Goal: Obtain resource: Download file/media

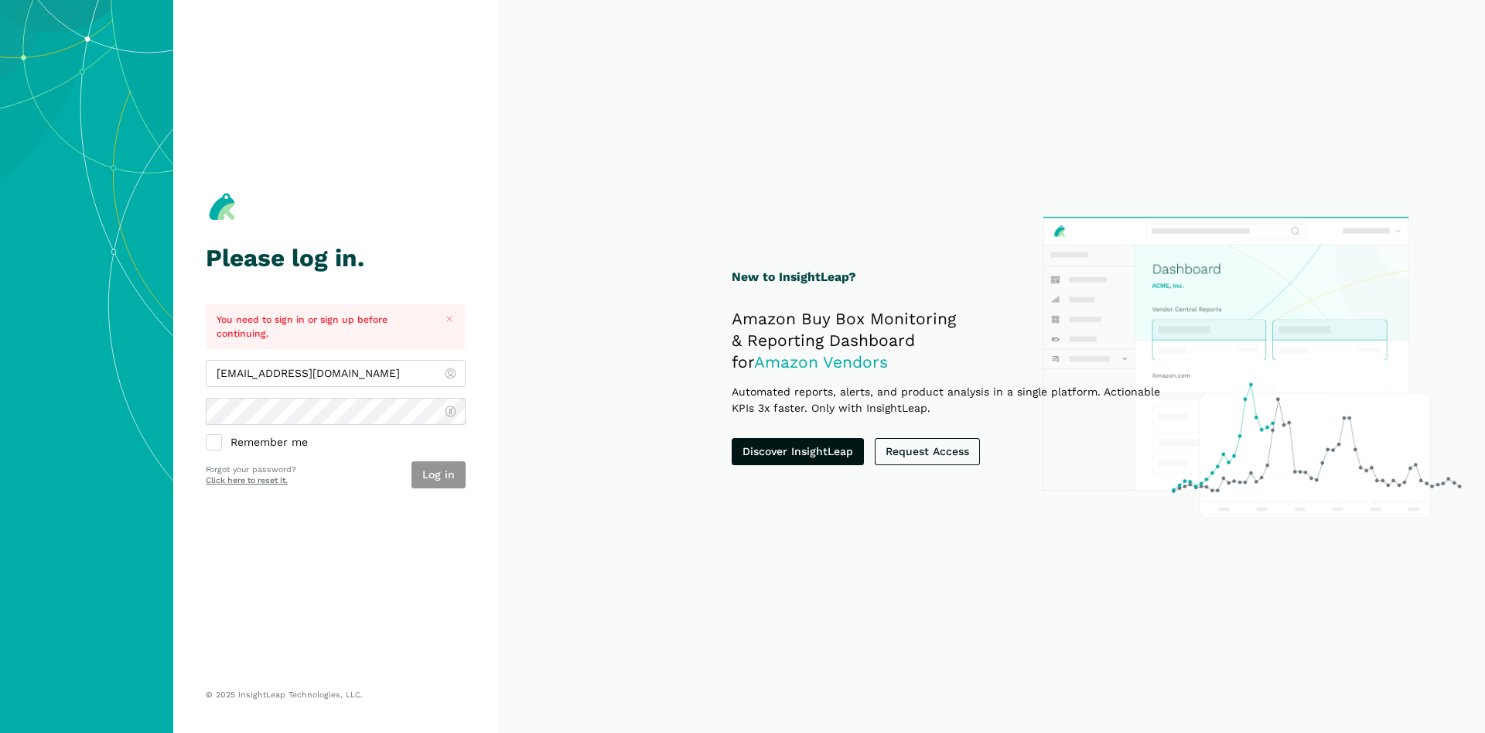
type input "[EMAIL_ADDRESS][DOMAIN_NAME]"
click at [443, 480] on button "Log in" at bounding box center [439, 474] width 54 height 27
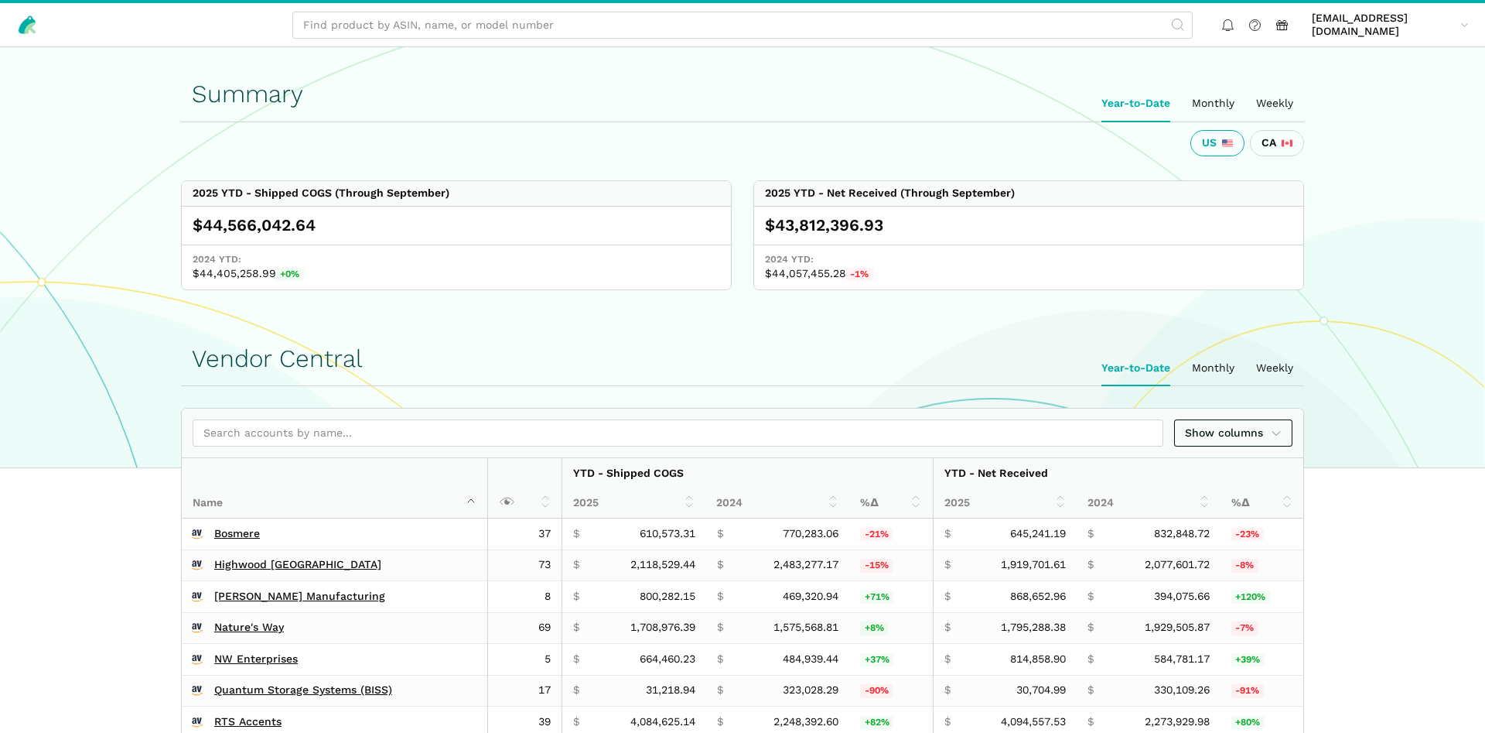
scroll to position [473, 0]
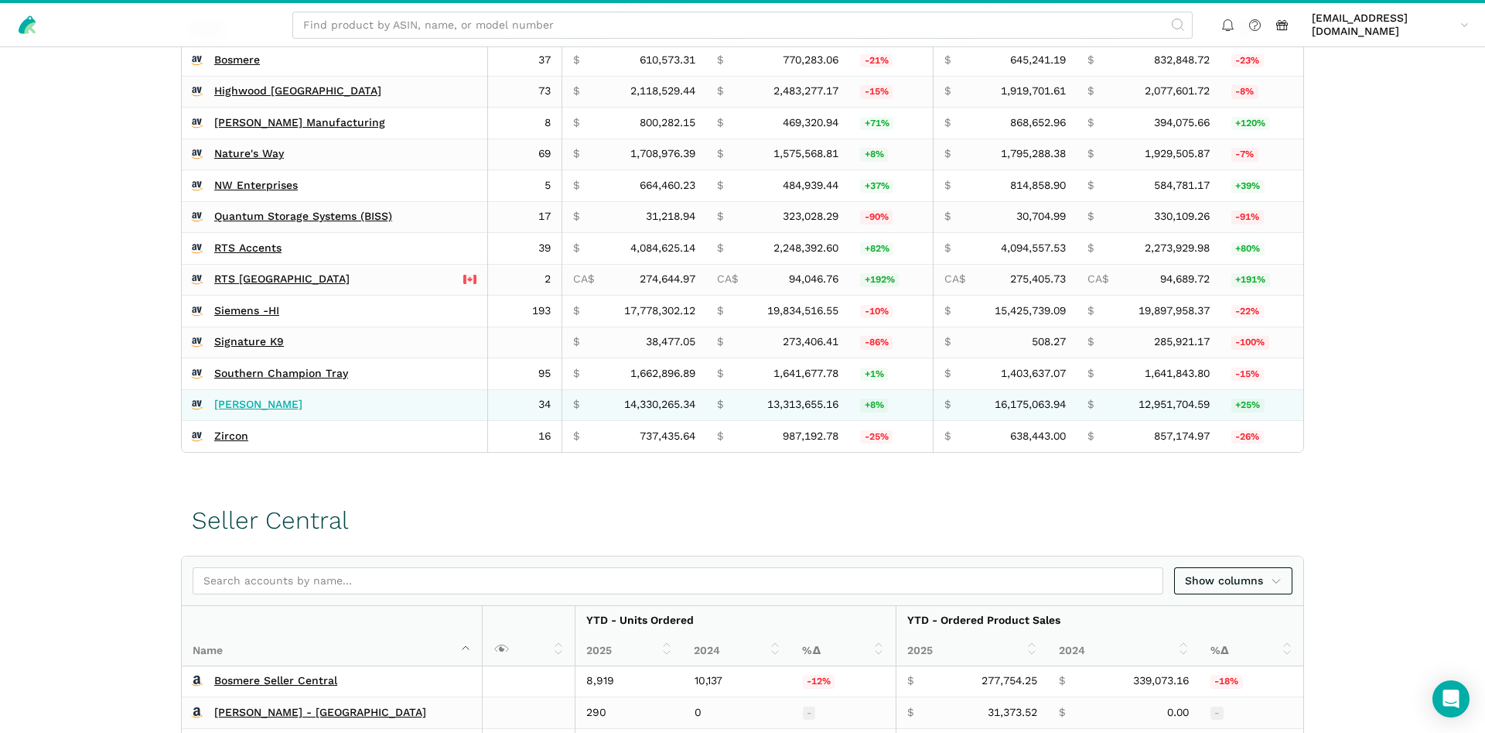
click at [240, 405] on link "[PERSON_NAME]" at bounding box center [258, 405] width 88 height 14
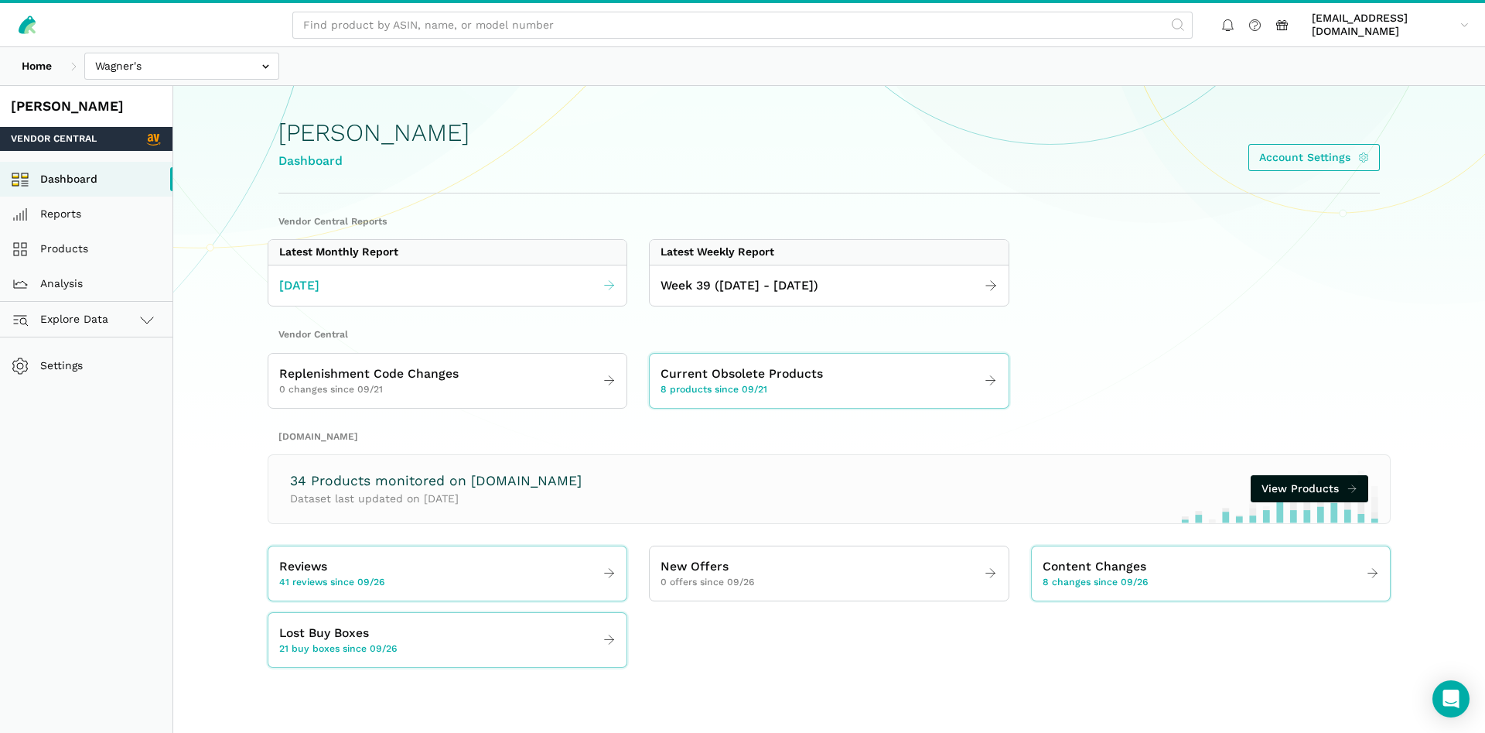
click at [319, 279] on span "September 2025" at bounding box center [299, 285] width 40 height 19
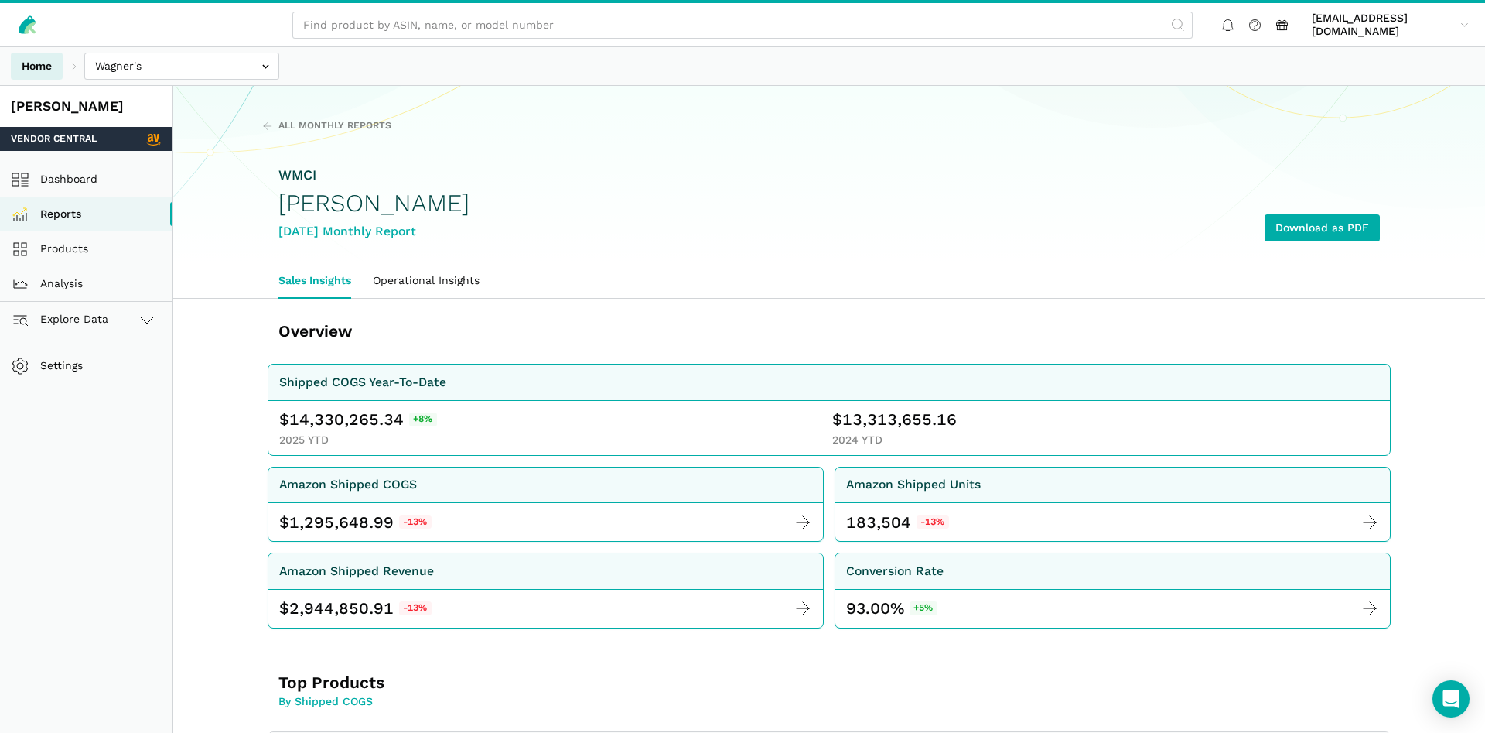
click at [23, 69] on link "Home" at bounding box center [37, 66] width 52 height 27
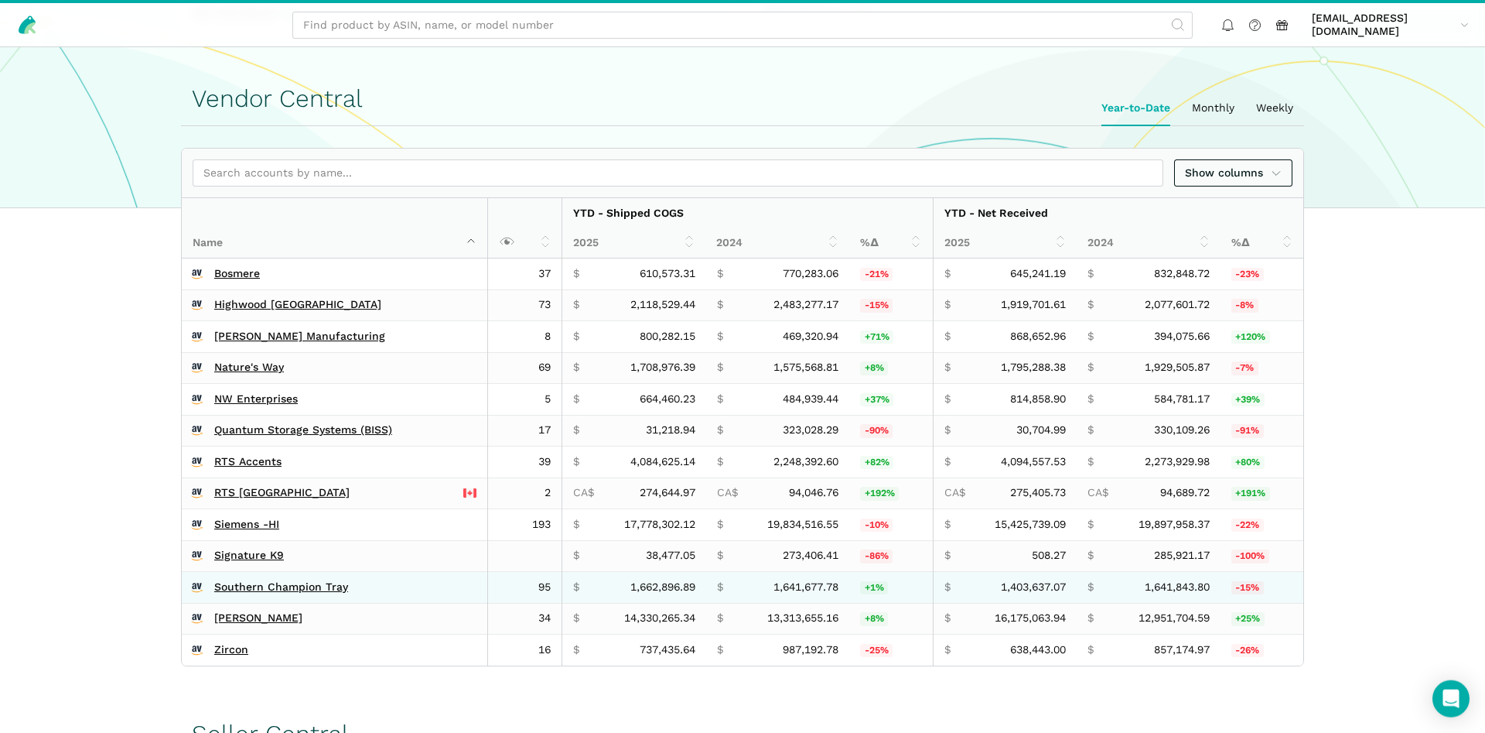
scroll to position [237, 0]
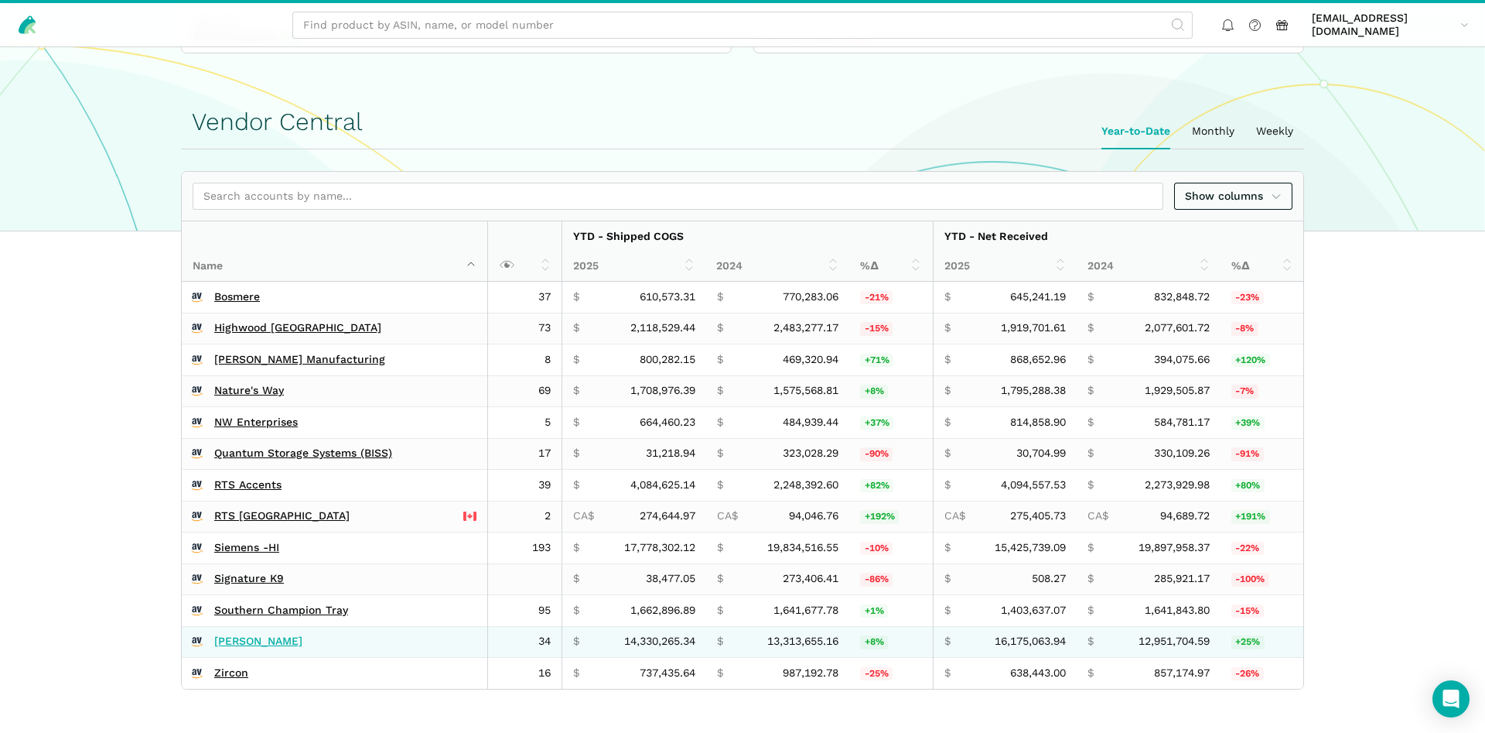
click at [237, 644] on link "[PERSON_NAME]" at bounding box center [258, 641] width 88 height 14
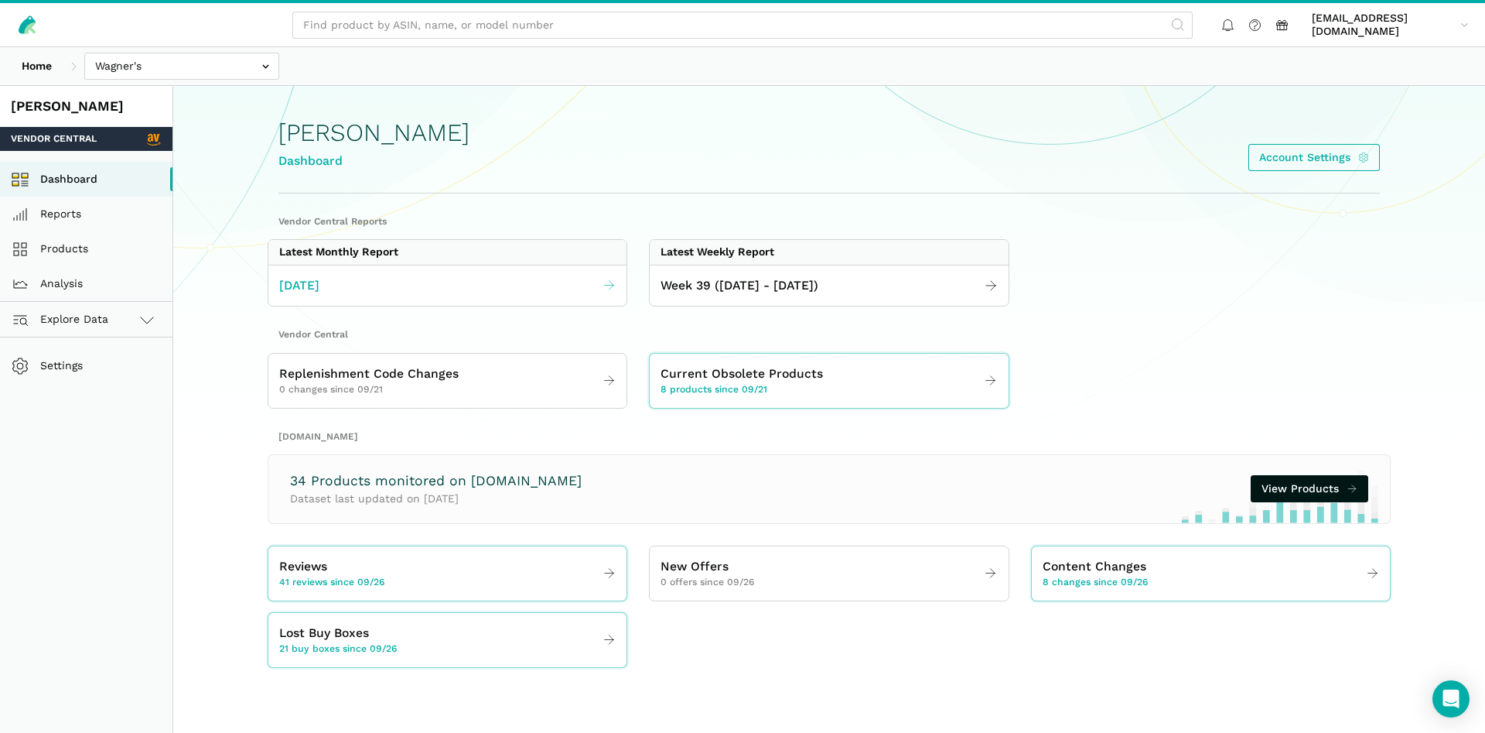
click at [388, 282] on link "September 2025" at bounding box center [447, 286] width 358 height 30
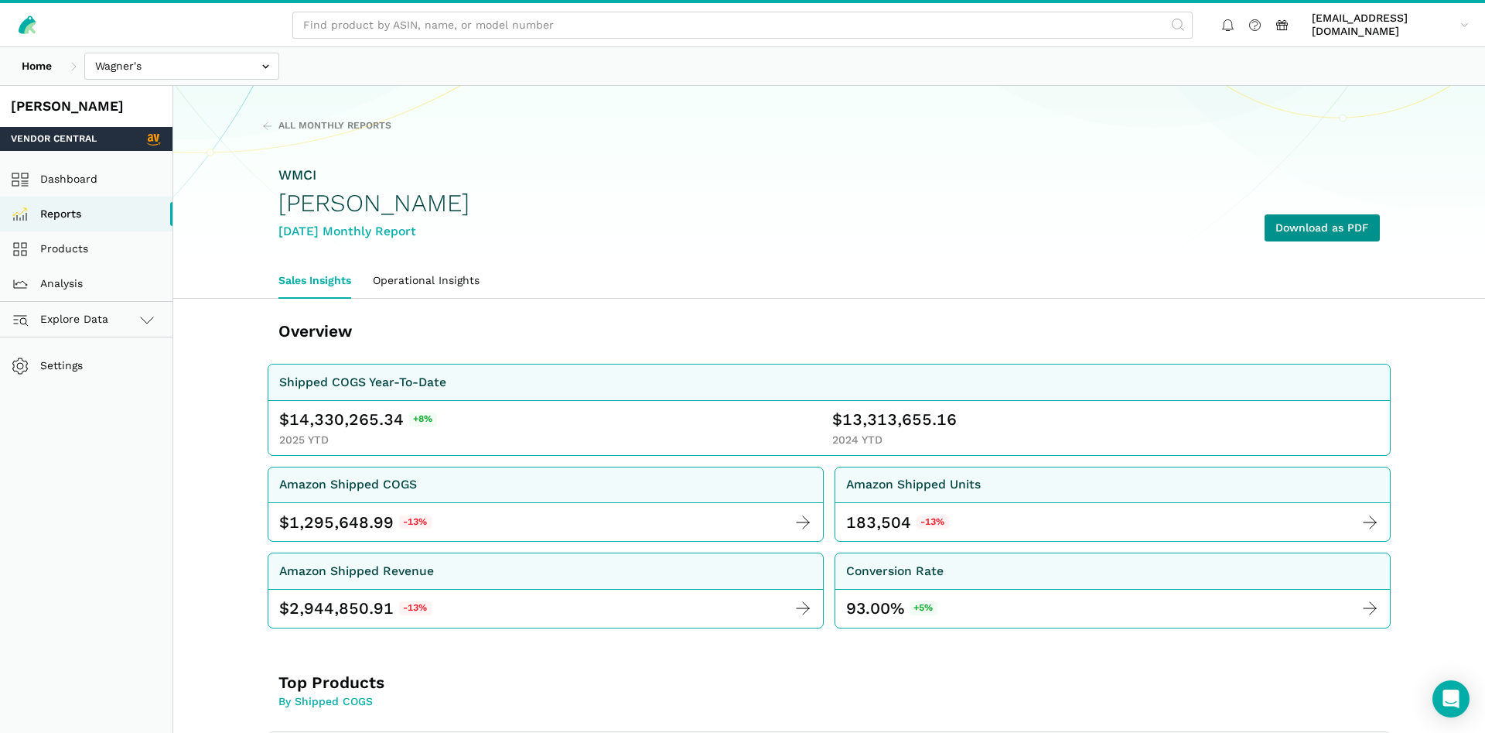
click at [1290, 228] on link "Download as PDF" at bounding box center [1322, 227] width 115 height 27
click at [81, 249] on link "Products" at bounding box center [86, 248] width 172 height 35
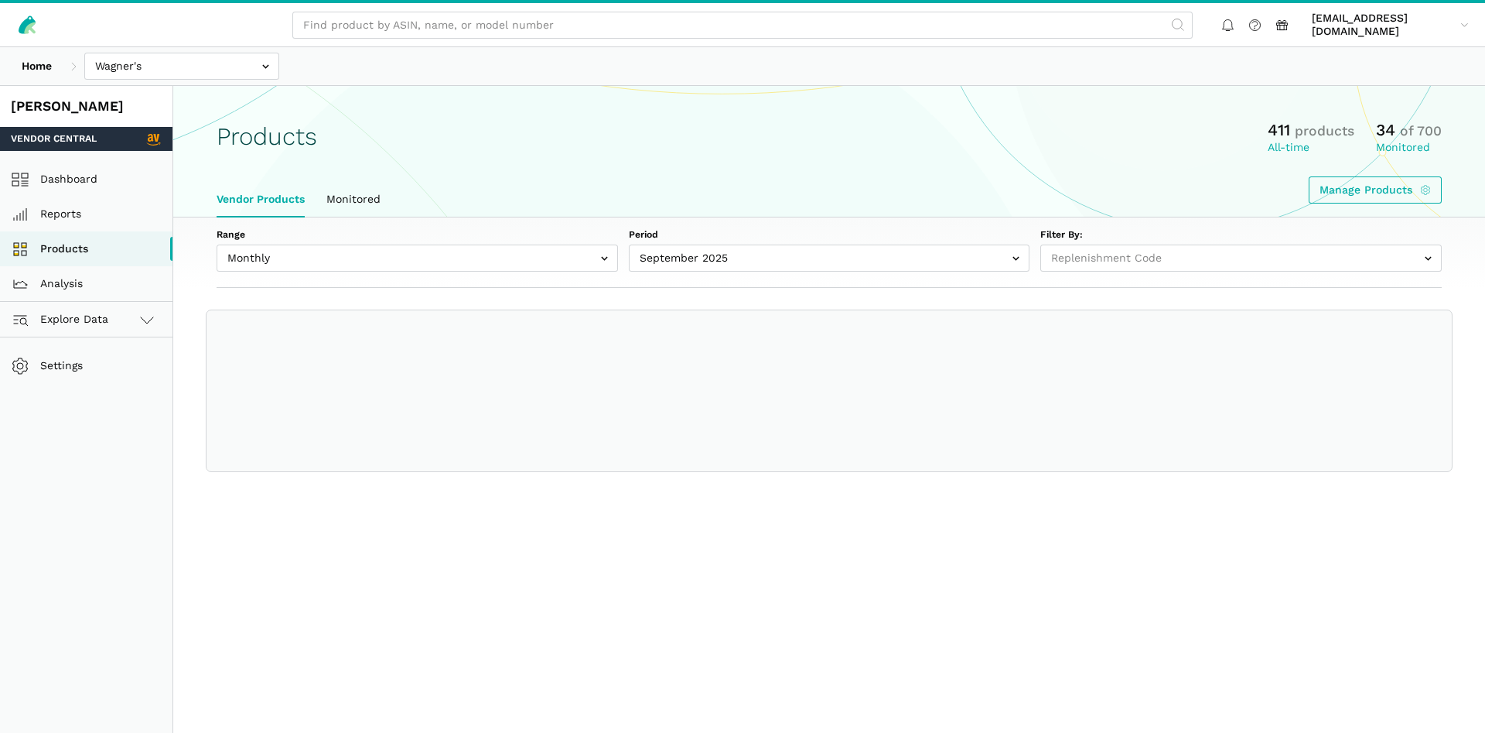
select select
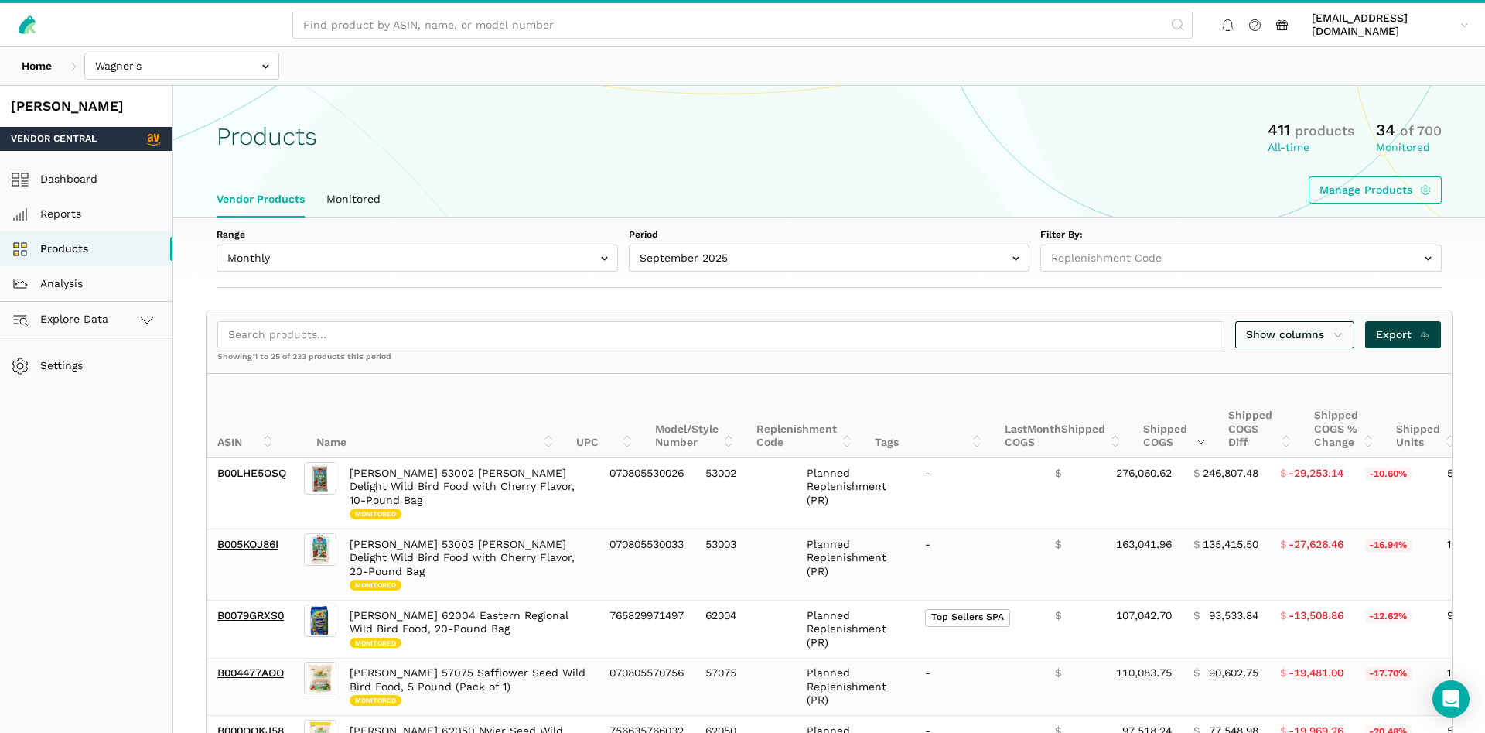
click at [1417, 339] on span "Export" at bounding box center [1403, 334] width 55 height 16
click at [29, 25] on icon at bounding box center [30, 28] width 12 height 12
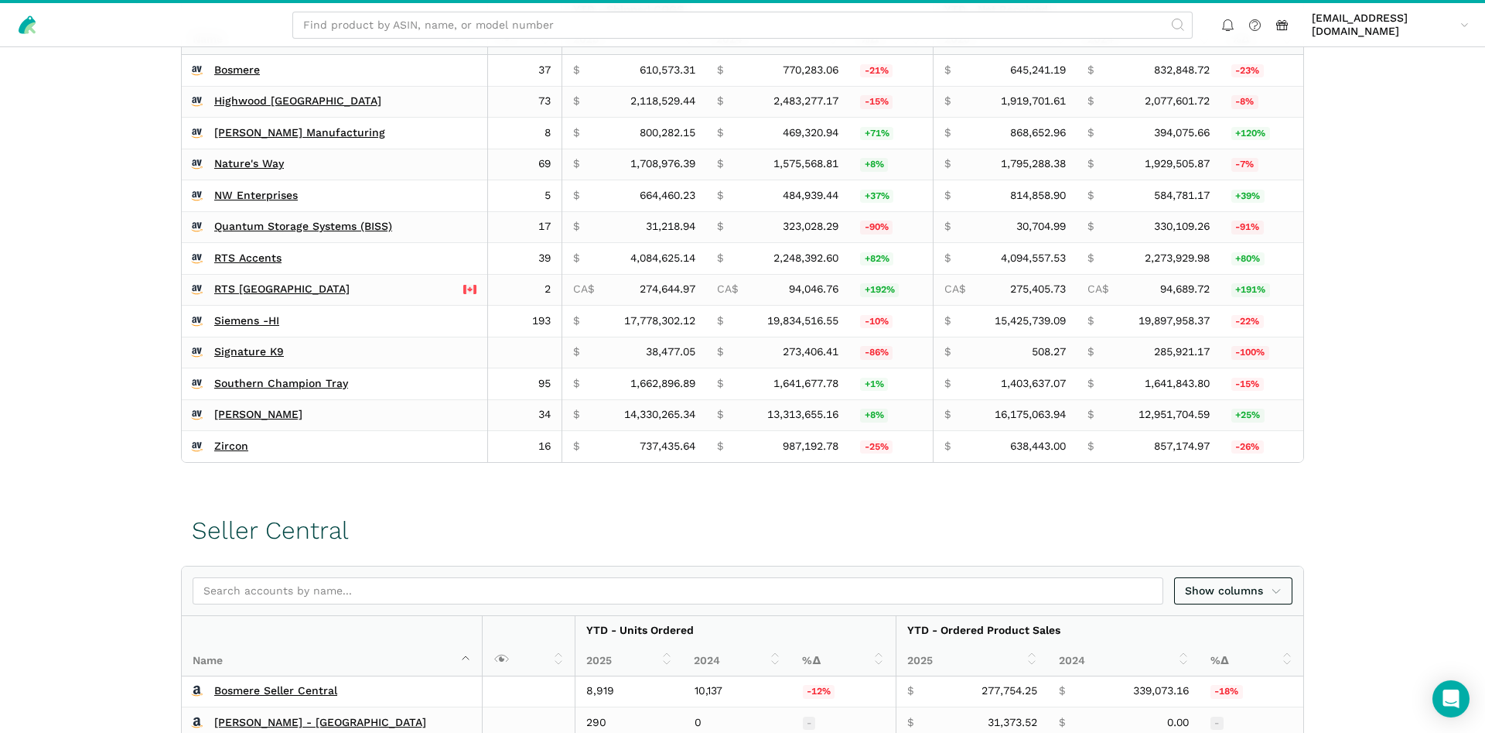
scroll to position [473, 0]
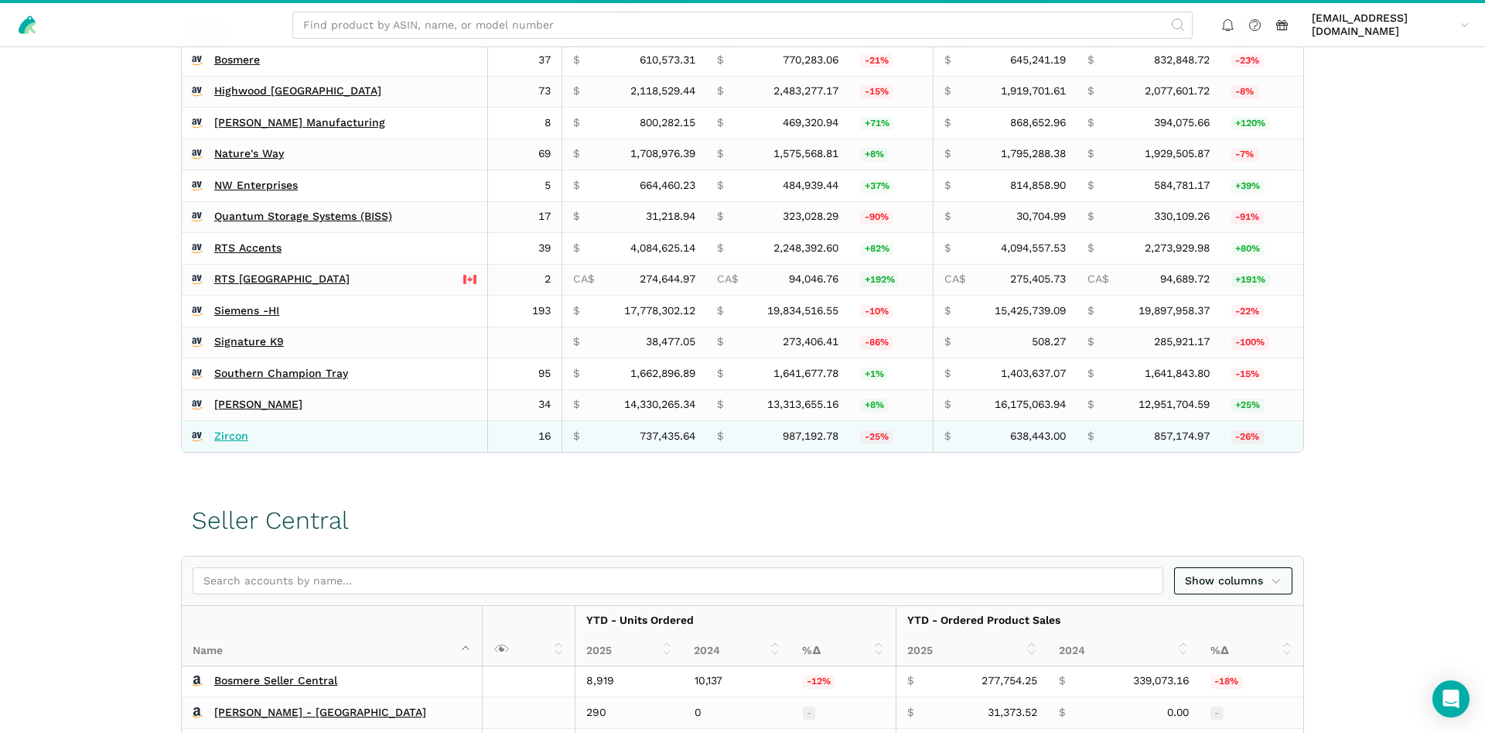
click at [232, 431] on link "Zircon" at bounding box center [231, 436] width 34 height 14
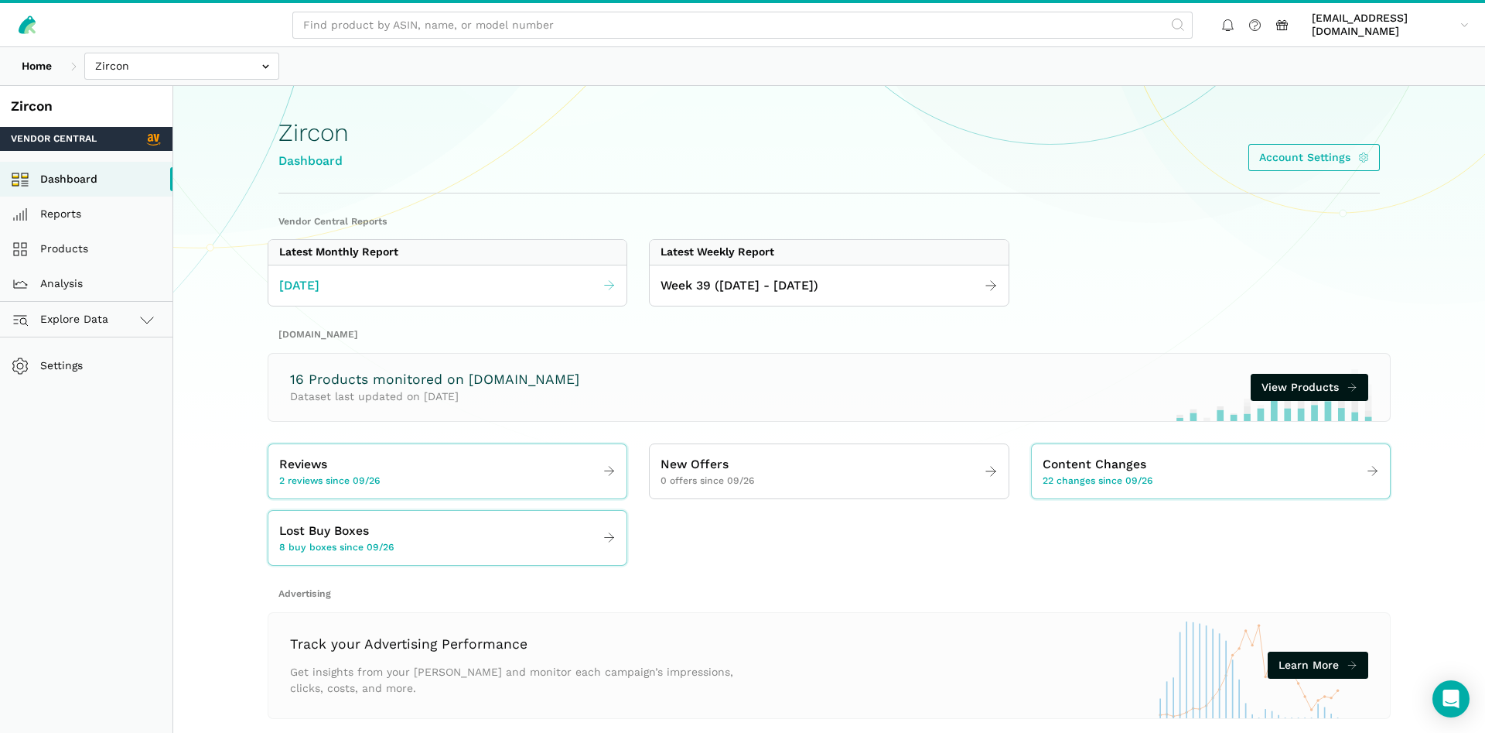
click at [462, 285] on link "[DATE]" at bounding box center [447, 286] width 358 height 30
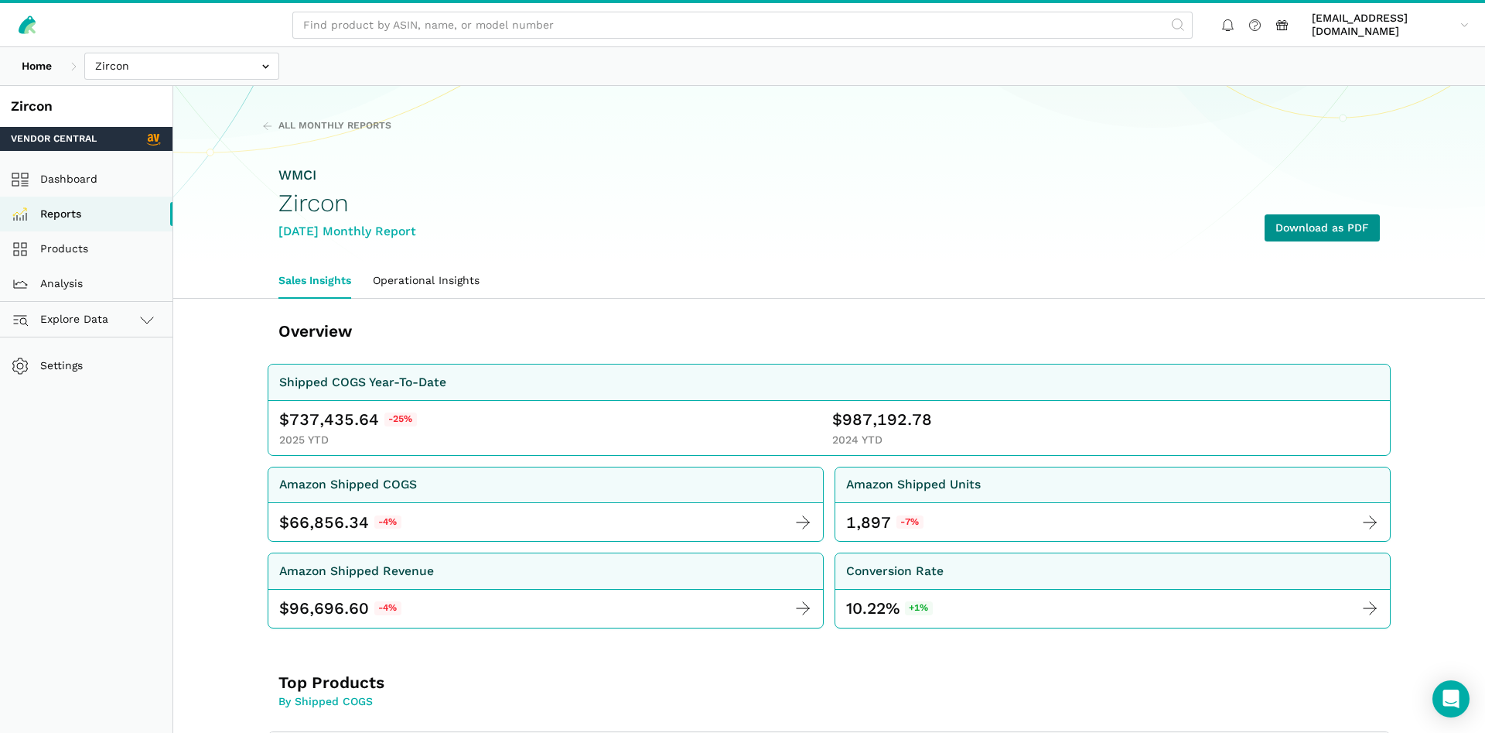
click at [1299, 224] on link "Download as PDF" at bounding box center [1322, 227] width 115 height 27
click at [65, 257] on link "Products" at bounding box center [86, 248] width 172 height 35
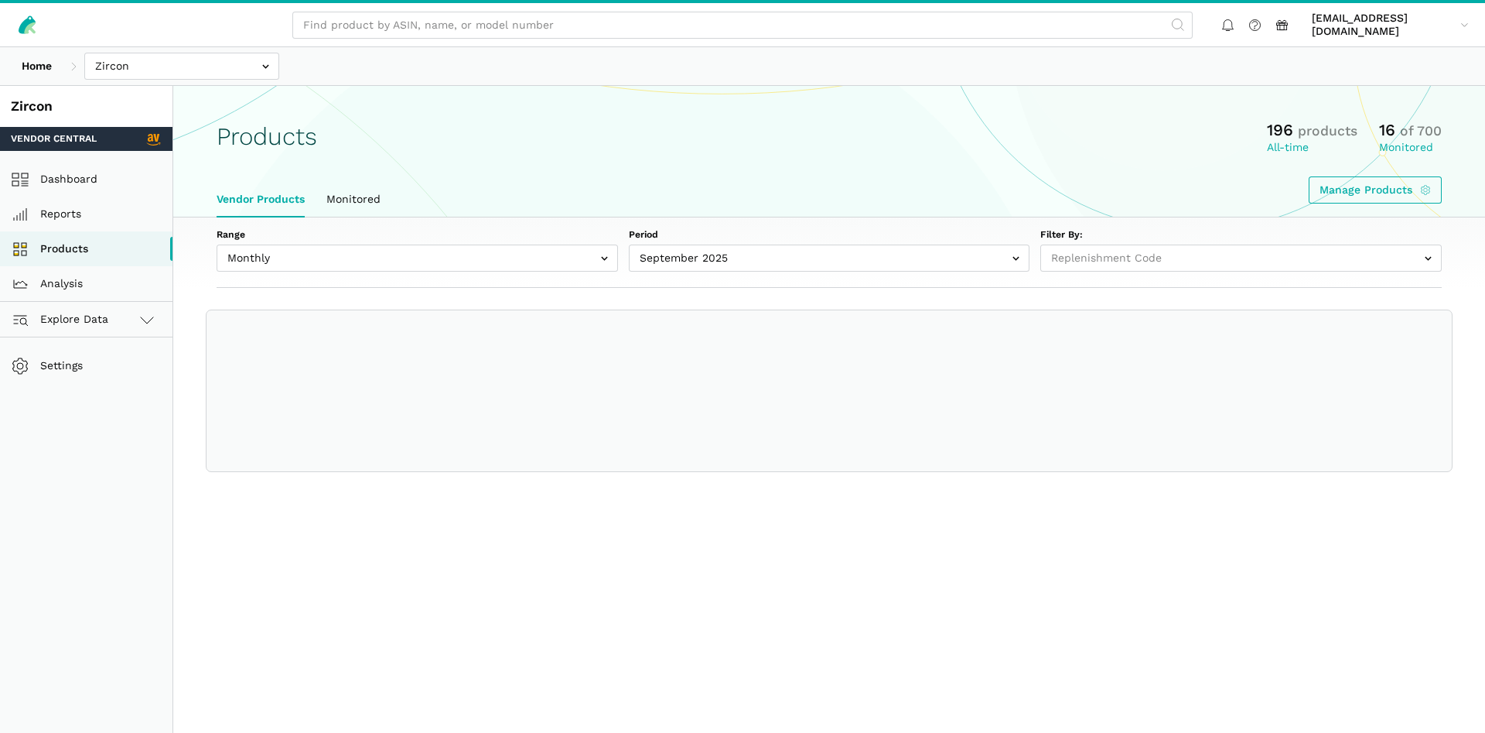
select select
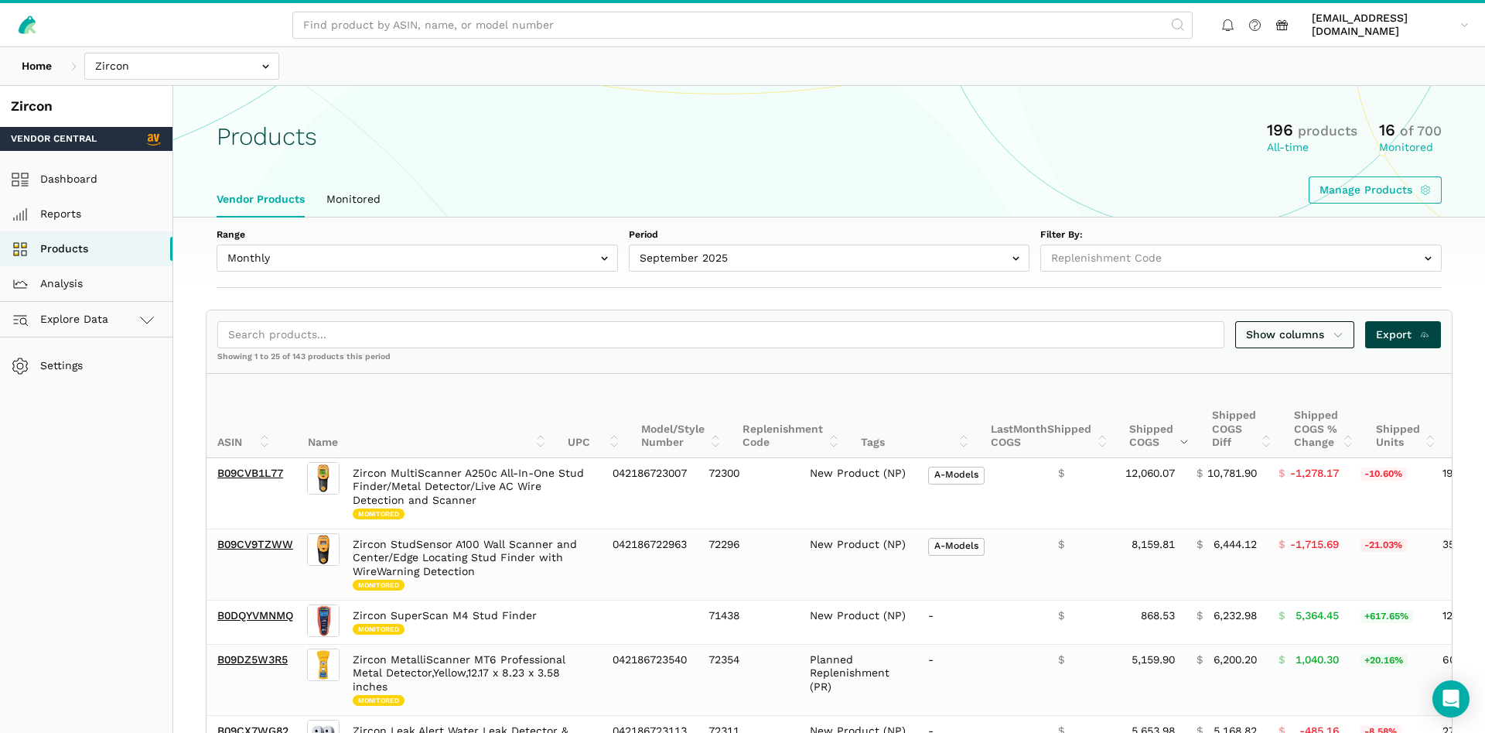
click at [1390, 332] on span "Export" at bounding box center [1403, 334] width 55 height 16
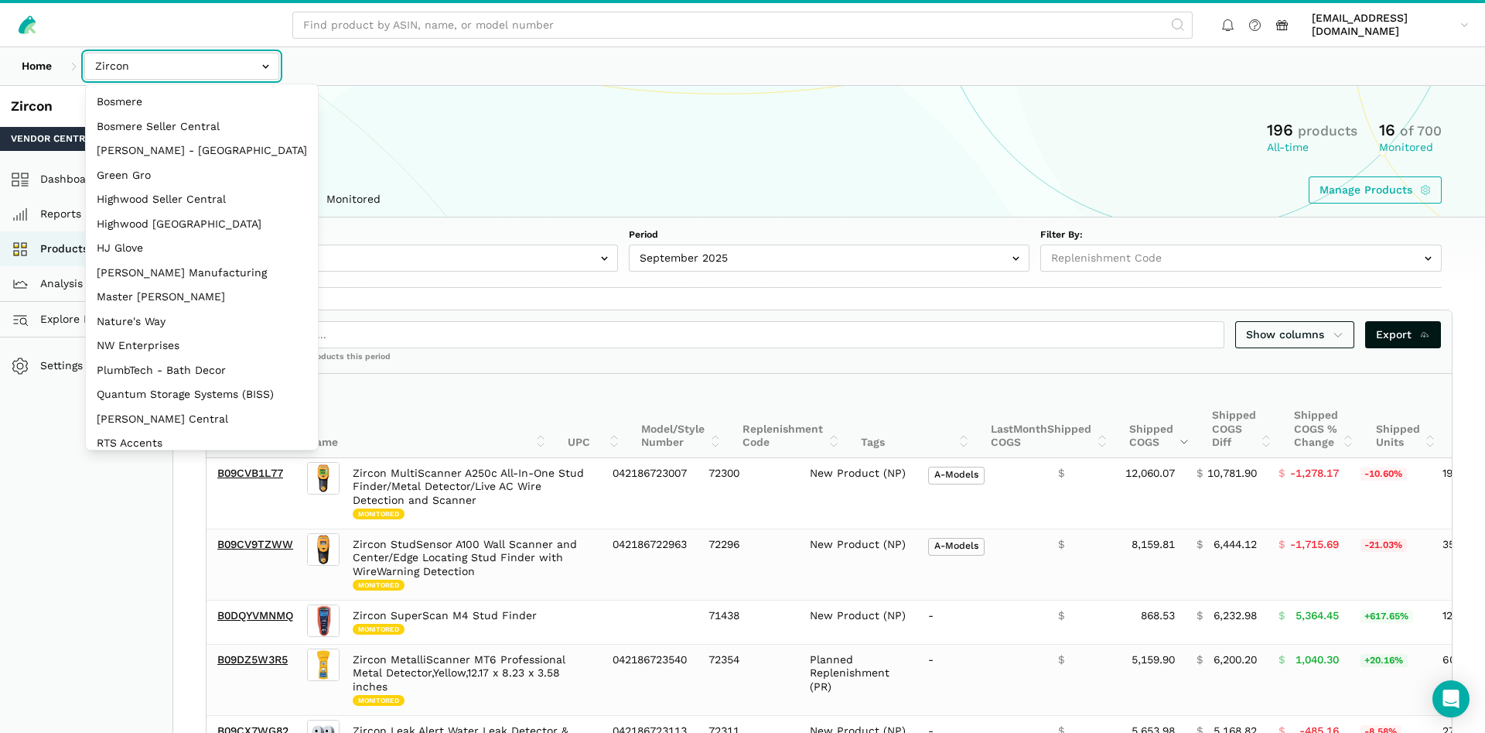
click at [229, 67] on input "text" at bounding box center [181, 66] width 195 height 27
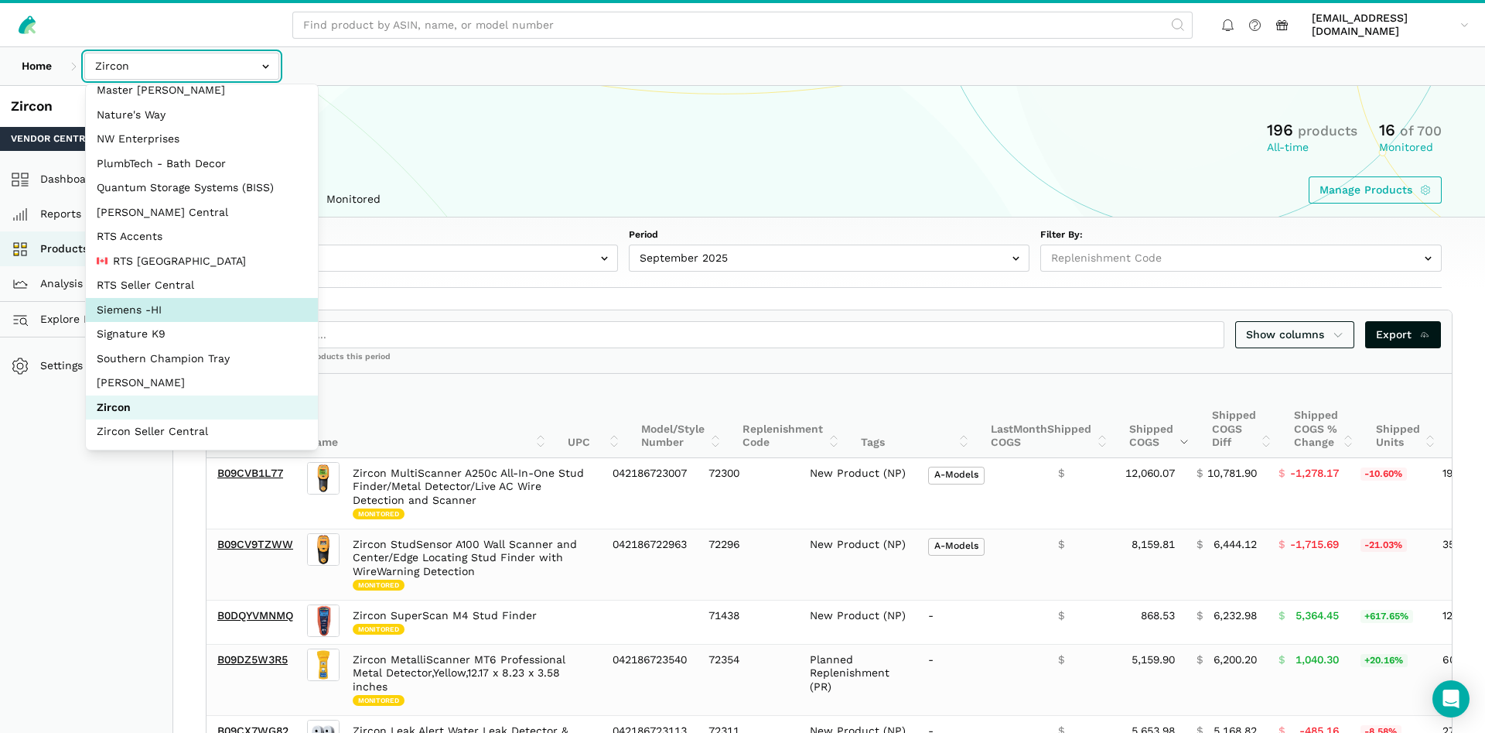
select select "aDDa4D2bScHmucdhFWw6Jf5i"
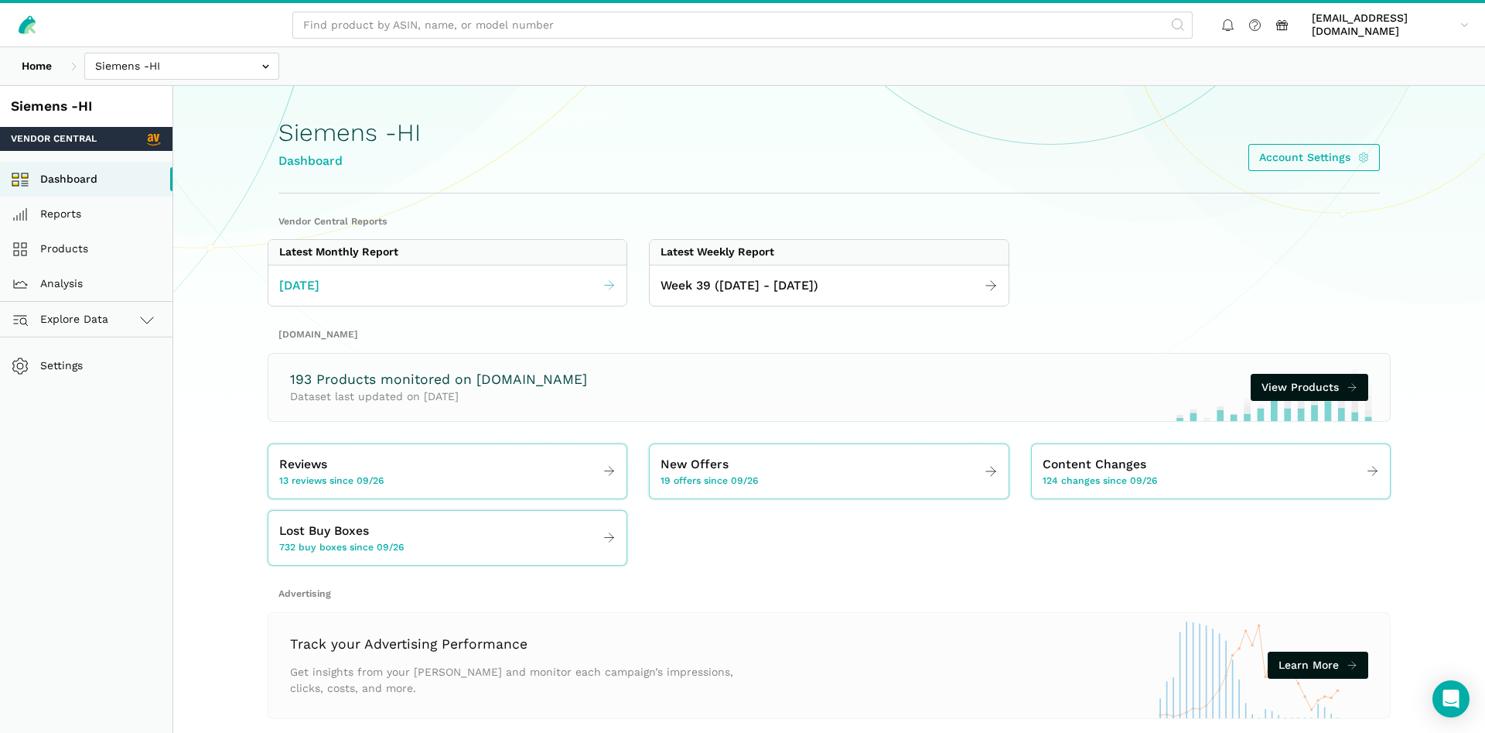
click at [506, 289] on link "[DATE]" at bounding box center [447, 286] width 358 height 30
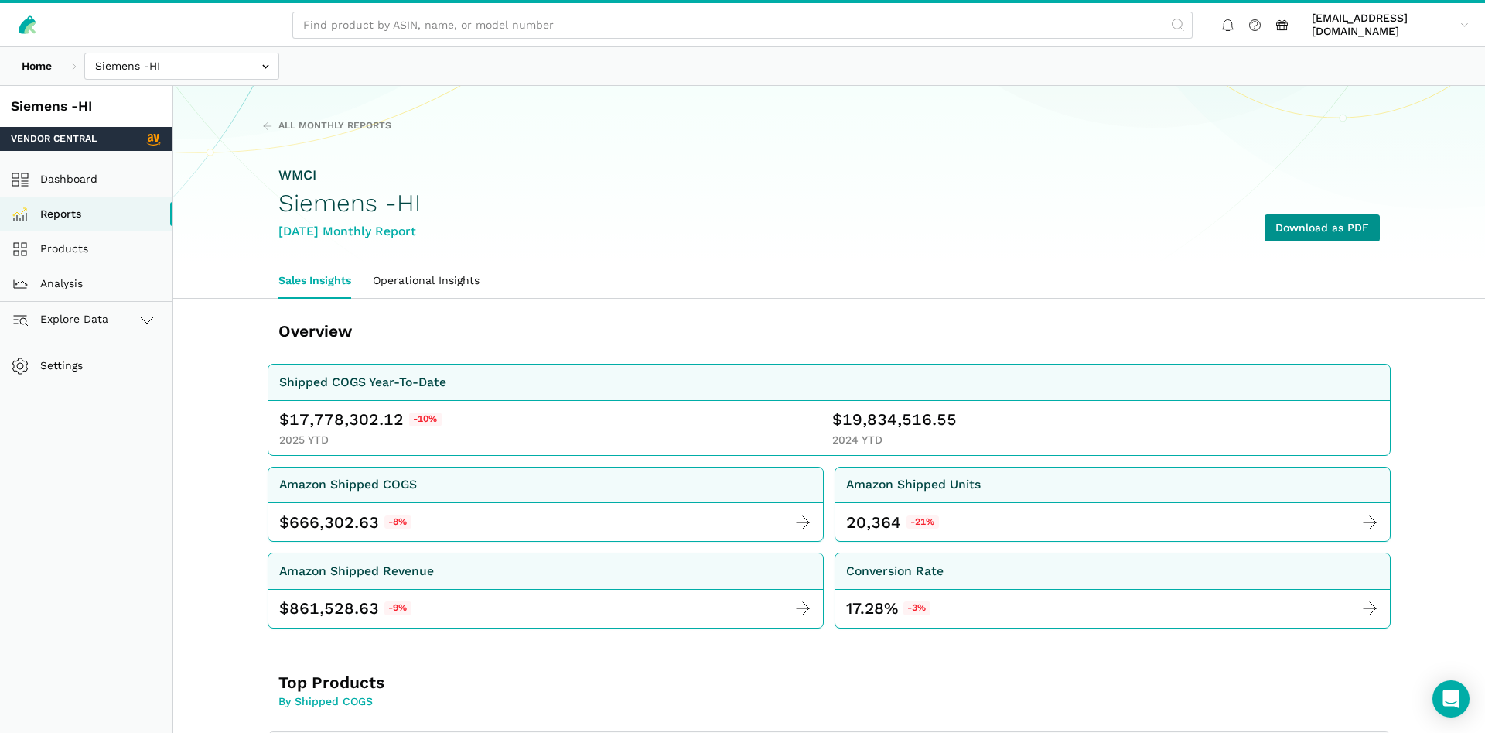
click at [1335, 231] on link "Download as PDF" at bounding box center [1322, 227] width 115 height 27
click at [64, 248] on link "Products" at bounding box center [86, 248] width 172 height 35
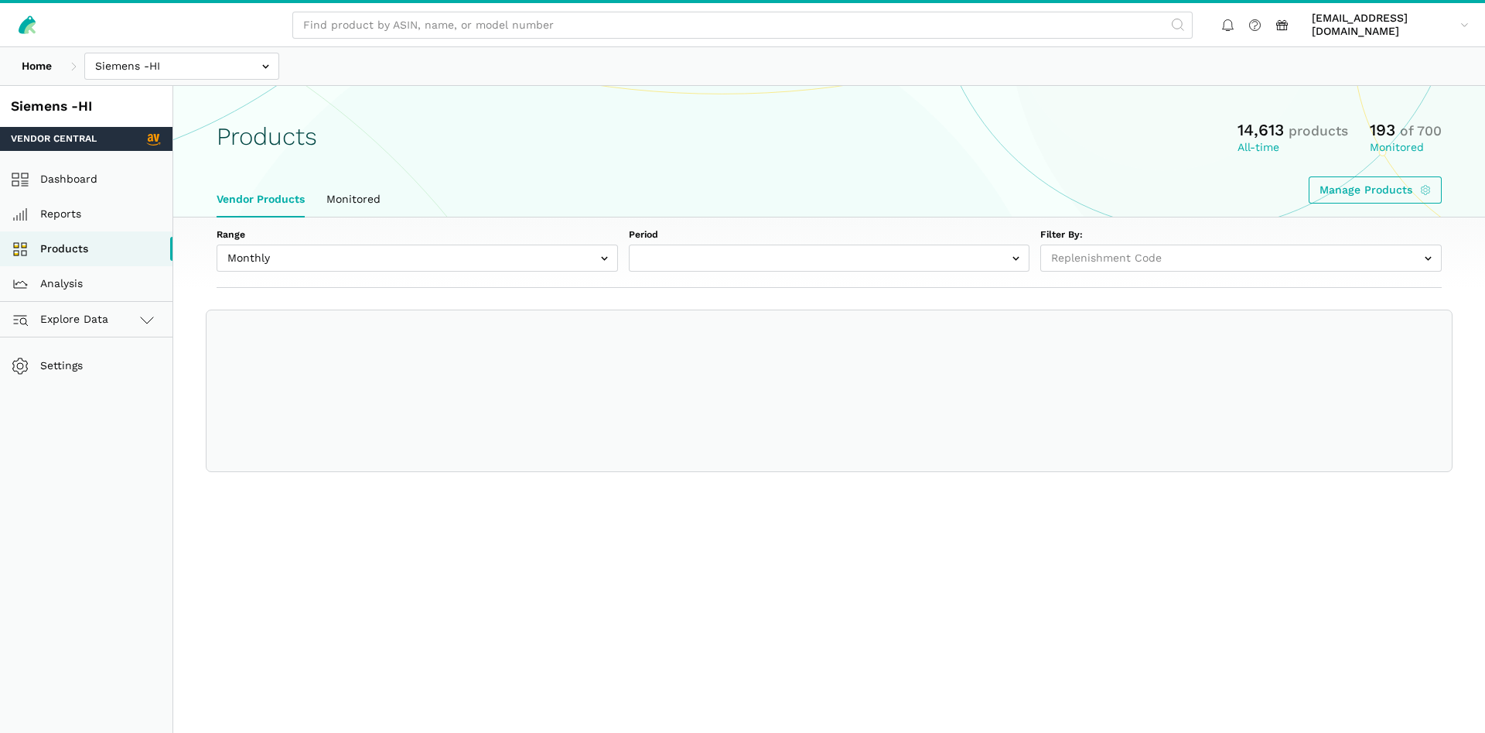
select select
select select "Monthly|2025-09-01"
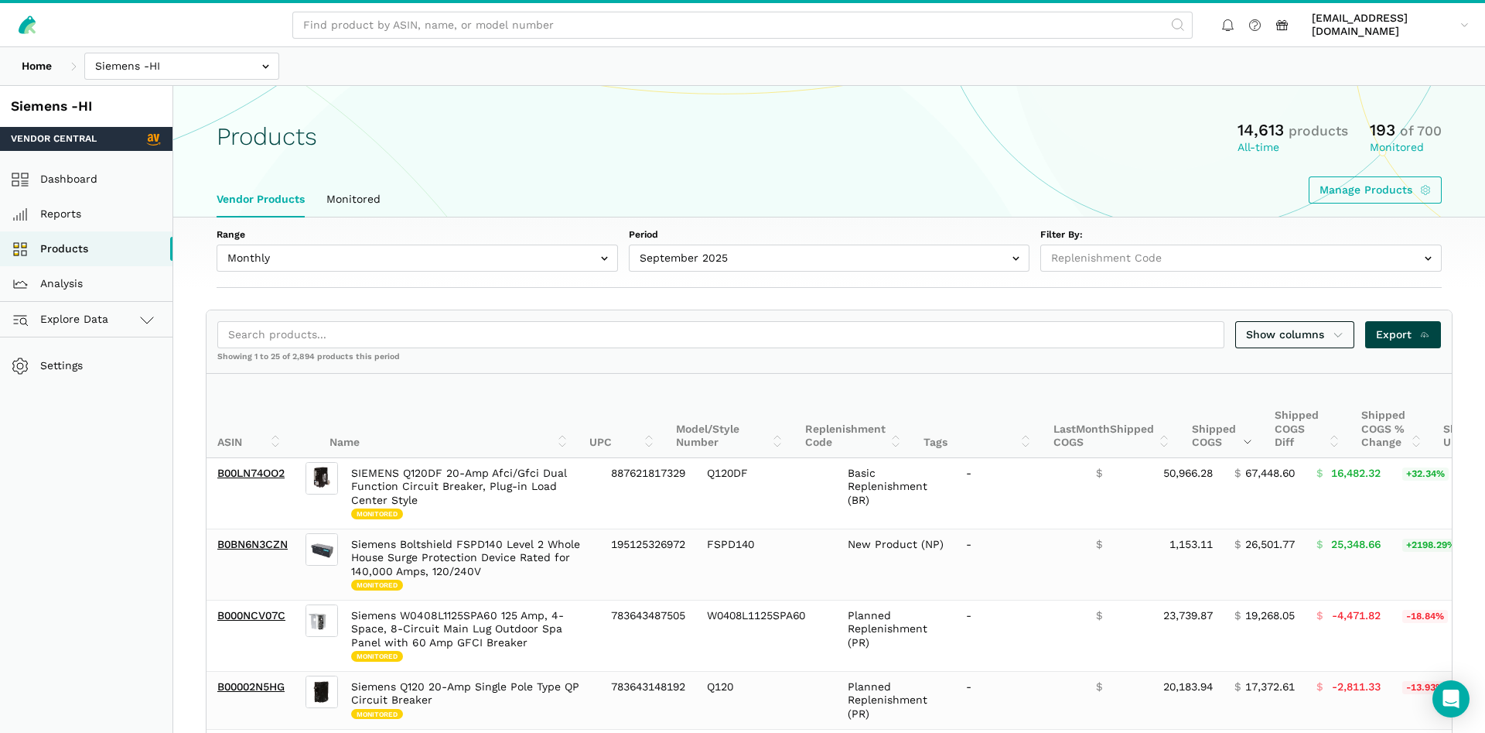
click at [1406, 335] on span "Export" at bounding box center [1403, 334] width 55 height 16
click at [211, 84] on div "Home Bosmere Bosmere Seller Central Gleason - Milwaukee Green Gro Highwood Sell…" at bounding box center [742, 66] width 1485 height 38
click at [208, 62] on input "text" at bounding box center [181, 66] width 195 height 27
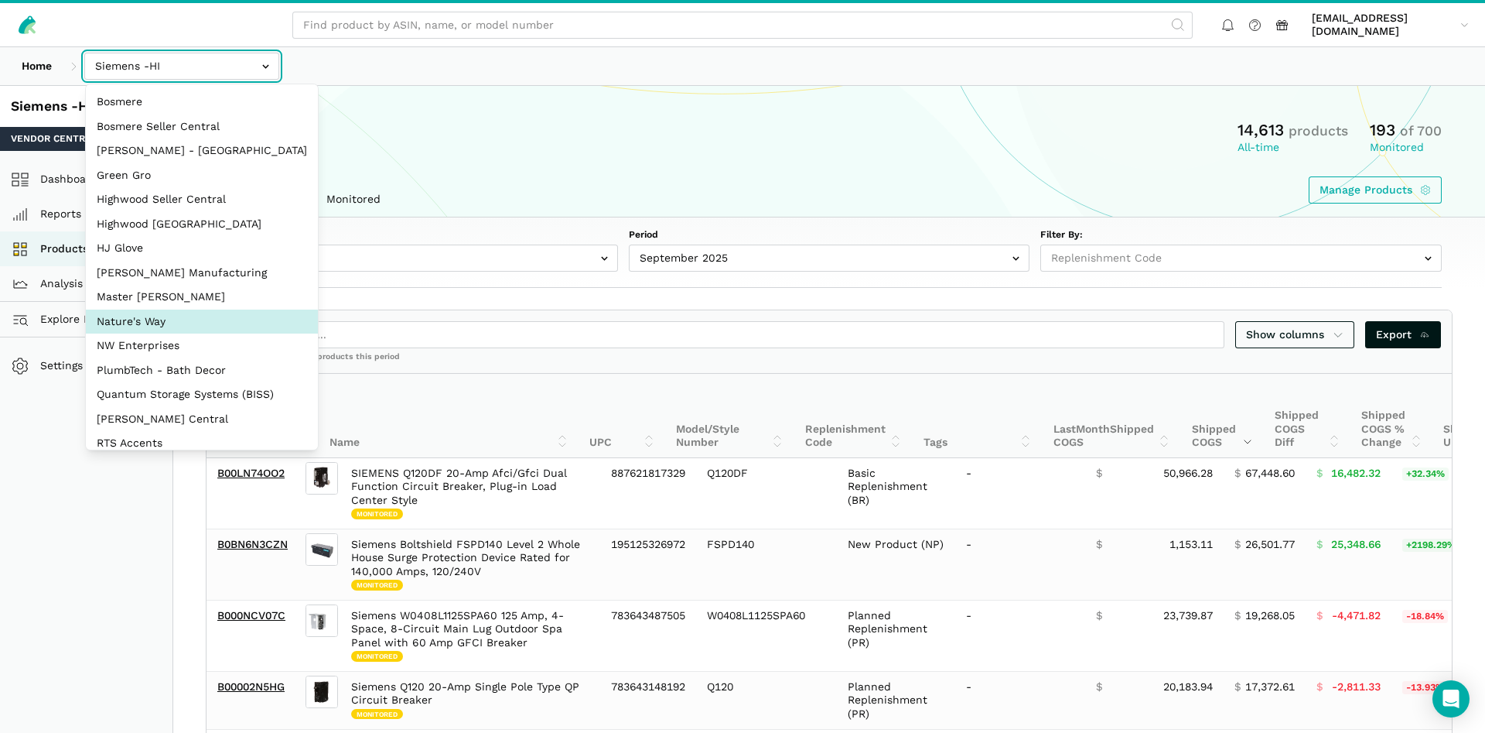
select select "3t6bg6GamSTDovWwD6pnZB2o"
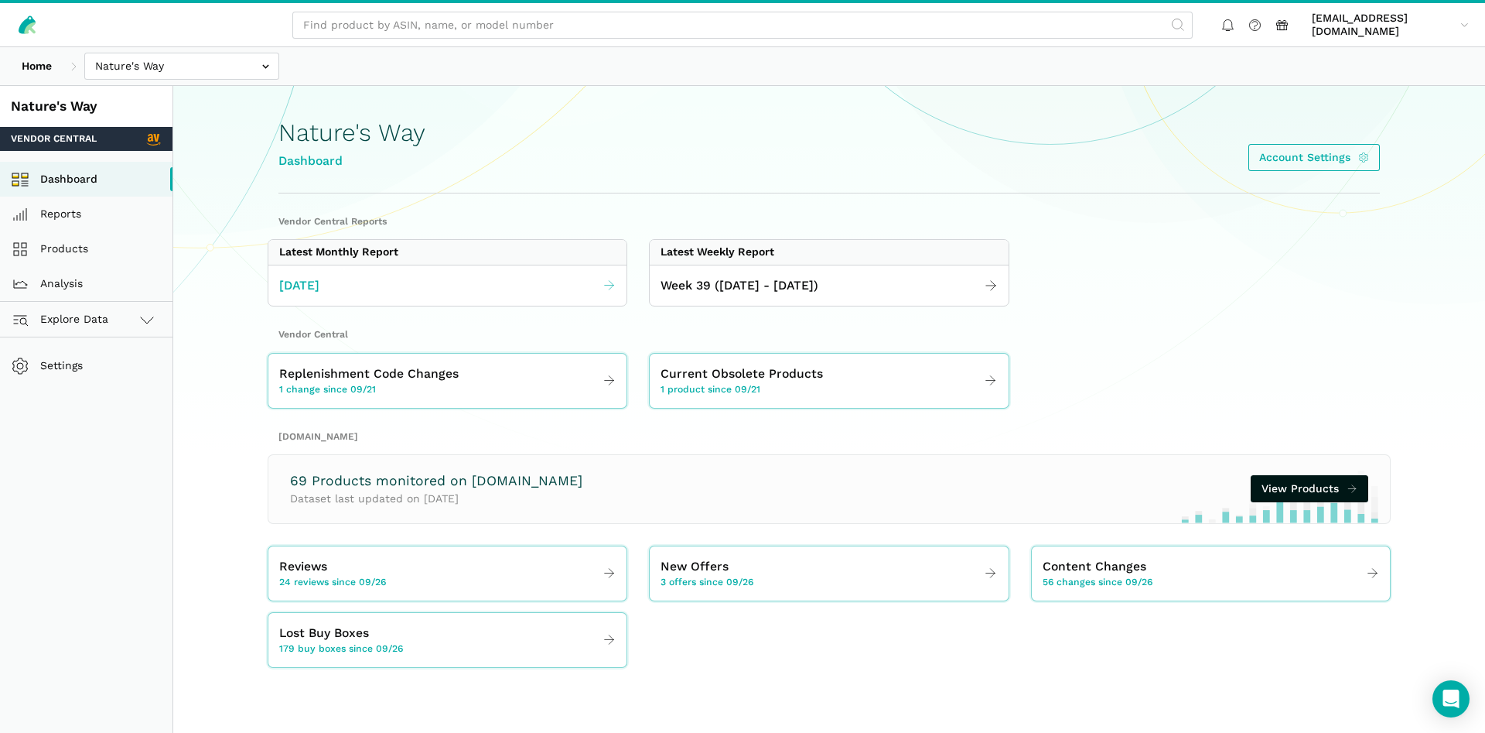
click at [480, 290] on link "[DATE]" at bounding box center [447, 286] width 358 height 30
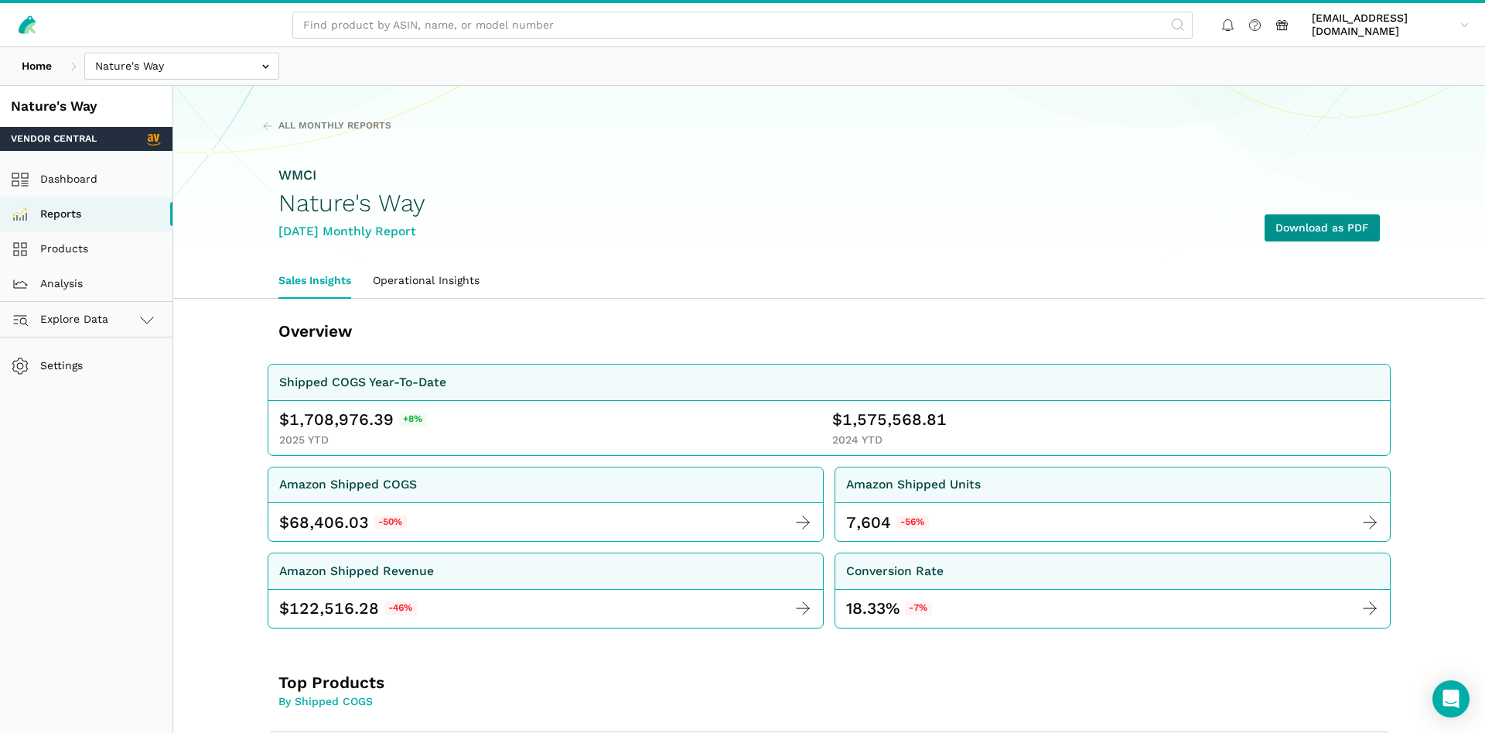
click at [1303, 225] on link "Download as PDF" at bounding box center [1322, 227] width 115 height 27
click at [97, 260] on link "Products" at bounding box center [86, 248] width 172 height 35
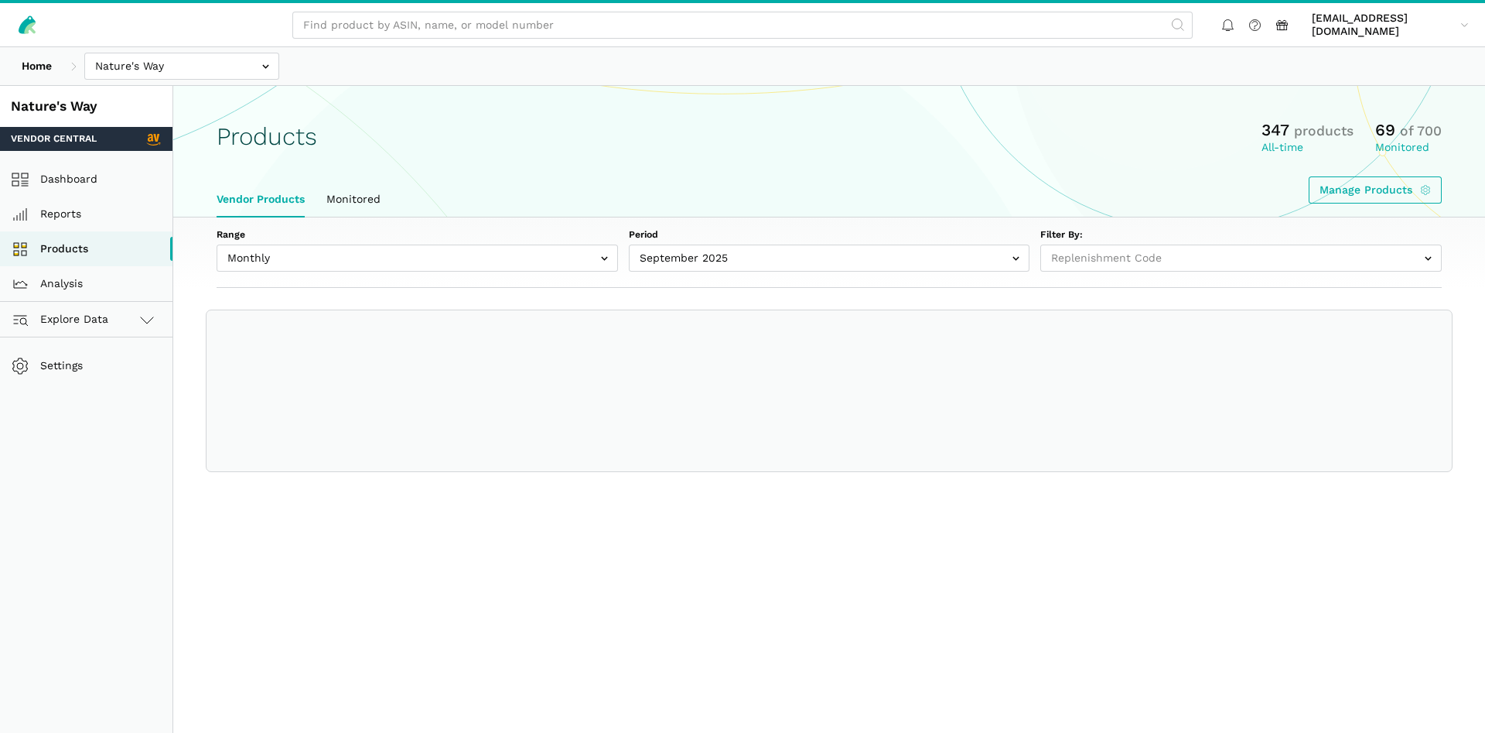
select select
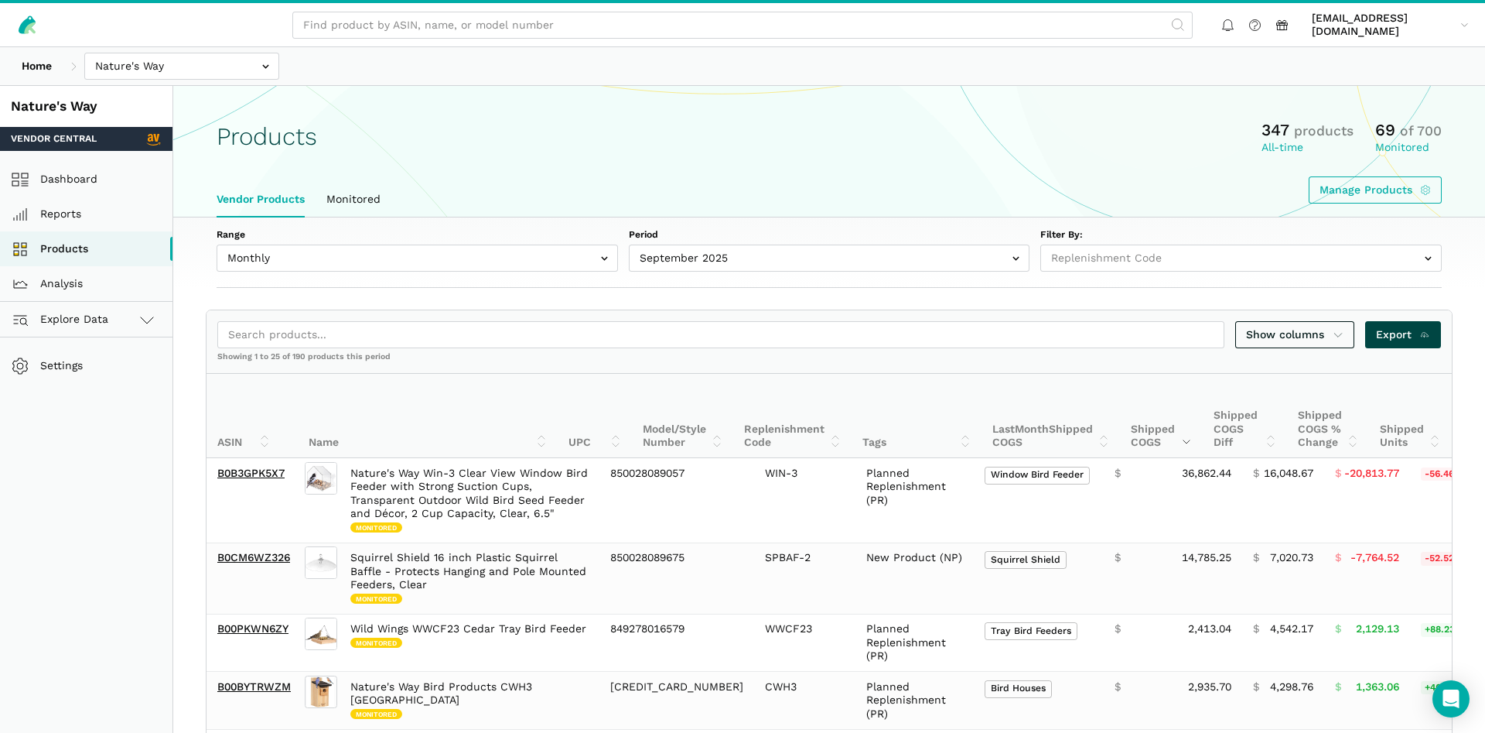
click at [1414, 339] on span "Export" at bounding box center [1403, 334] width 55 height 16
click at [192, 67] on input "text" at bounding box center [181, 66] width 195 height 27
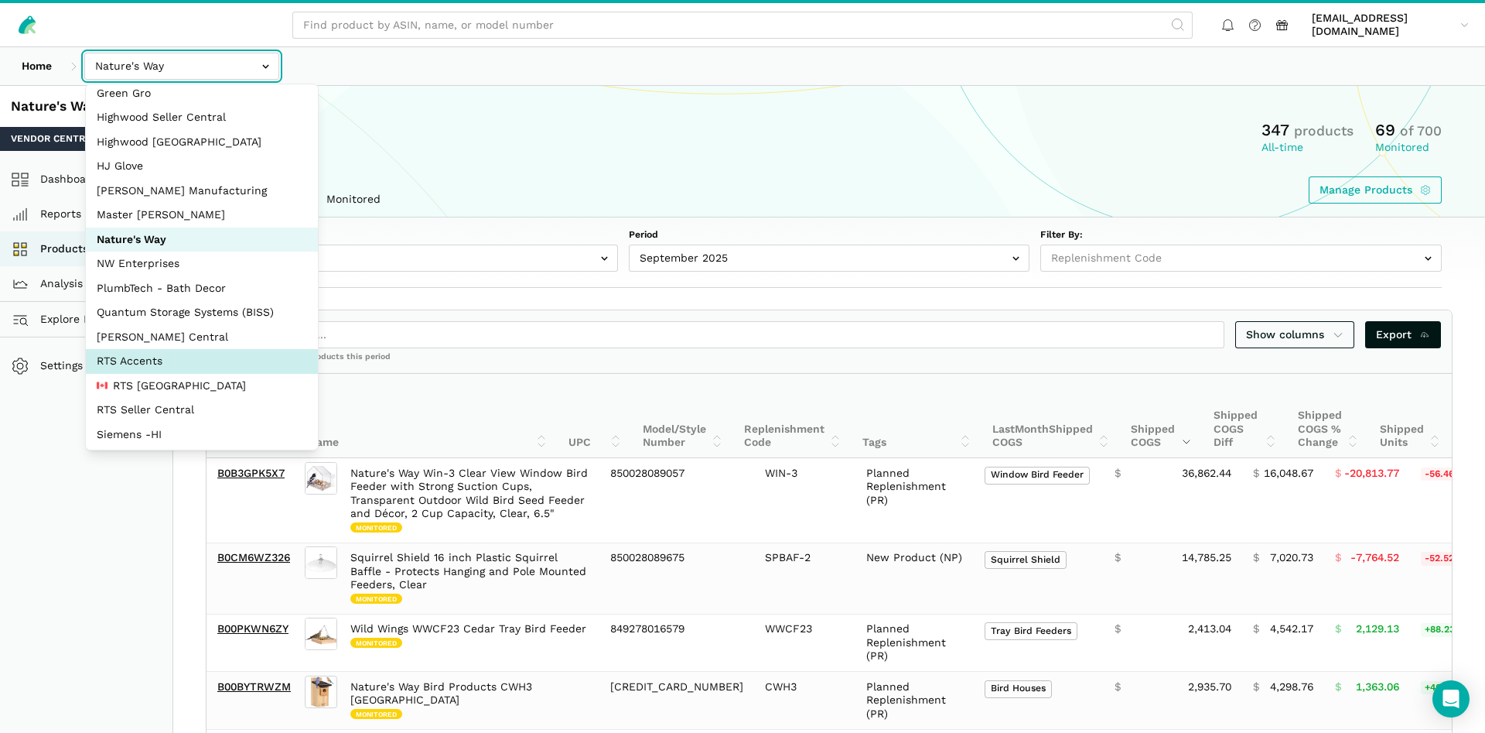
scroll to position [149, 0]
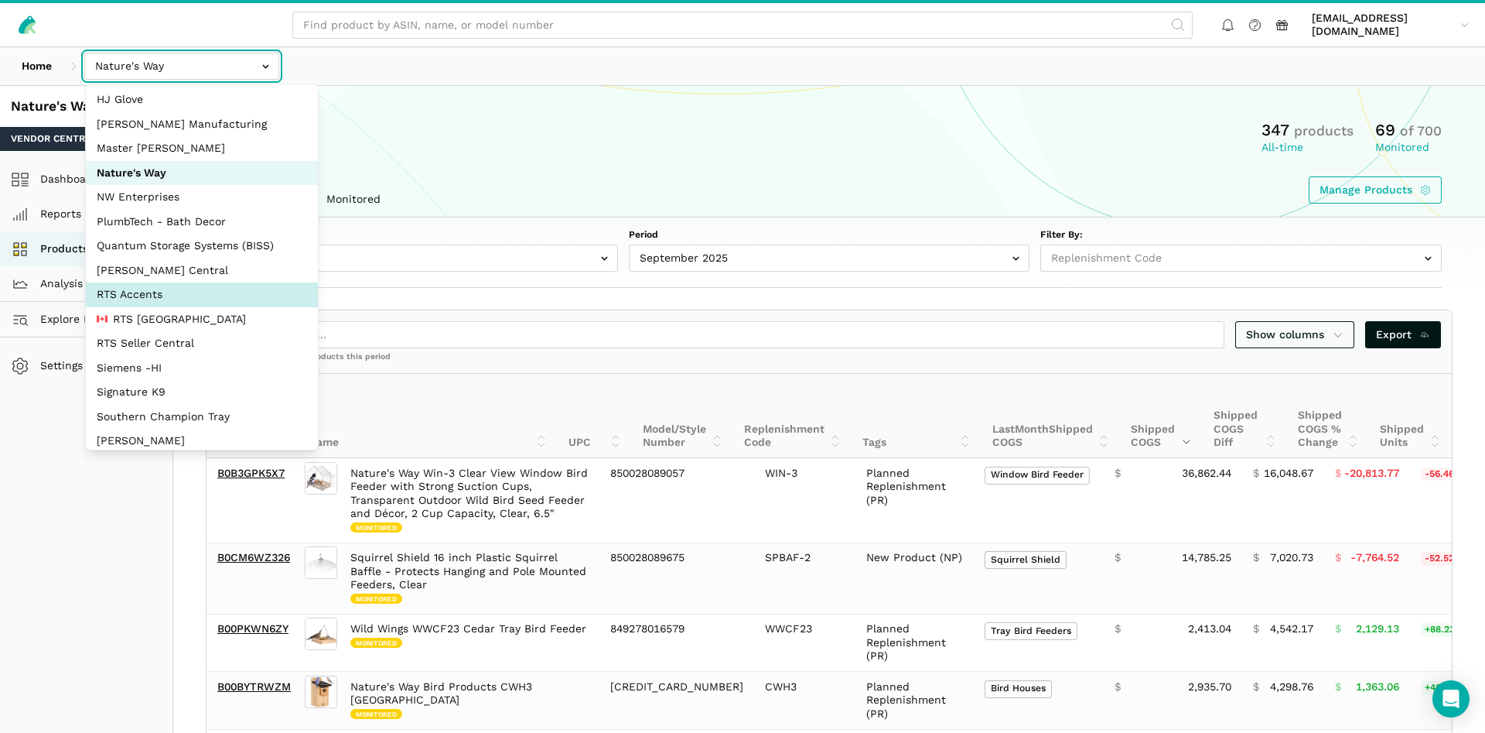
select select "DPHNLGULfjdmZCda3GrCfans"
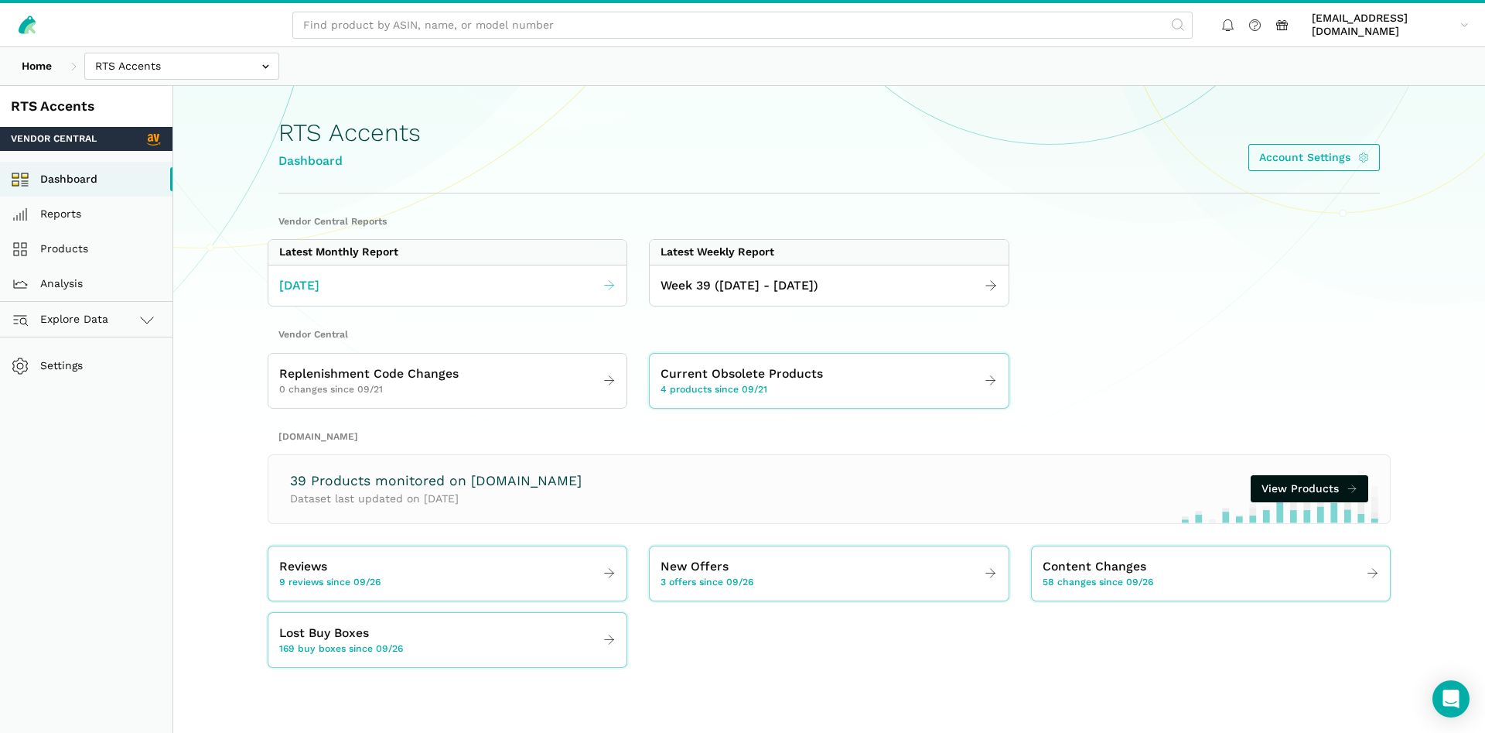
click at [452, 295] on link "[DATE]" at bounding box center [447, 286] width 358 height 30
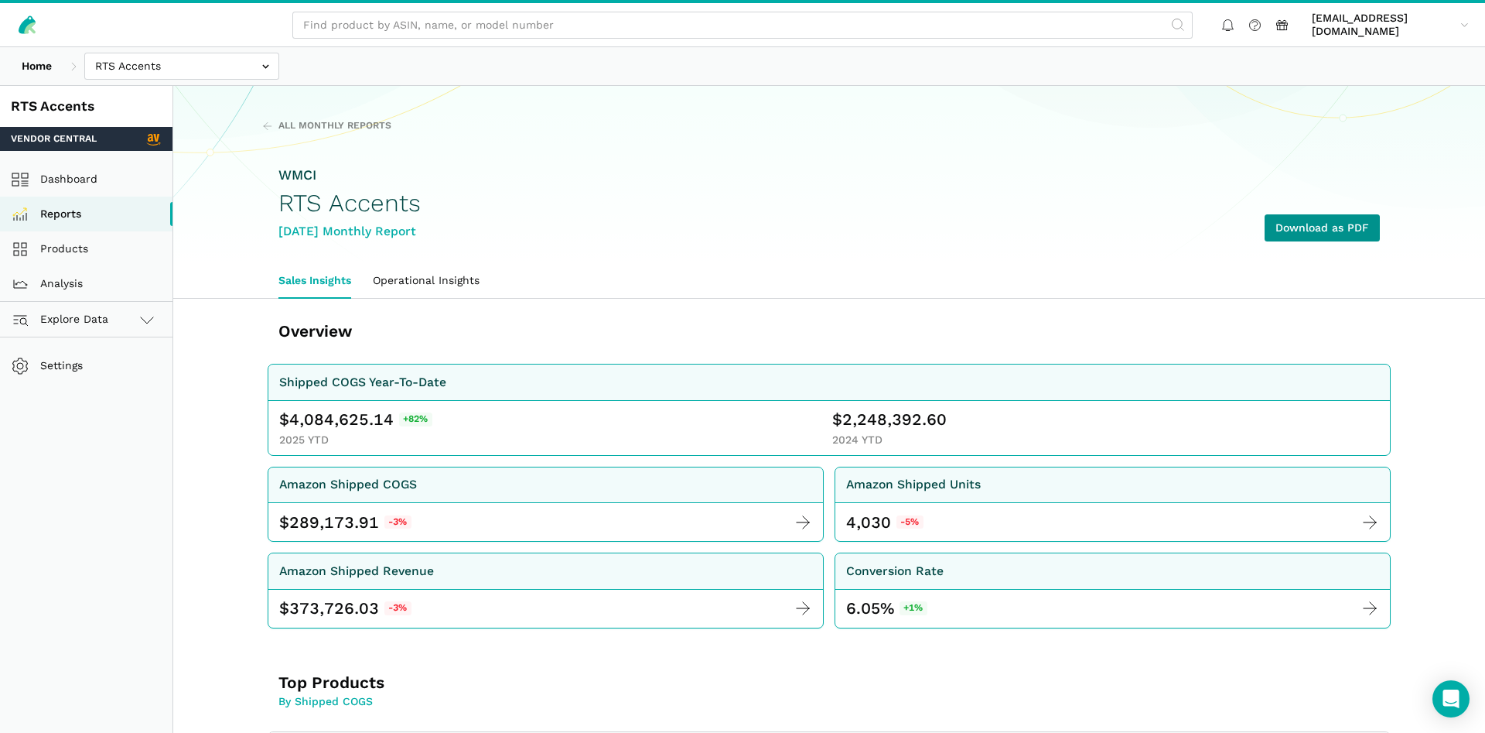
click at [1292, 232] on link "Download as PDF" at bounding box center [1322, 227] width 115 height 27
click at [217, 73] on input "text" at bounding box center [181, 66] width 195 height 27
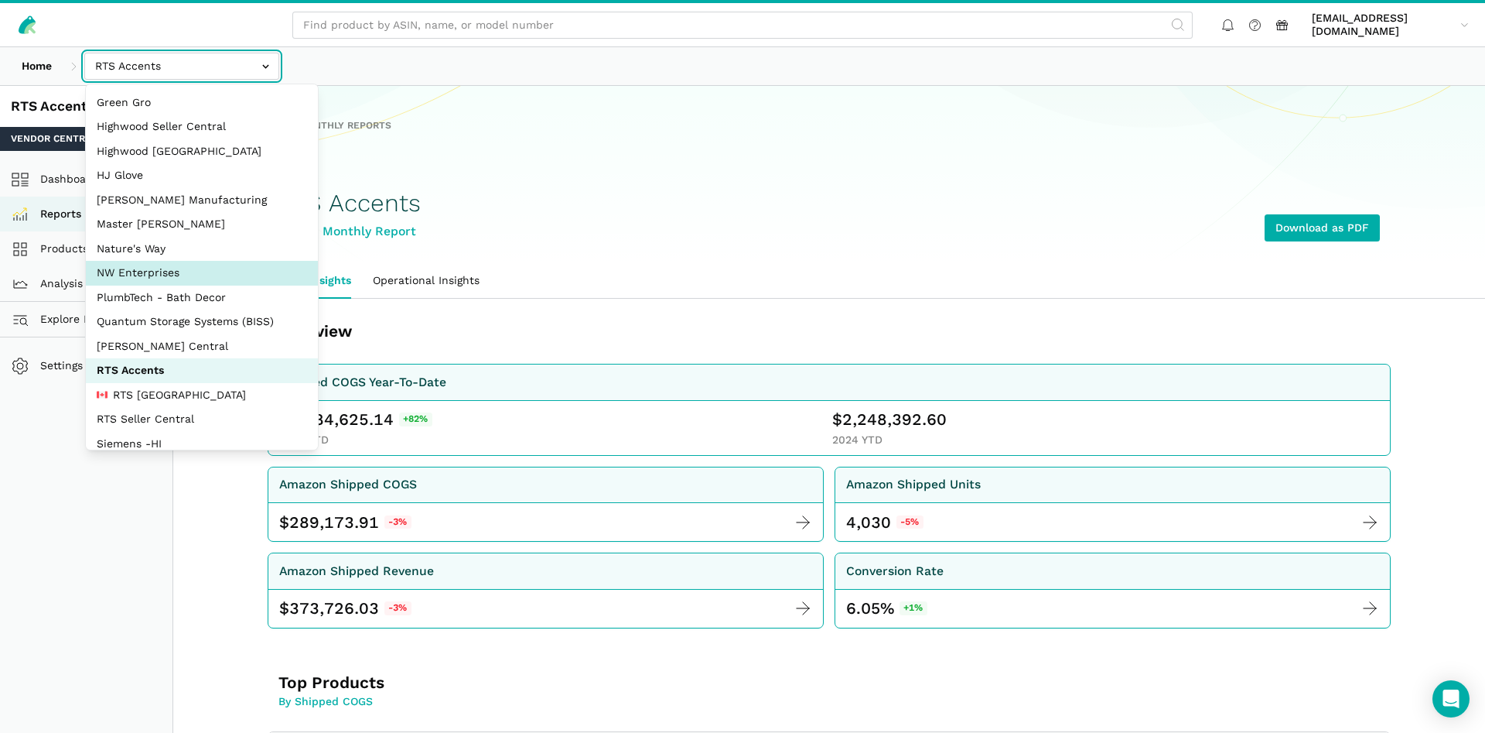
scroll to position [149, 0]
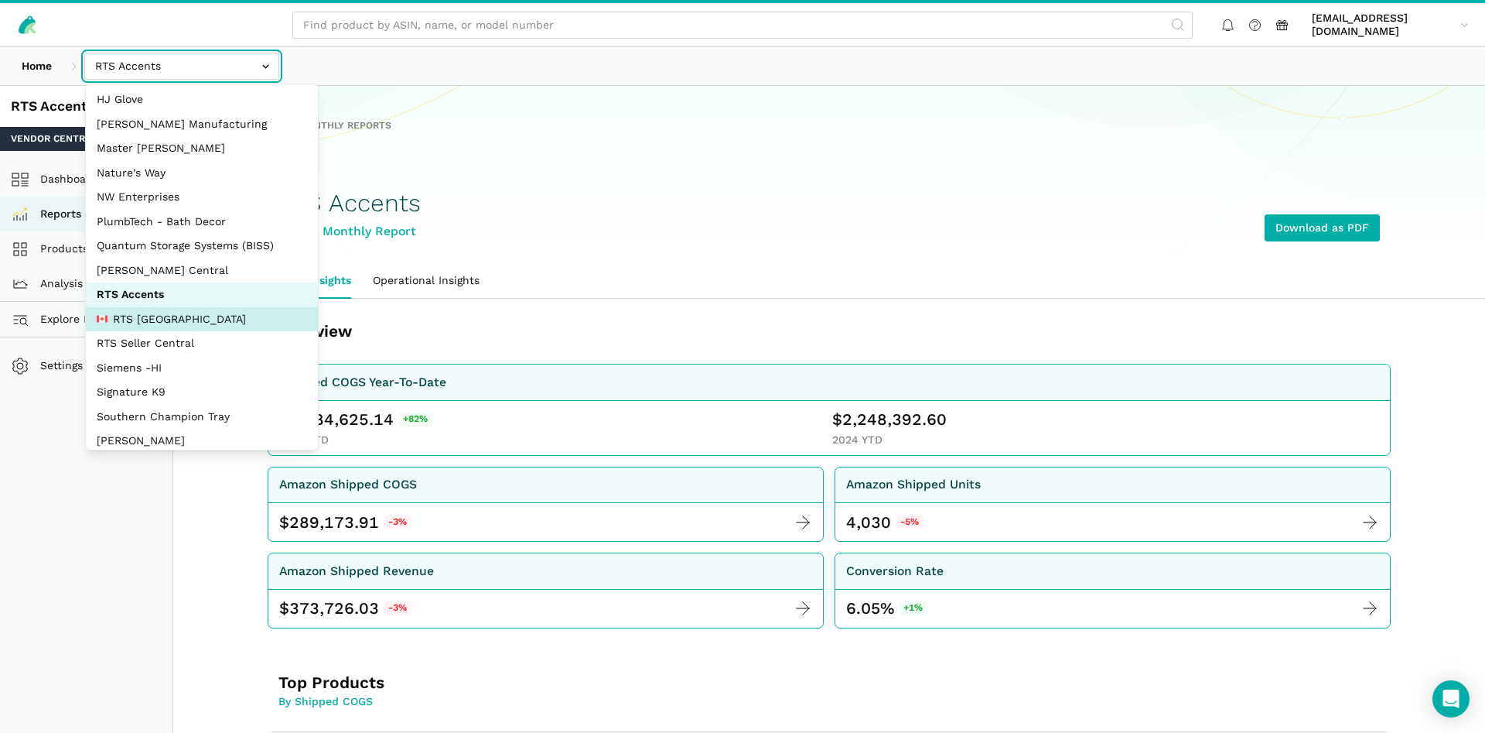
select select "pnjjhdDqPVj5aAaTPiCgBAEB"
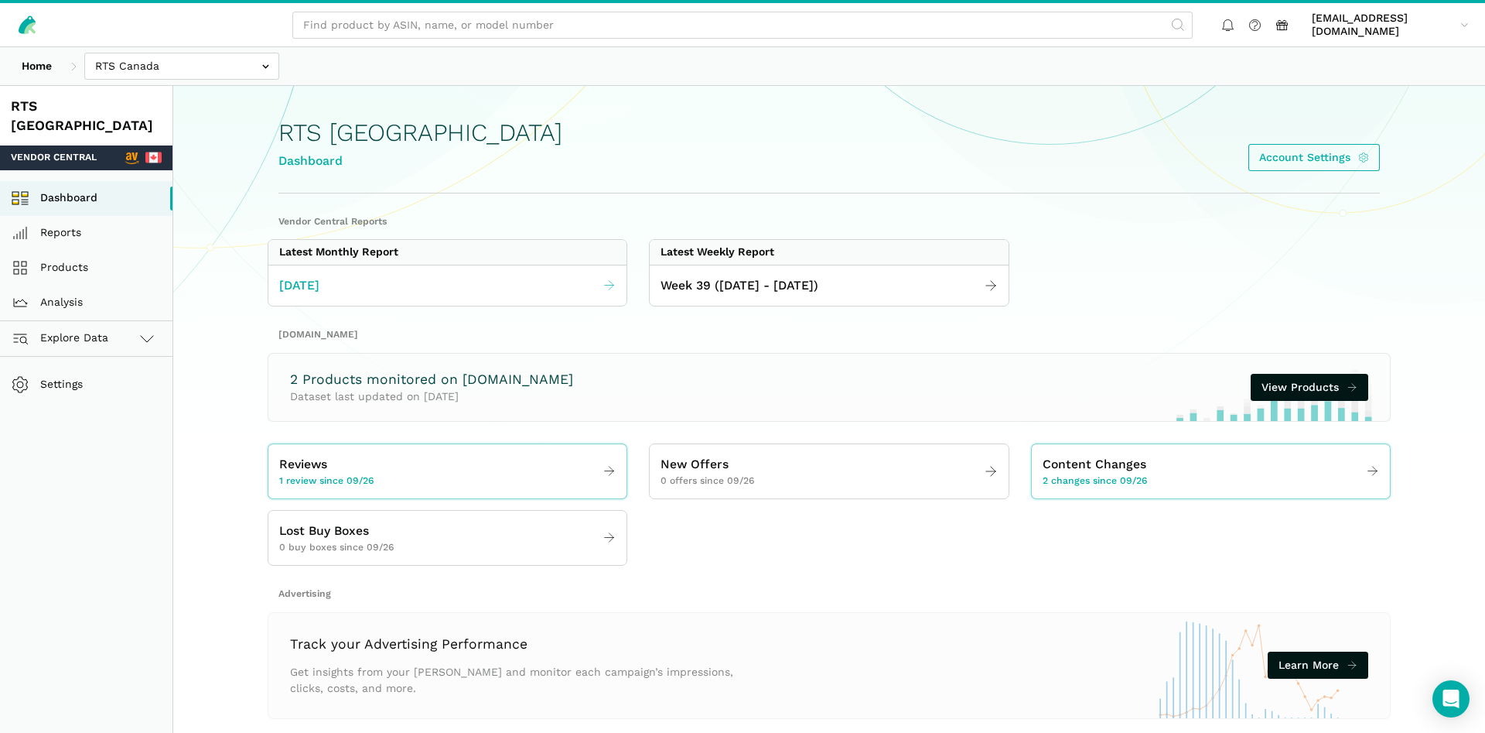
click at [456, 289] on link "[DATE]" at bounding box center [447, 286] width 358 height 30
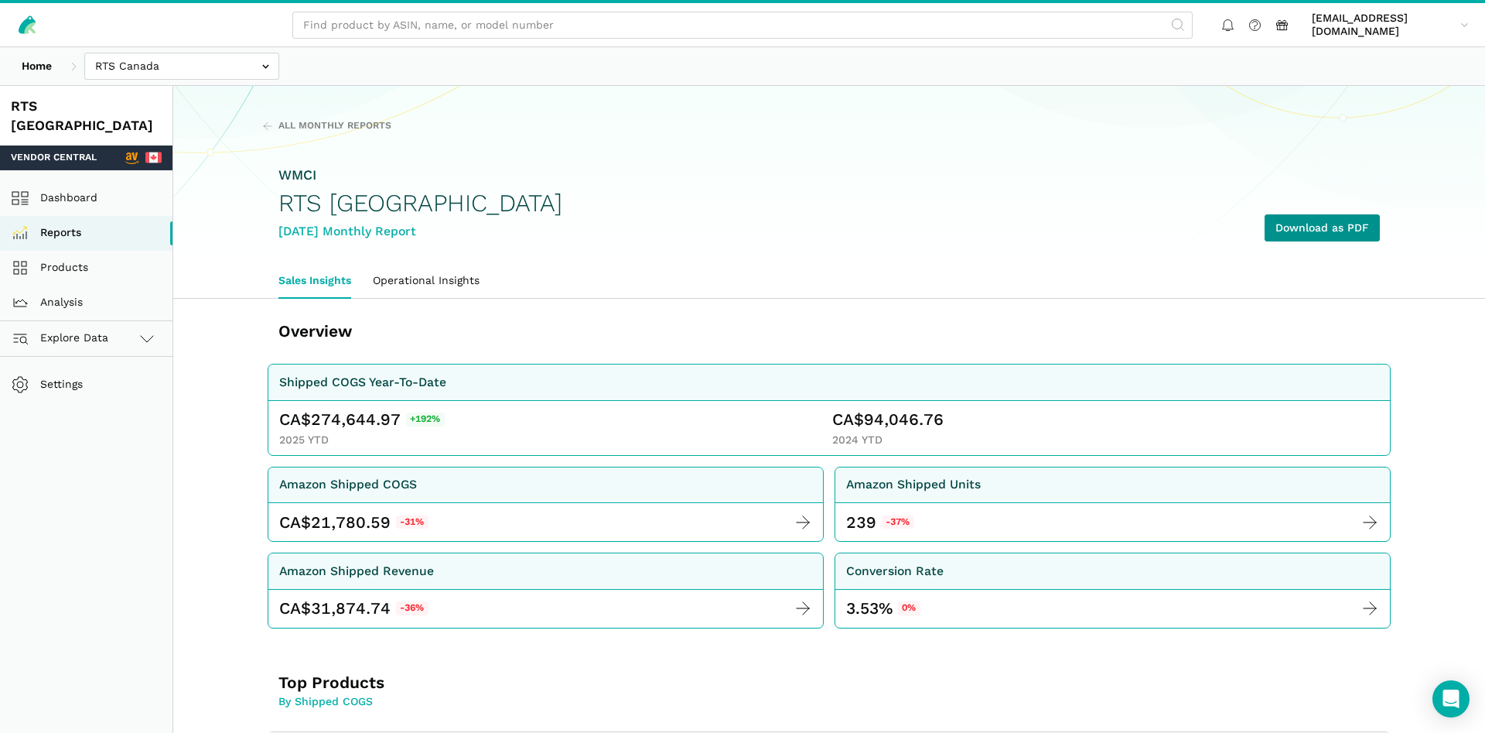
click at [1307, 227] on link "Download as PDF" at bounding box center [1322, 227] width 115 height 27
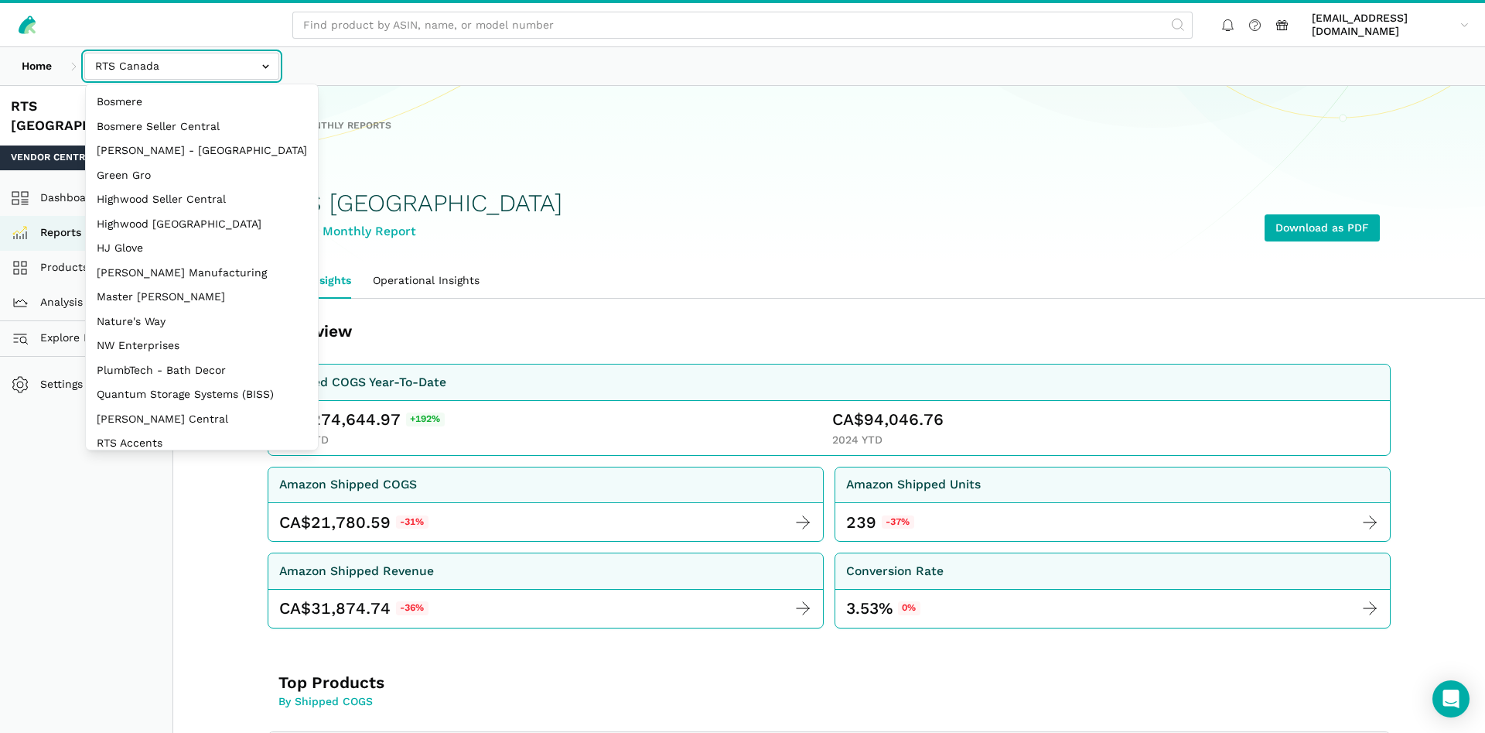
click at [226, 58] on input "text" at bounding box center [181, 66] width 195 height 27
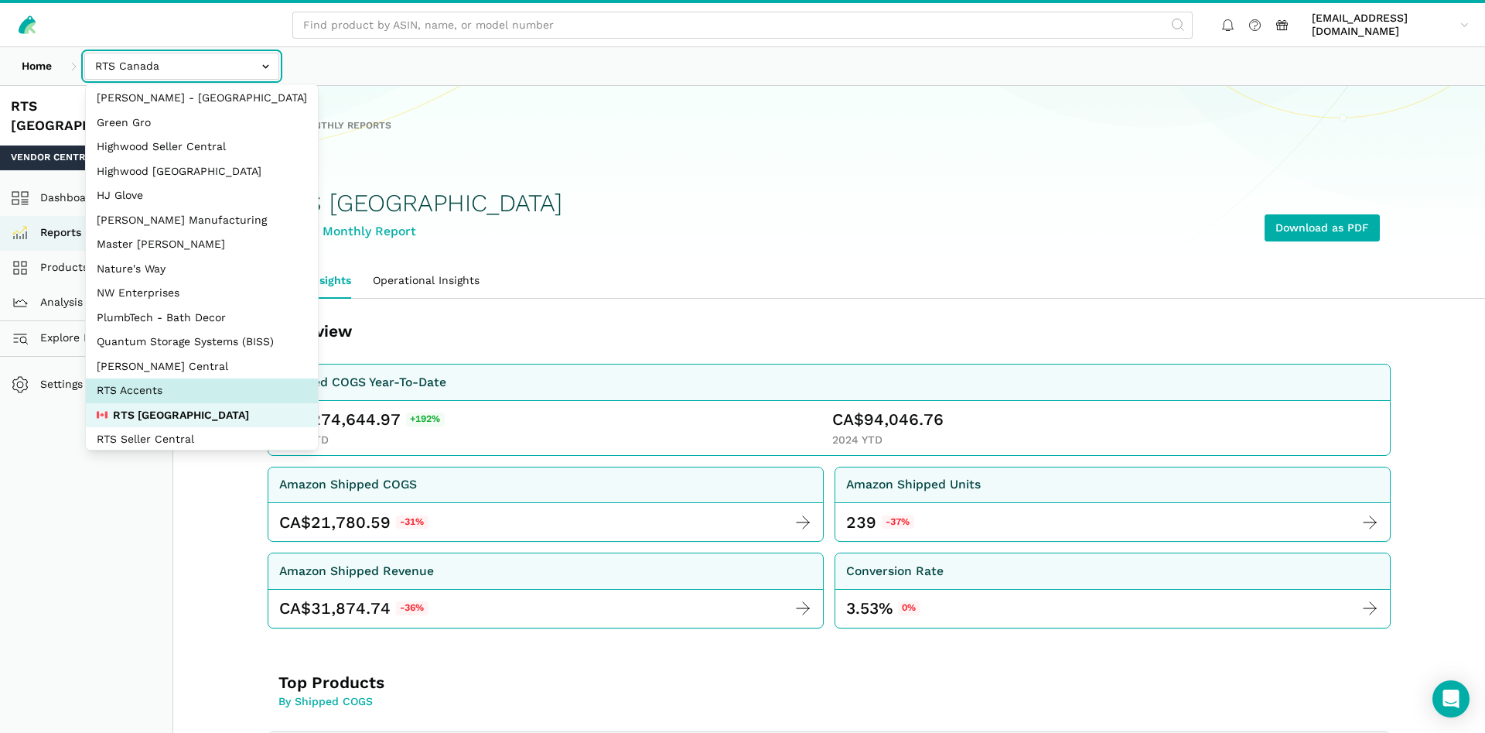
scroll to position [74, 0]
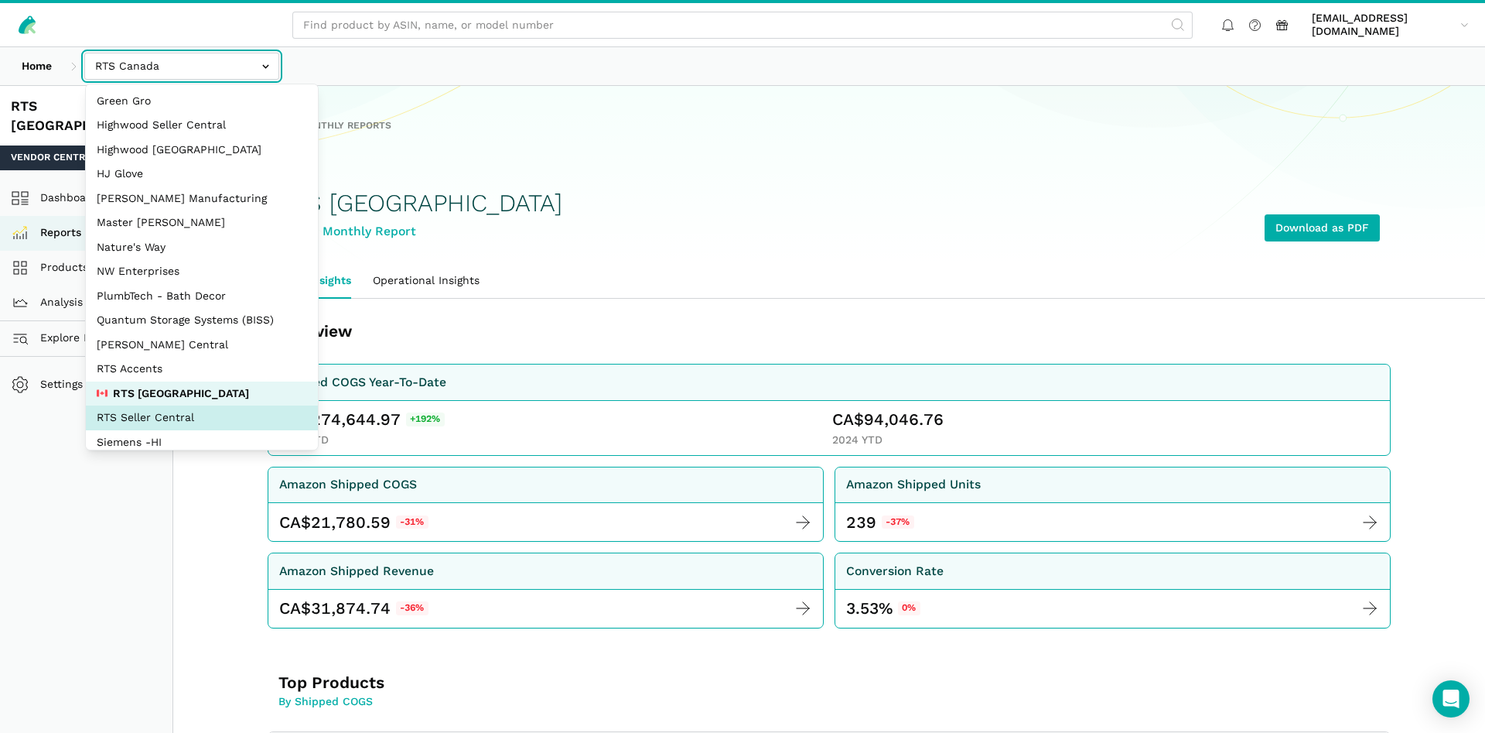
select select "DYdfgEtk9xdbXk9WgFd319bF"
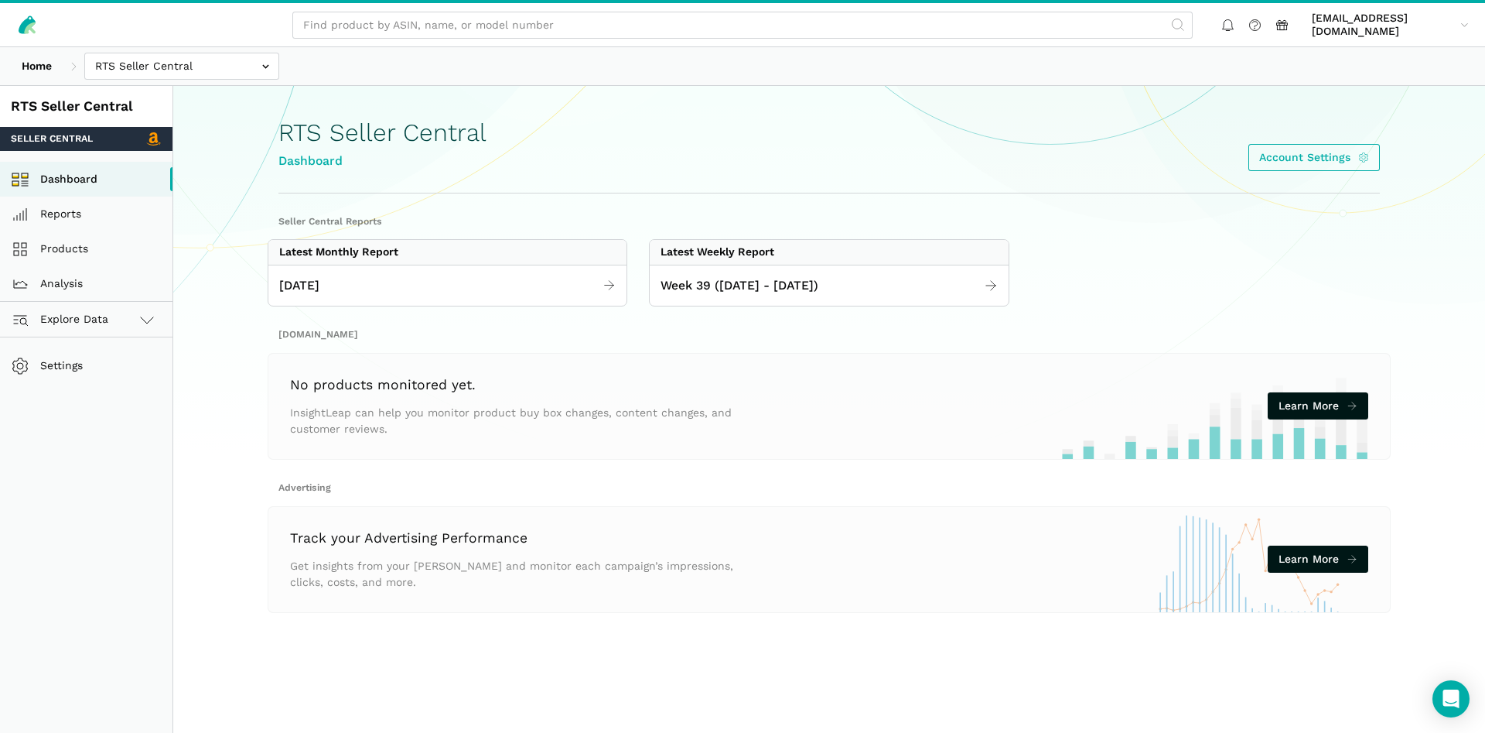
click at [421, 304] on div "[DATE]" at bounding box center [447, 286] width 358 height 42
click at [421, 293] on link "[DATE]" at bounding box center [447, 286] width 358 height 30
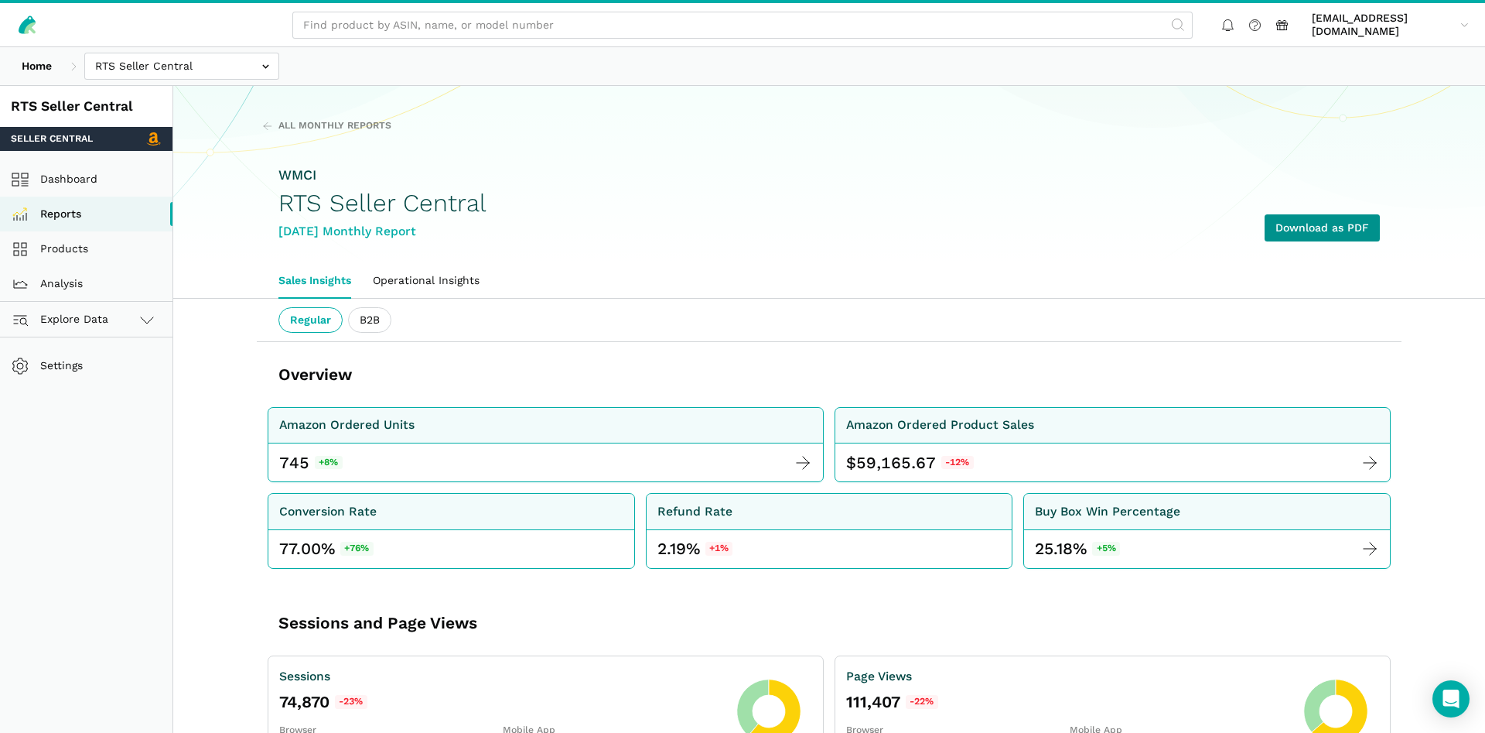
click at [1317, 226] on link "Download as PDF" at bounding box center [1322, 227] width 115 height 27
click at [68, 251] on link "Products" at bounding box center [86, 248] width 172 height 35
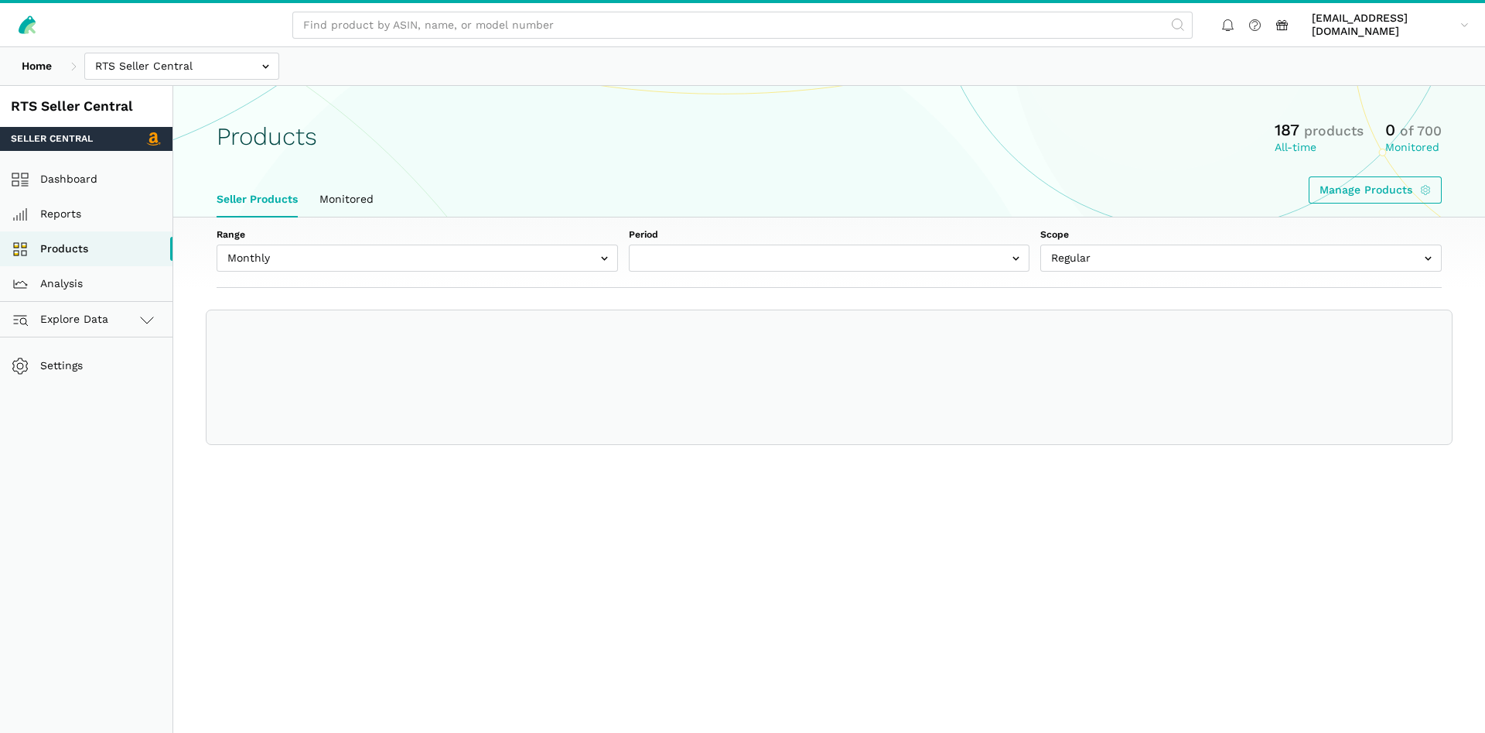
select select "Monthly|[DATE]"
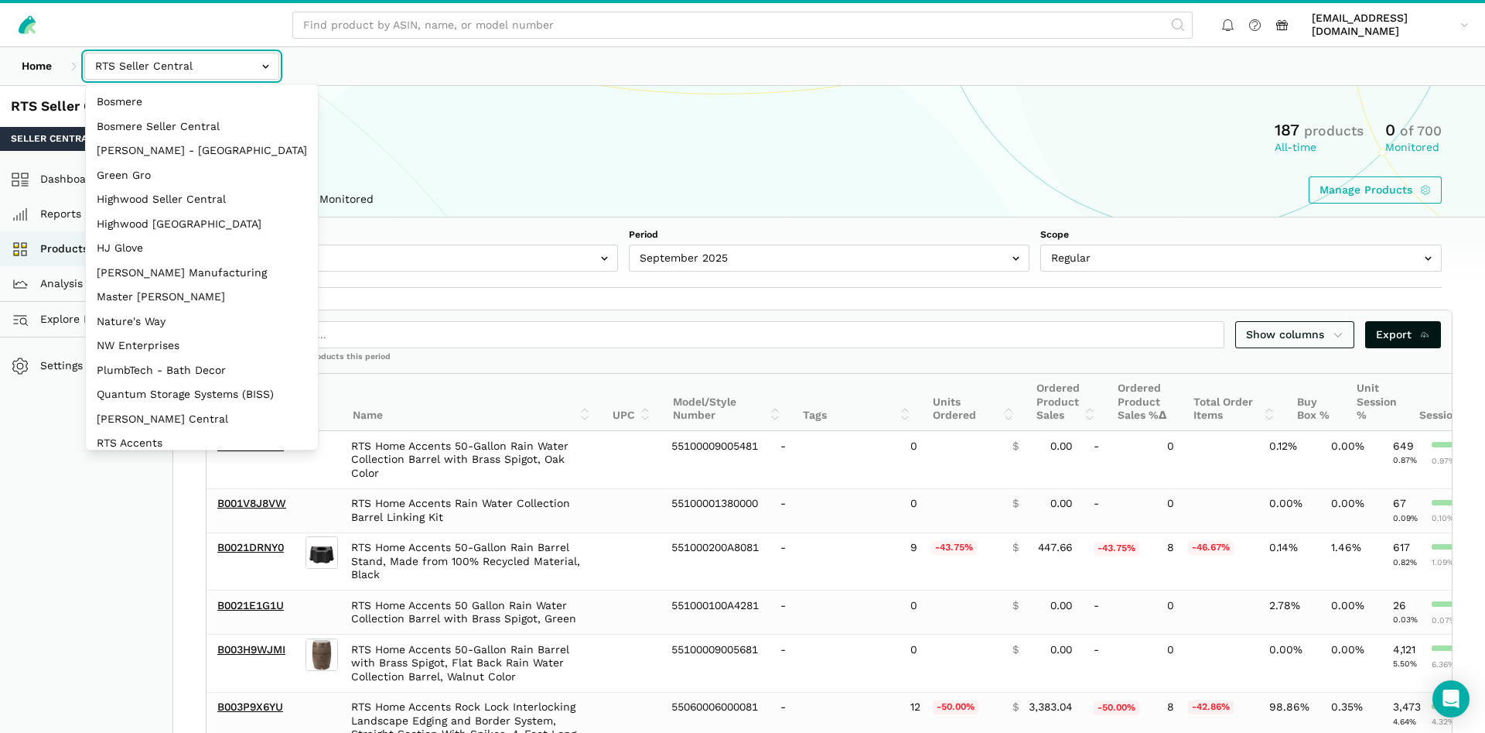
click at [169, 71] on input "text" at bounding box center [181, 66] width 195 height 27
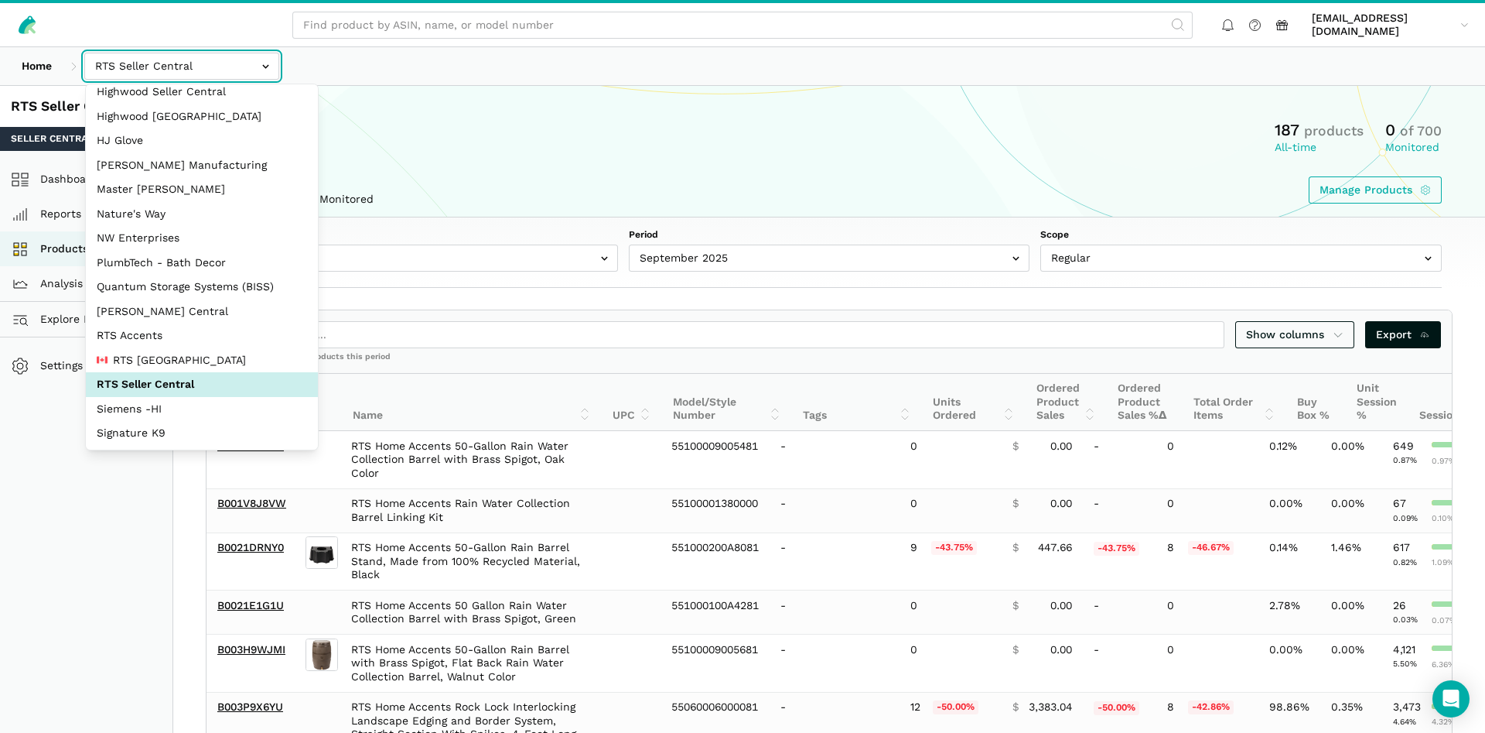
scroll to position [149, 0]
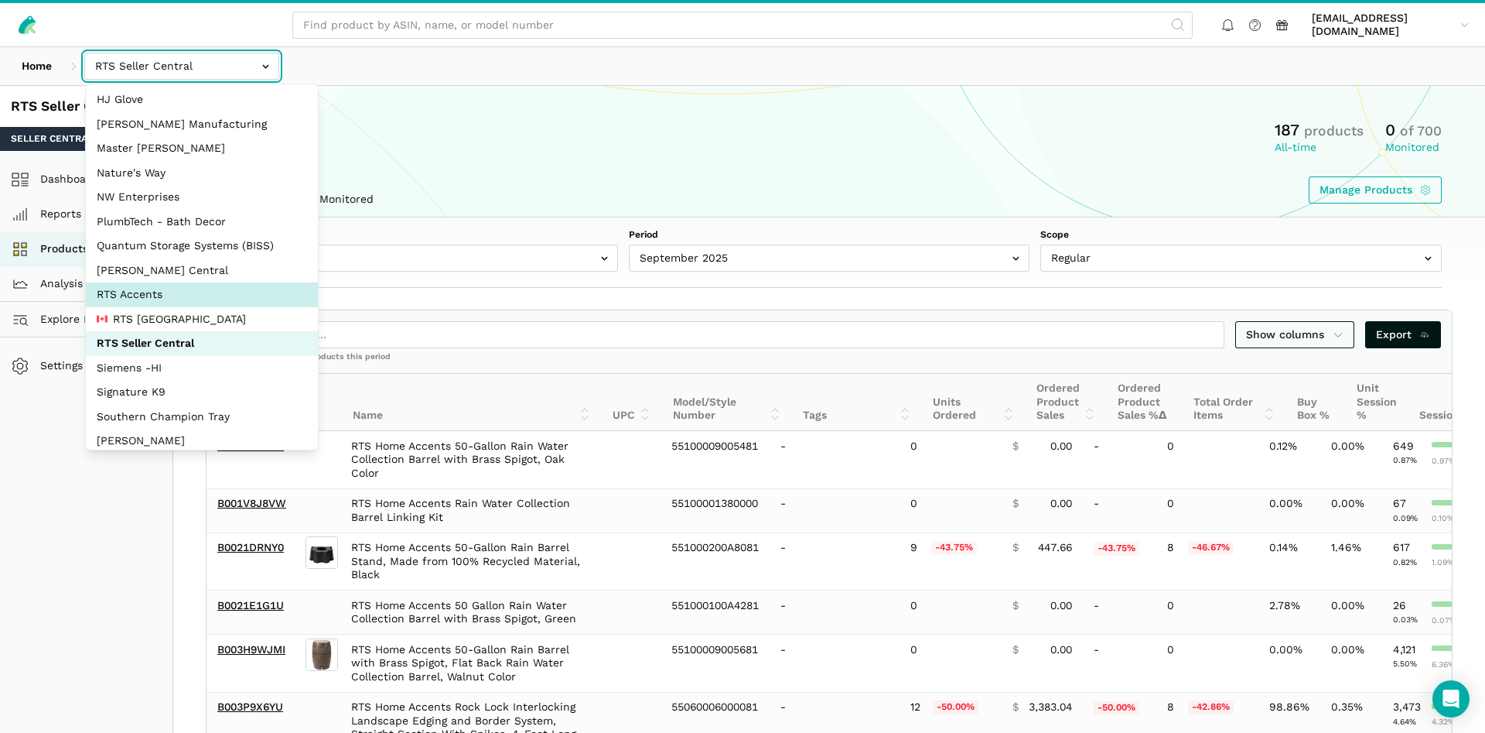
select select "DPHNLGULfjdmZCda3GrCfans"
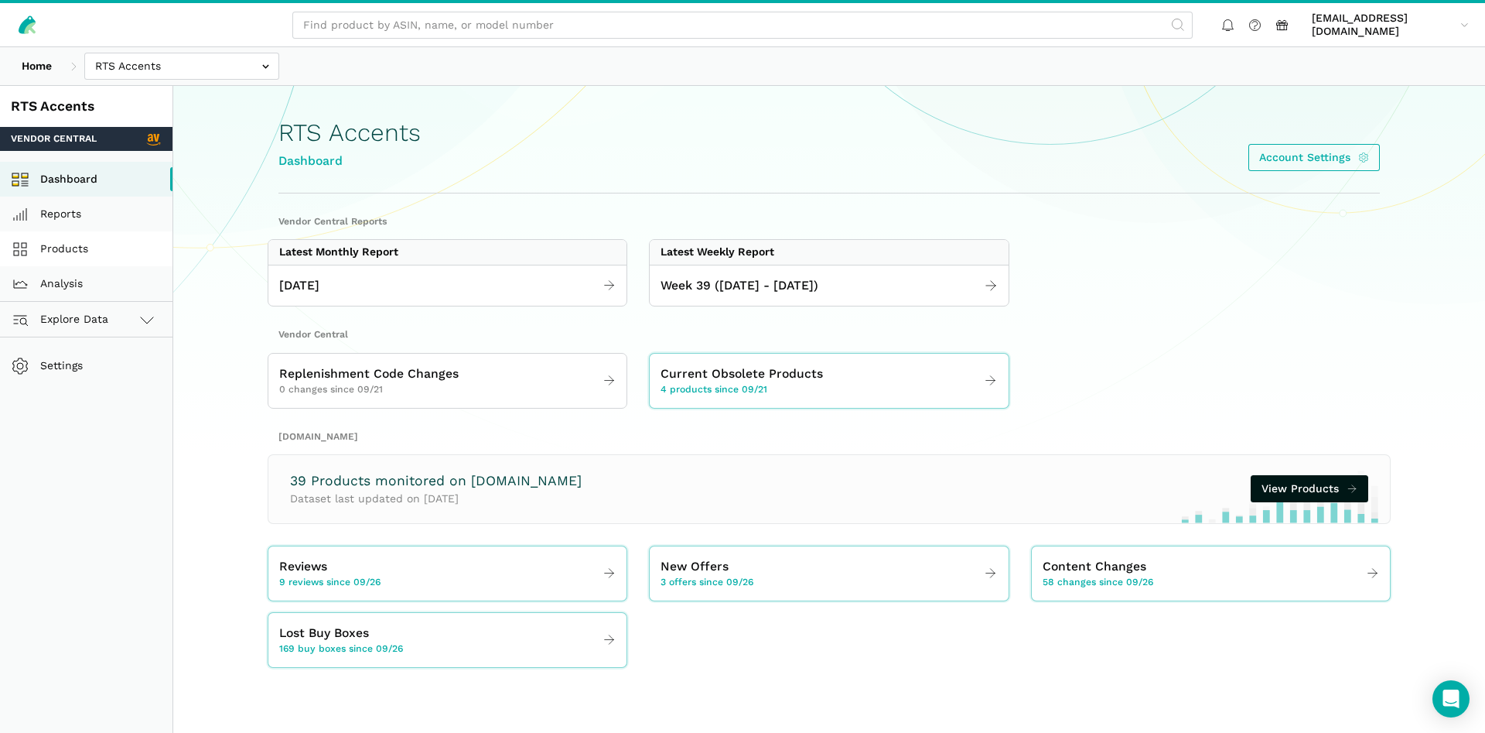
click at [117, 252] on link "Products" at bounding box center [86, 248] width 172 height 35
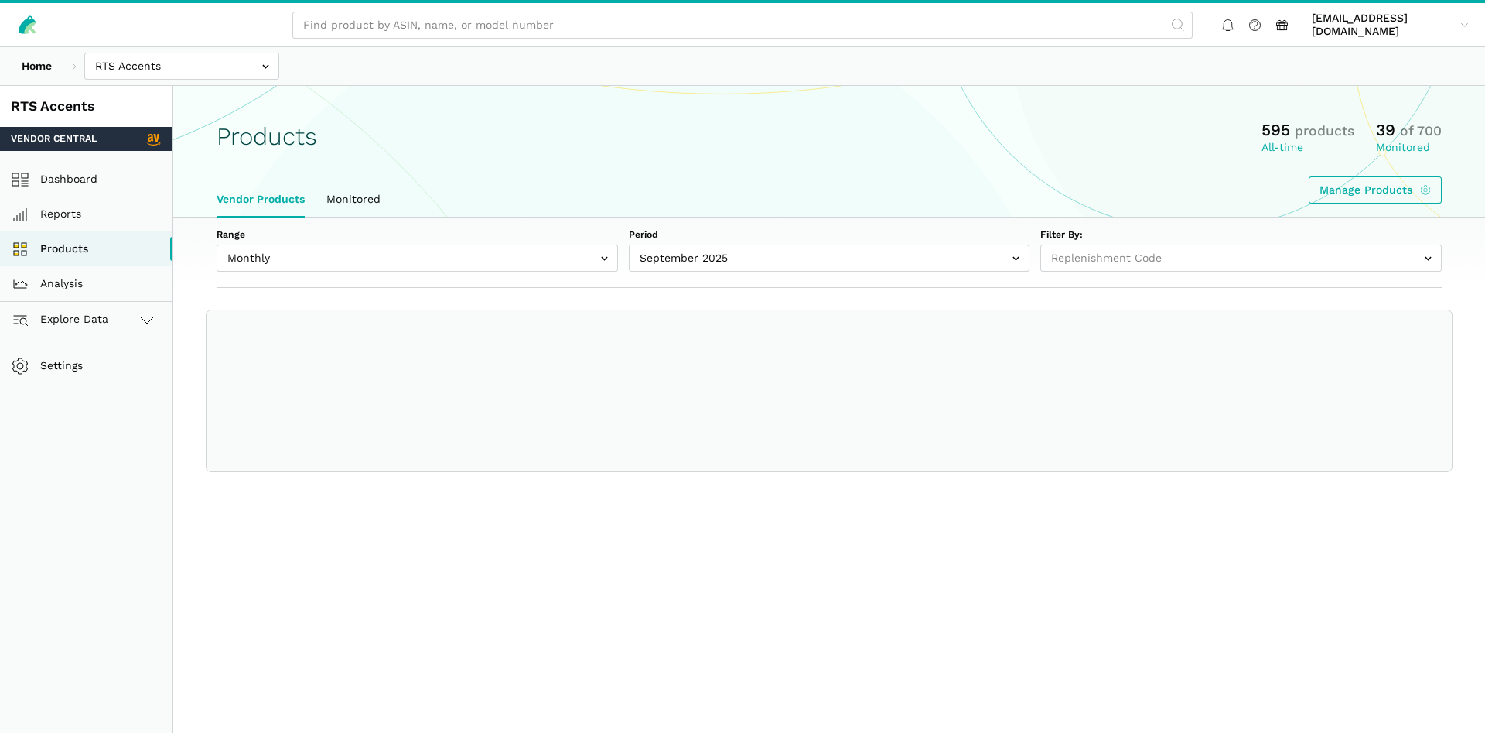
select select
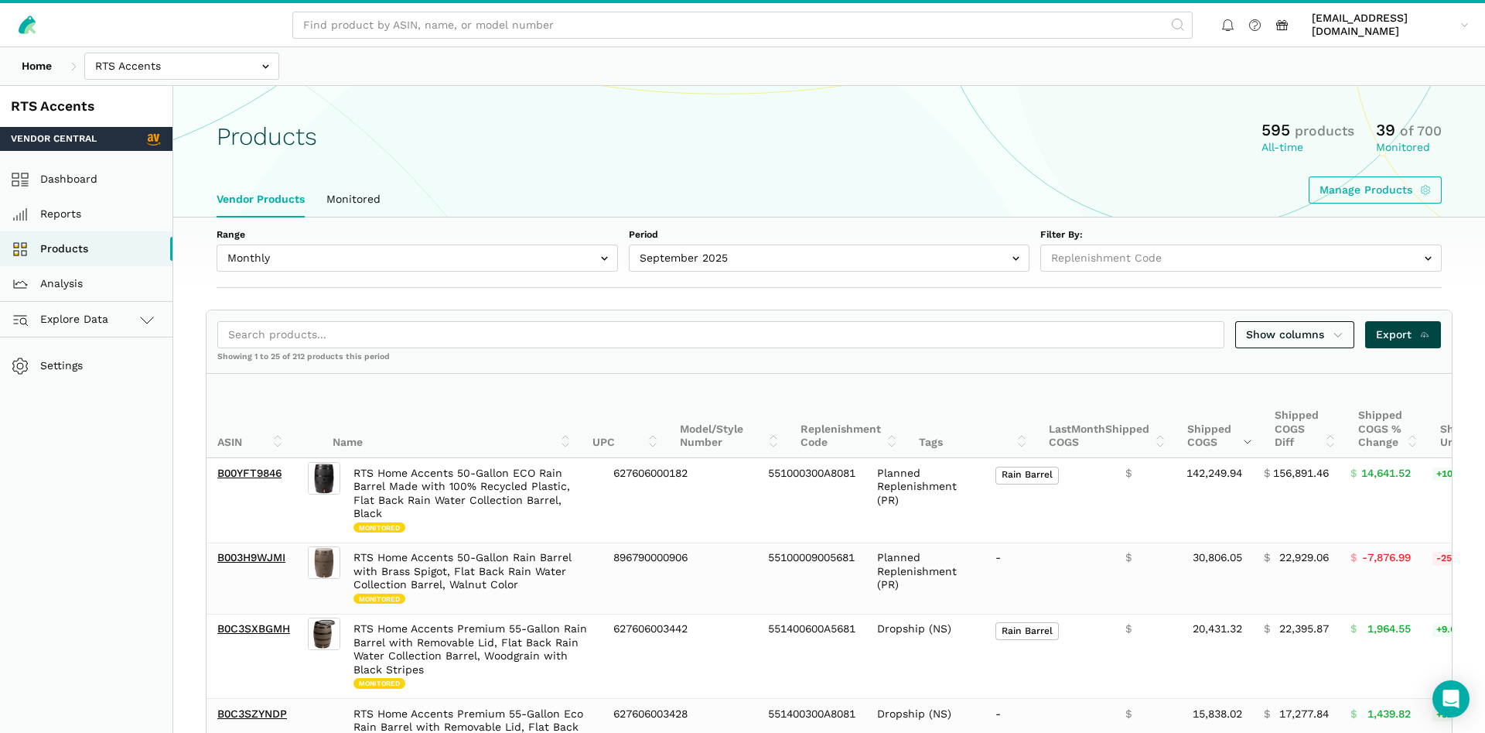
click at [1393, 337] on span "Export" at bounding box center [1403, 334] width 55 height 16
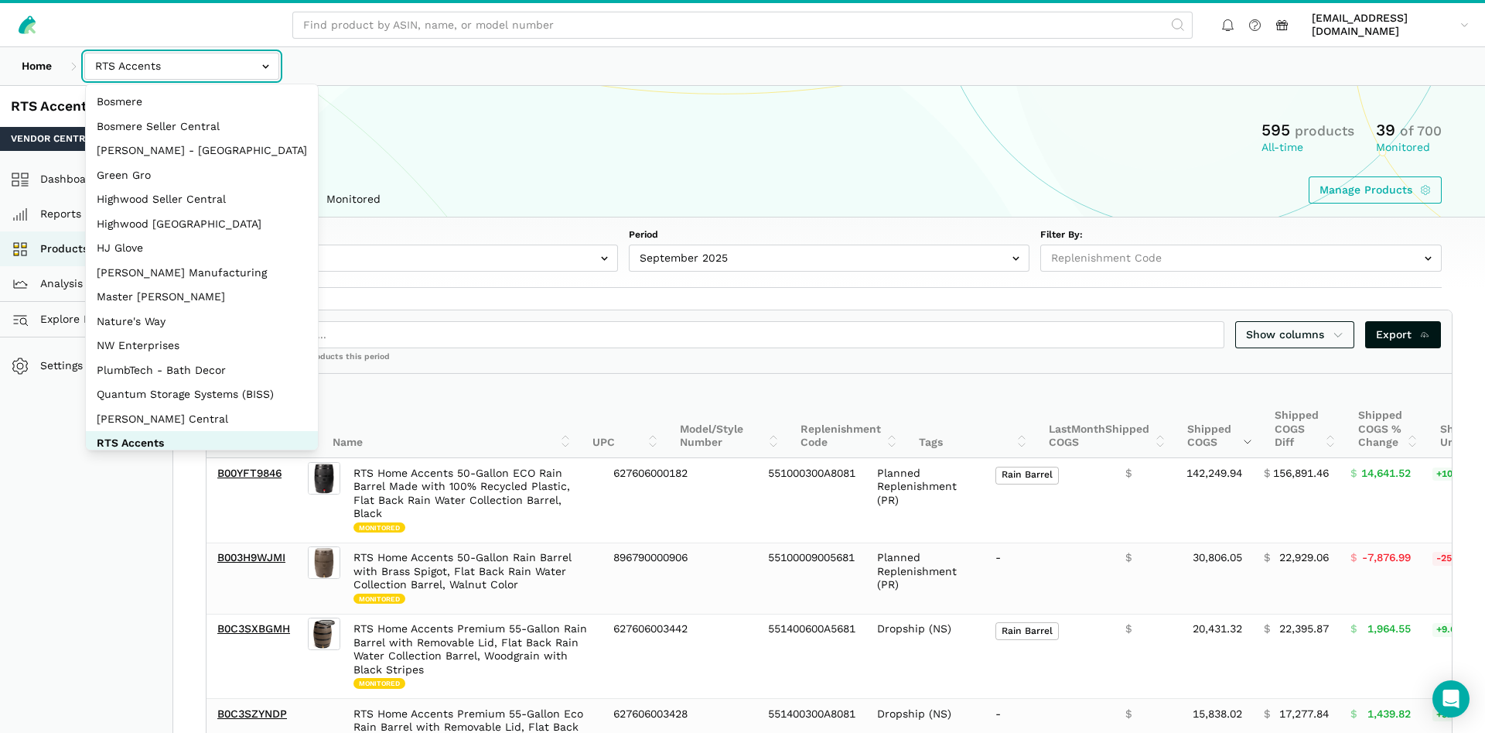
click at [121, 74] on input "text" at bounding box center [181, 66] width 195 height 27
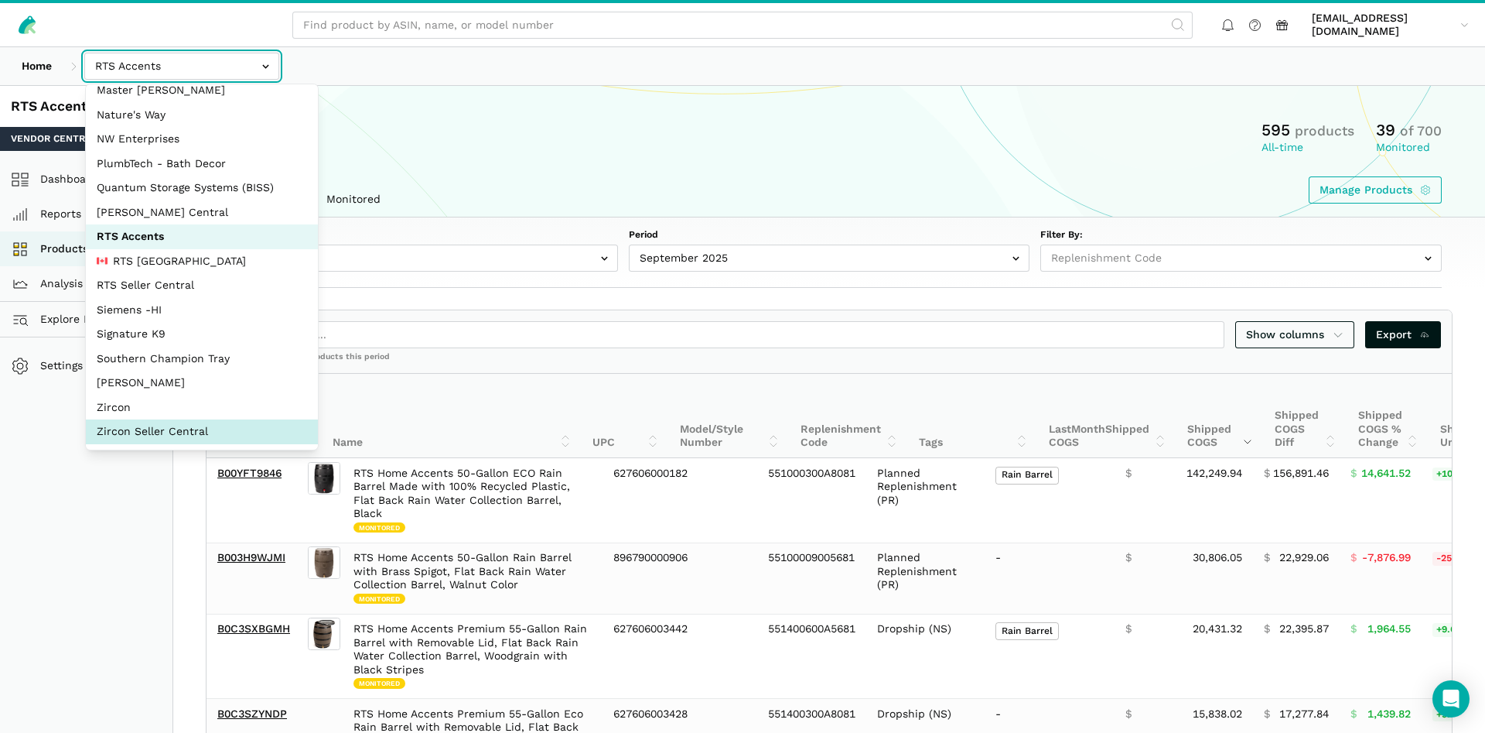
select select "sxXy7QUnd3DBseUermwZGXsL"
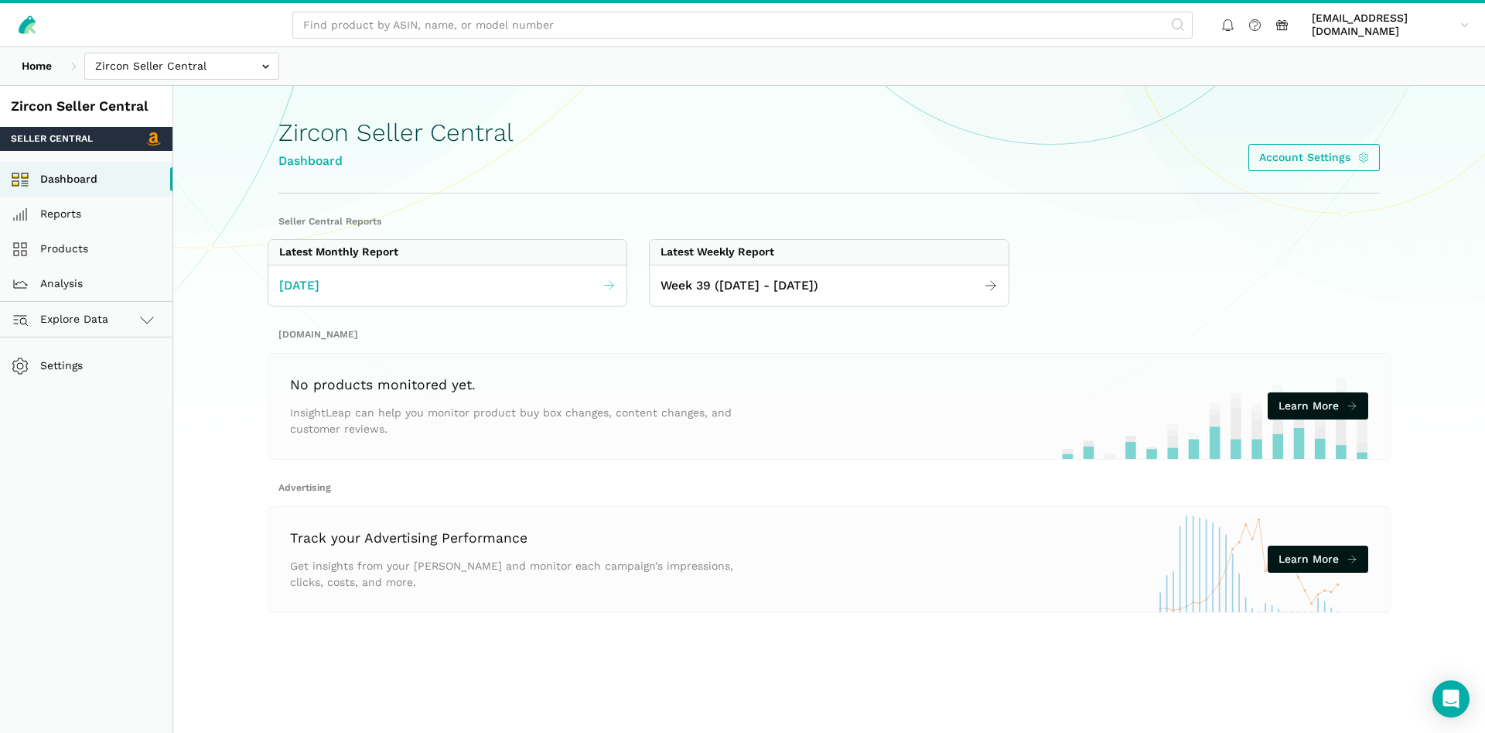
click at [311, 289] on span "[DATE]" at bounding box center [299, 285] width 40 height 19
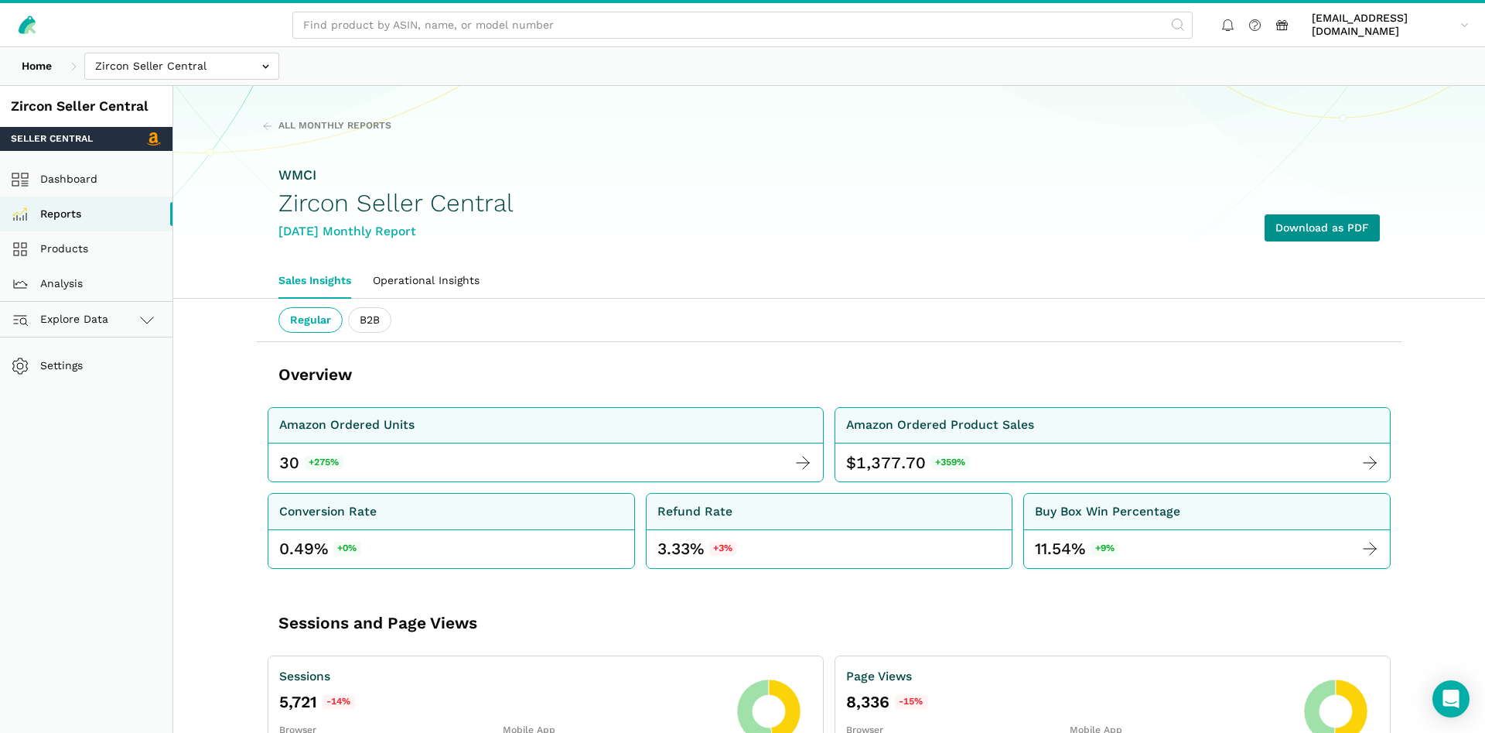
click at [1294, 239] on link "Download as PDF" at bounding box center [1322, 227] width 115 height 27
click at [135, 70] on input "text" at bounding box center [181, 66] width 195 height 27
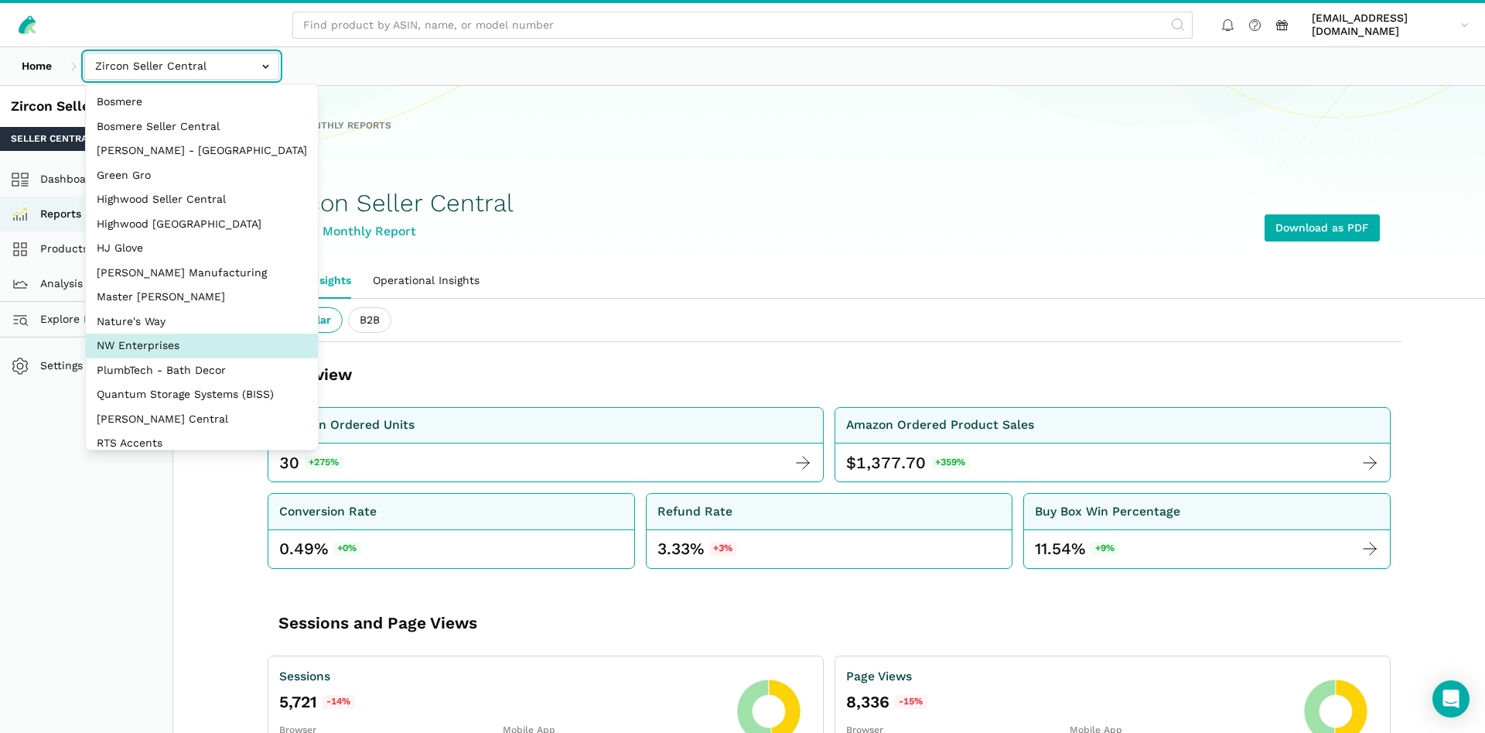
select select "8KcbEGzBHiJ2C1zNfhAn1h3U"
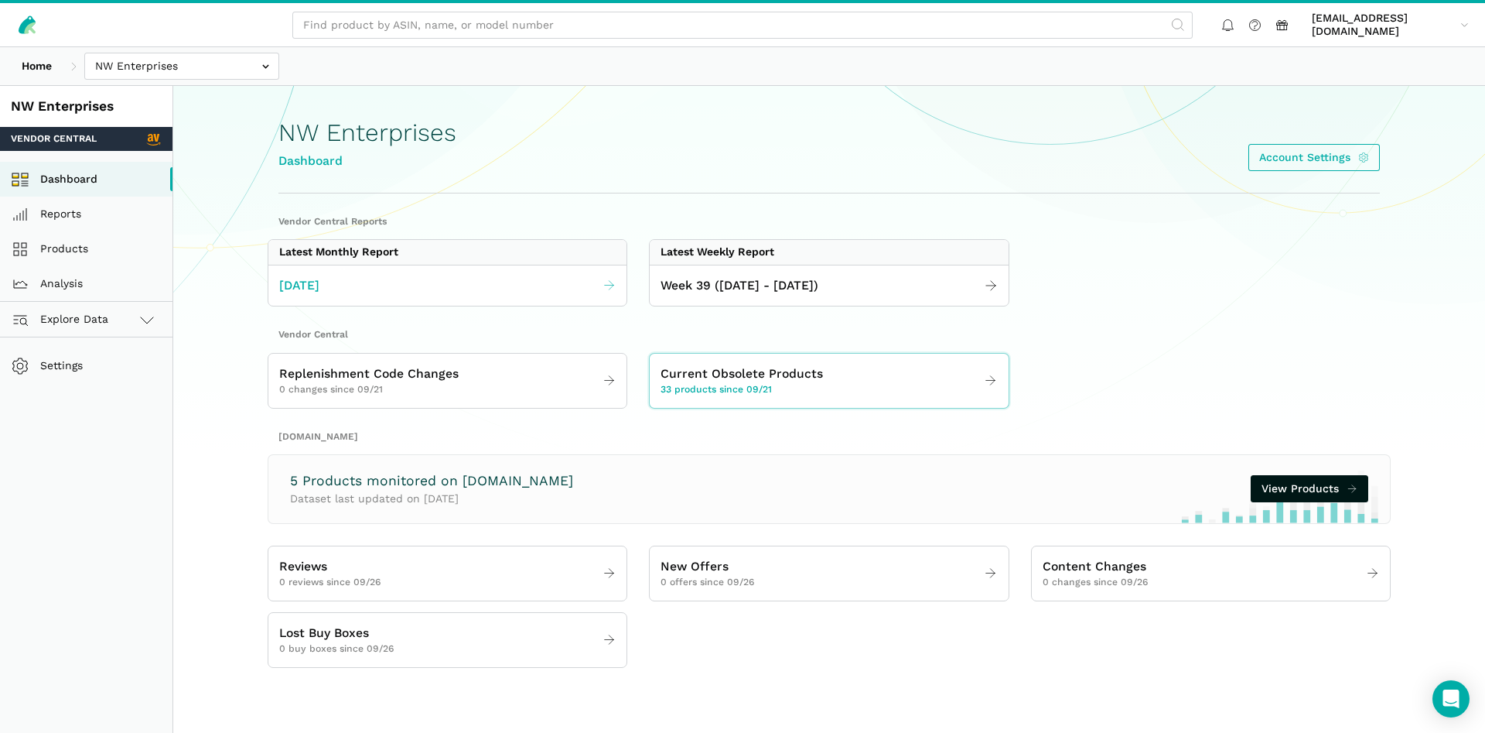
click at [408, 284] on link "[DATE]" at bounding box center [447, 286] width 358 height 30
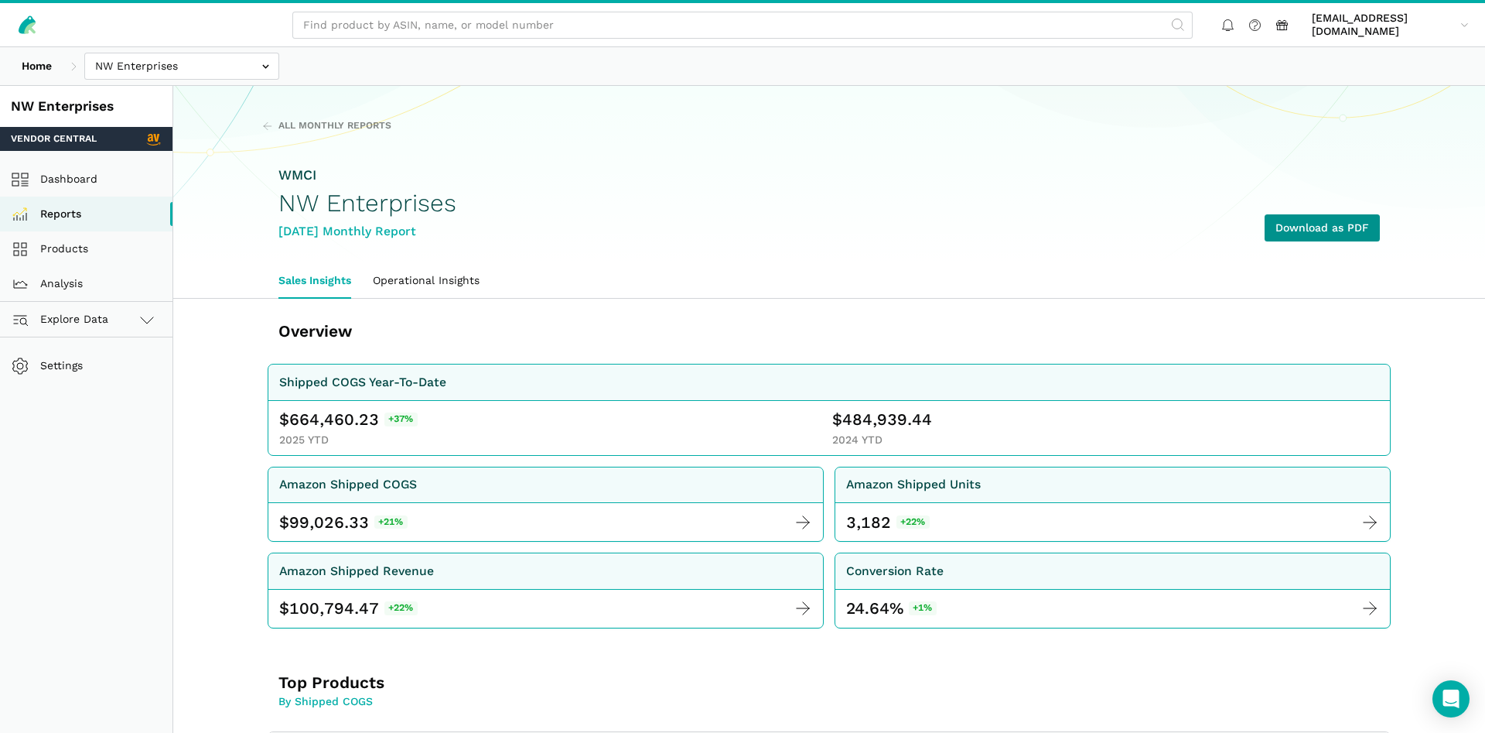
click at [1294, 230] on link "Download as PDF" at bounding box center [1322, 227] width 115 height 27
click at [67, 254] on link "Products" at bounding box center [86, 248] width 172 height 35
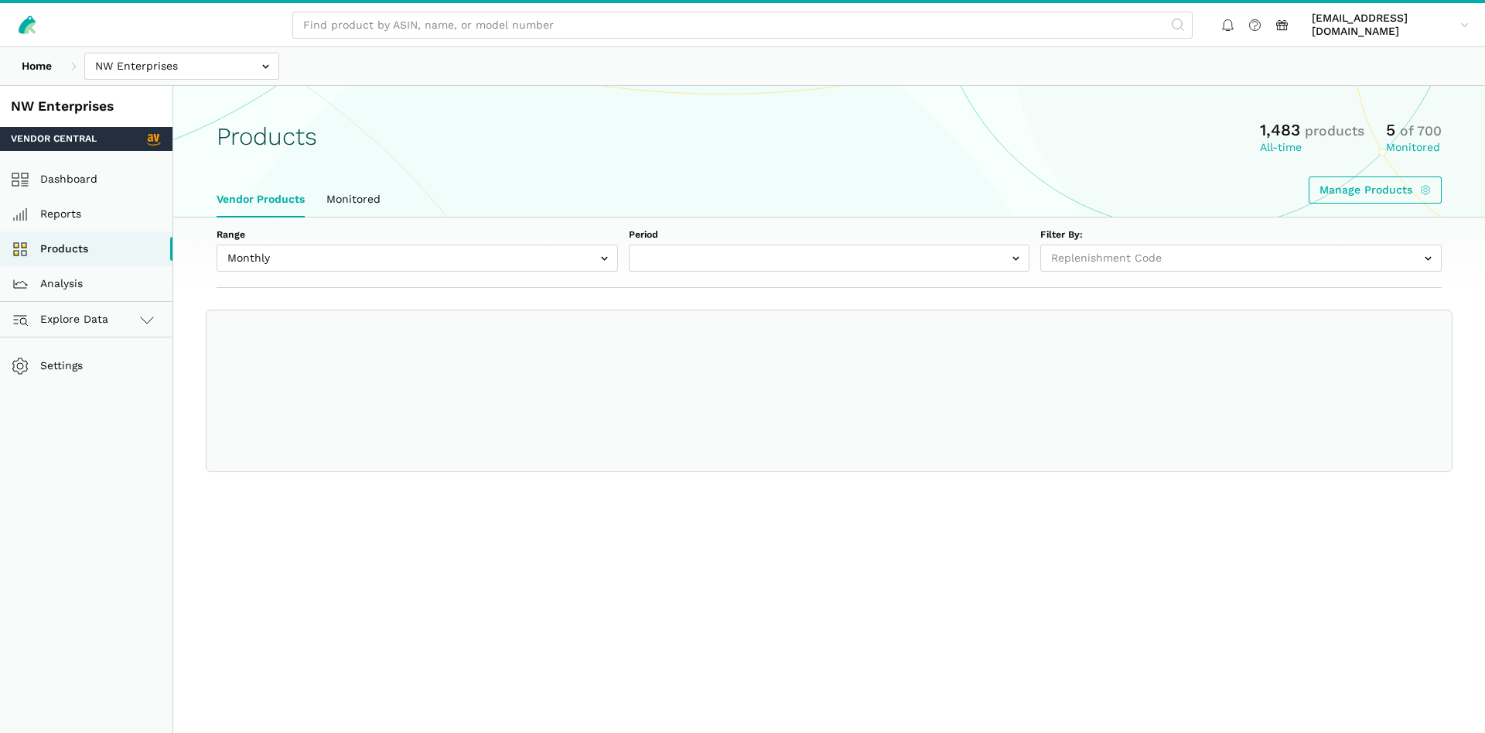
select select
select select "Monthly|2025-09-01"
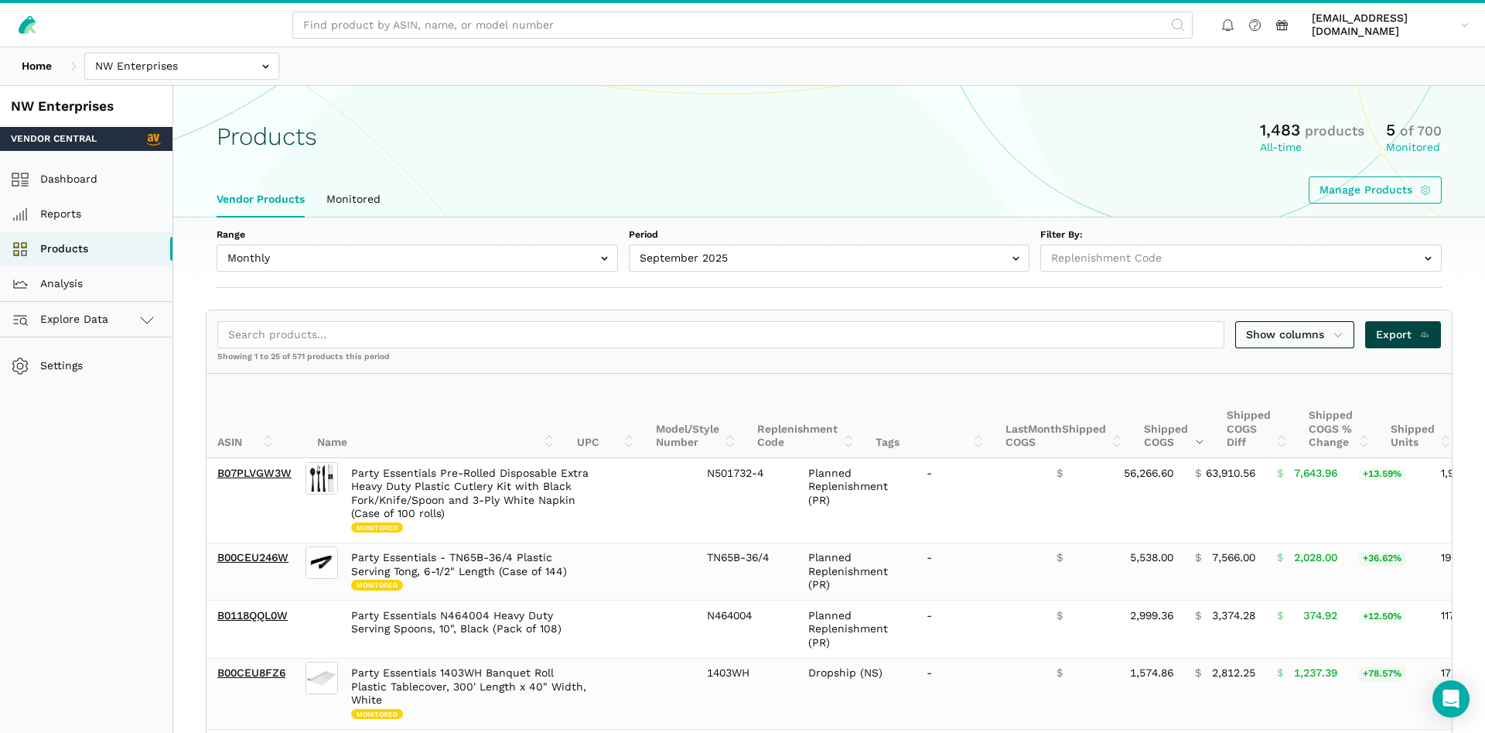
click at [1416, 327] on span "Export" at bounding box center [1403, 334] width 55 height 16
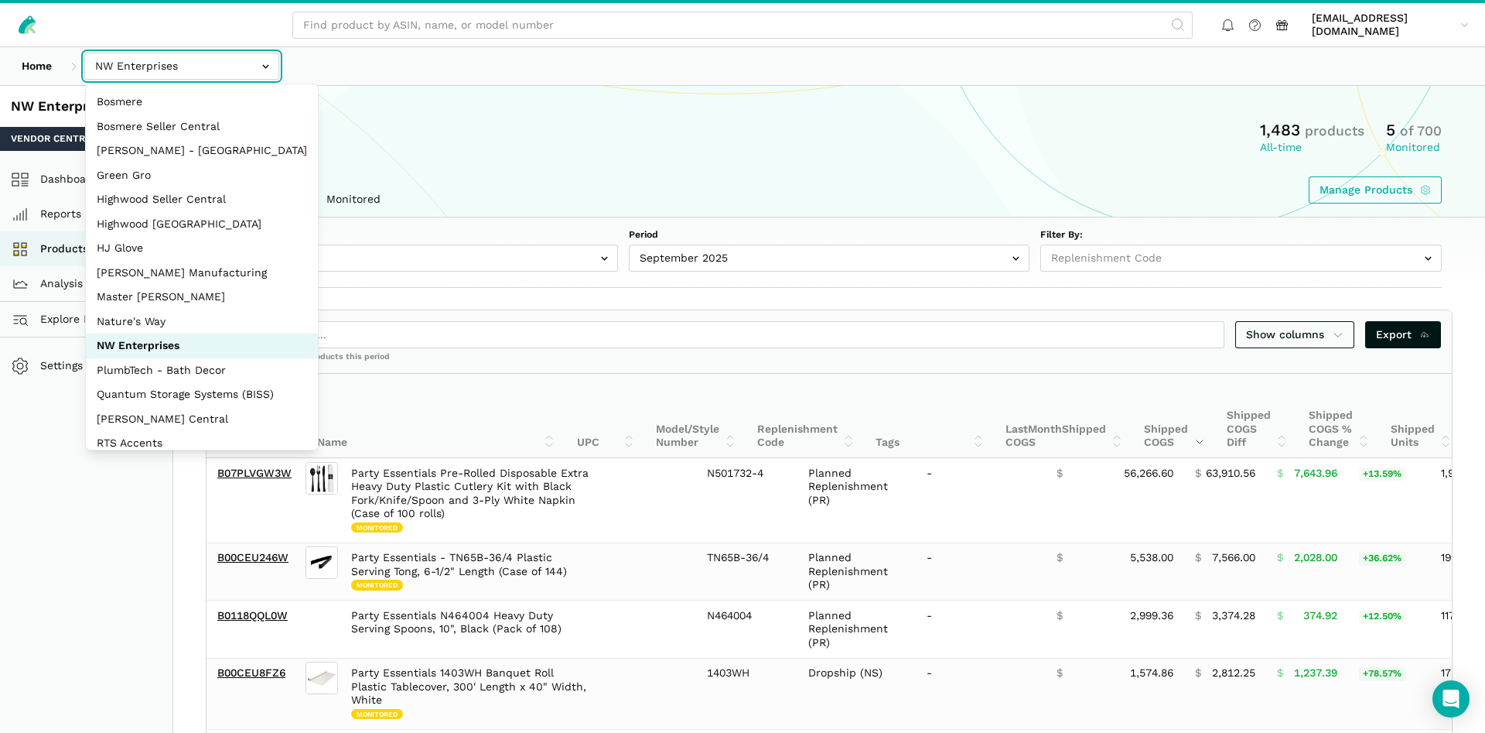
click at [176, 59] on input "text" at bounding box center [181, 66] width 195 height 27
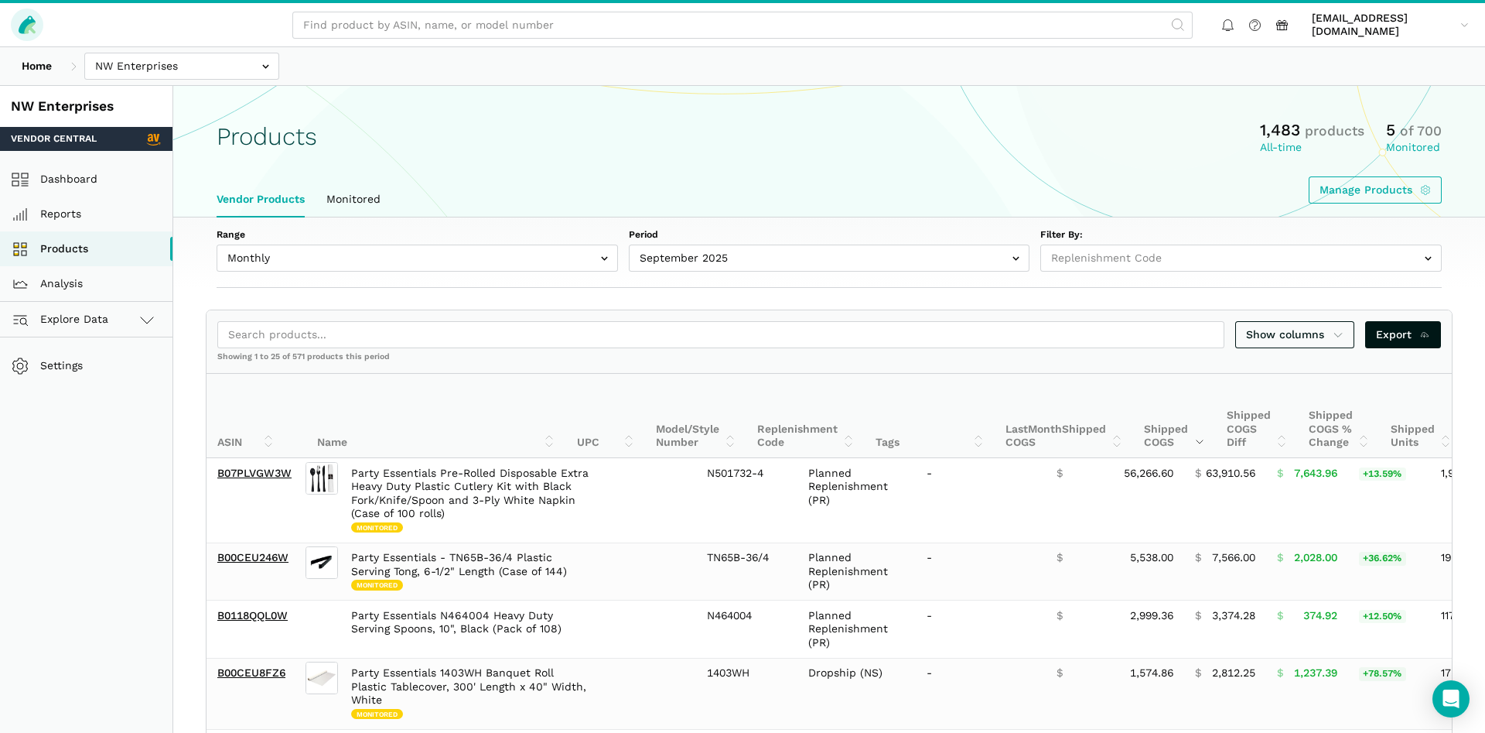
click at [19, 28] on icon at bounding box center [27, 24] width 17 height 18
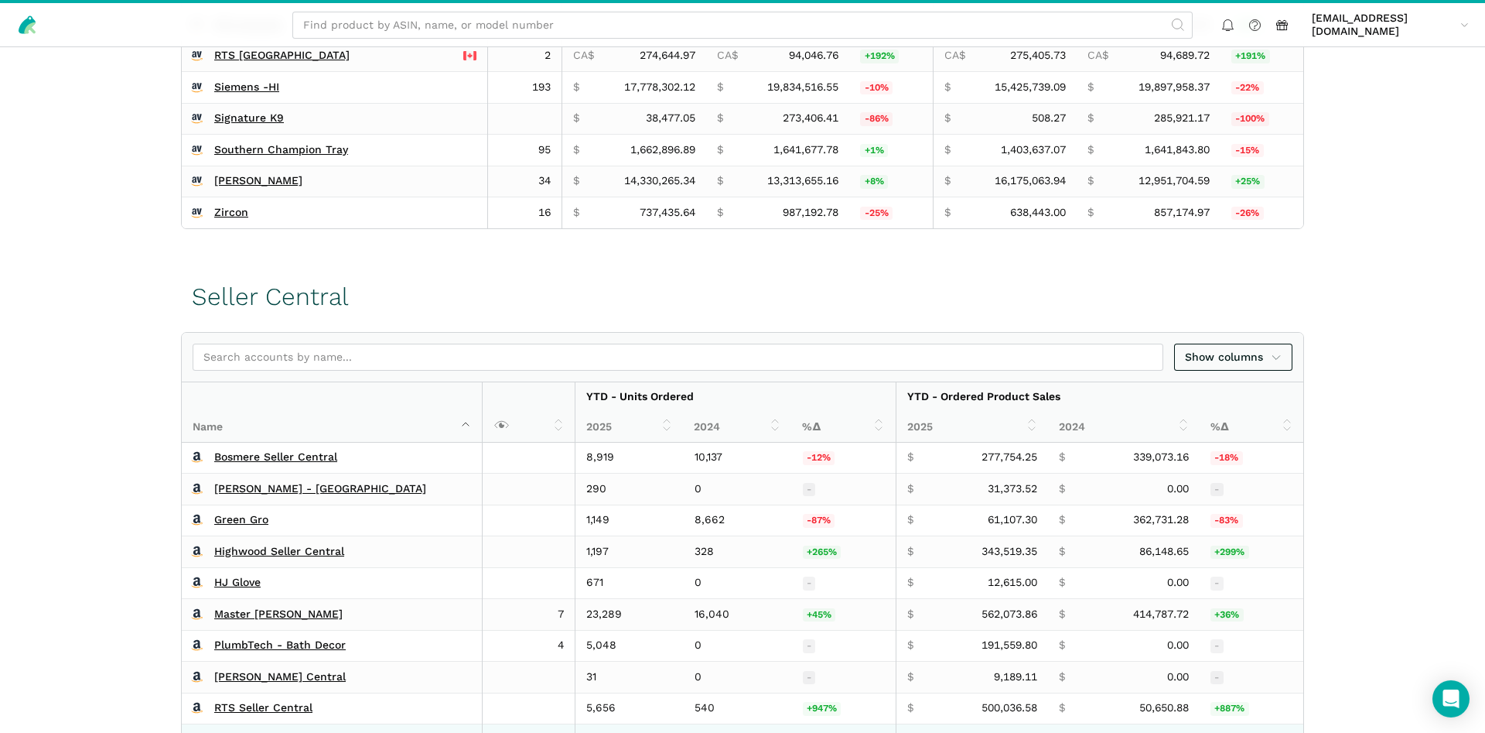
scroll to position [789, 0]
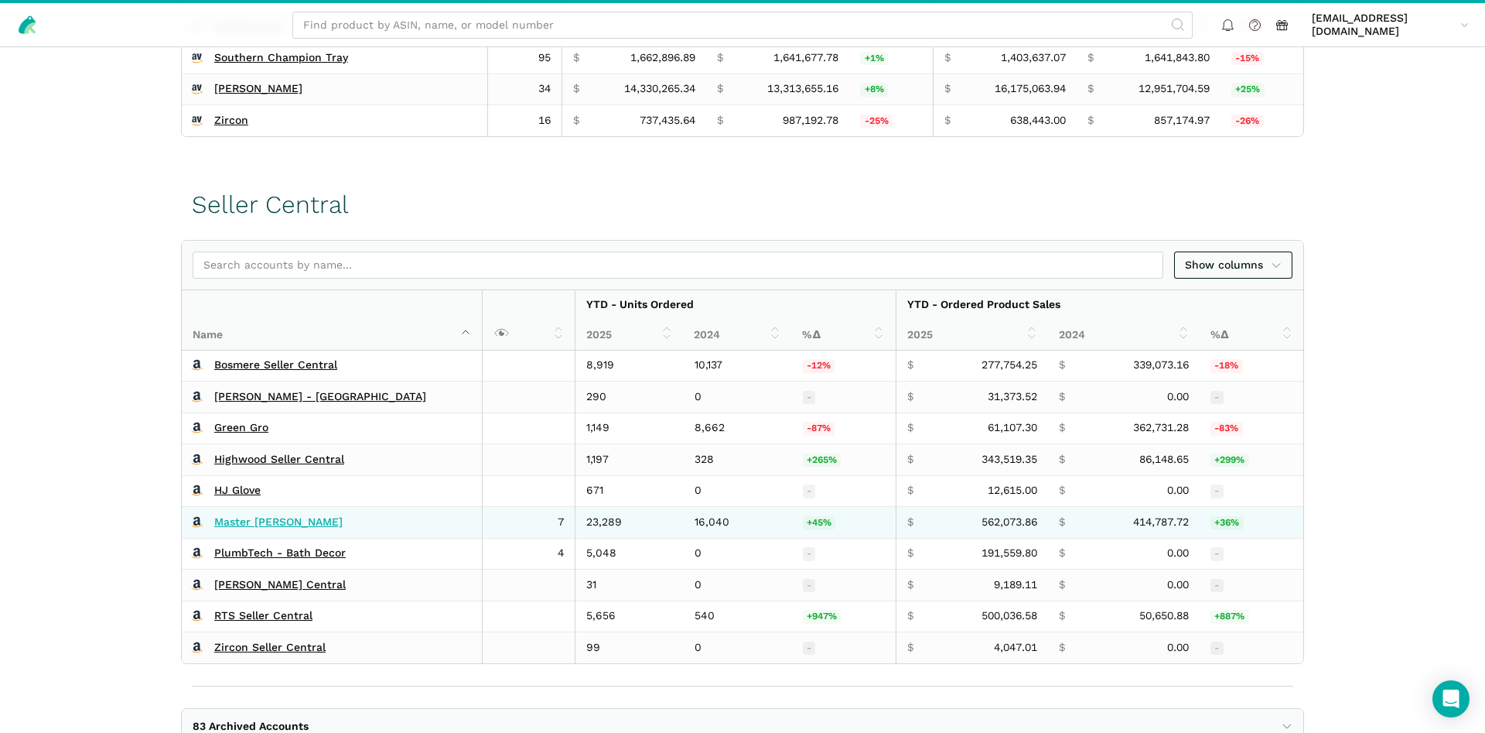
click at [236, 520] on link "Master [PERSON_NAME]" at bounding box center [278, 522] width 128 height 14
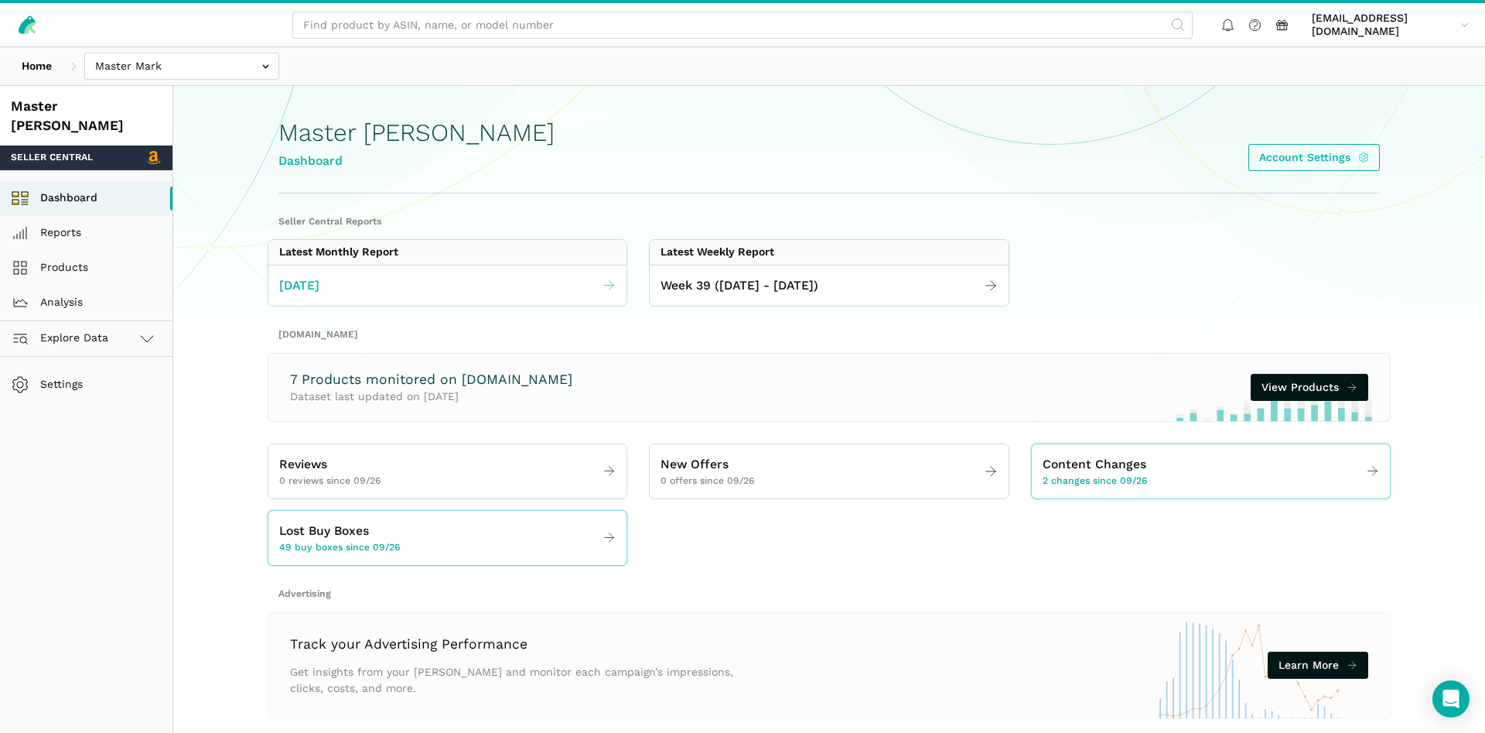
click at [437, 295] on link "[DATE]" at bounding box center [447, 286] width 358 height 30
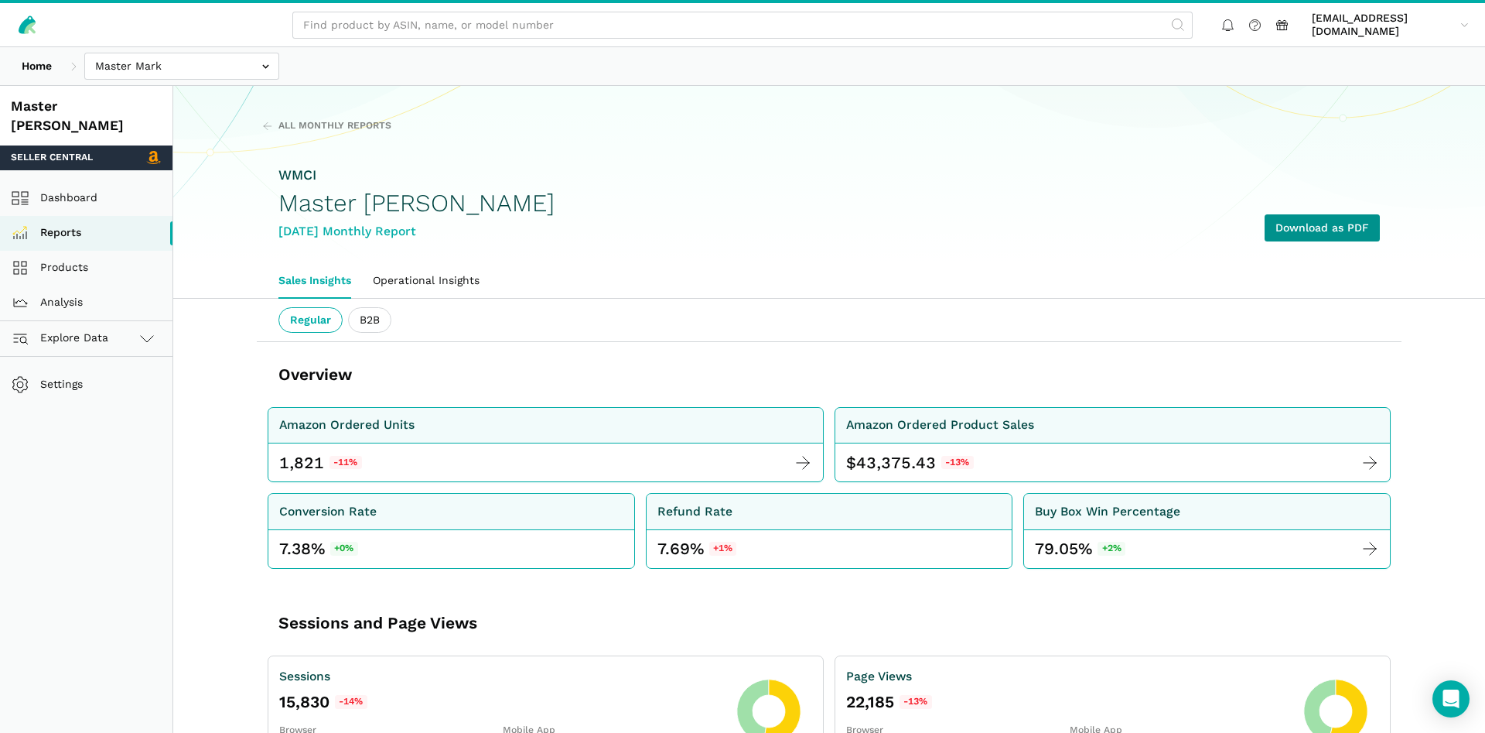
click at [1284, 222] on link "Download as PDF" at bounding box center [1322, 227] width 115 height 27
click at [91, 216] on link "Reports" at bounding box center [86, 233] width 172 height 35
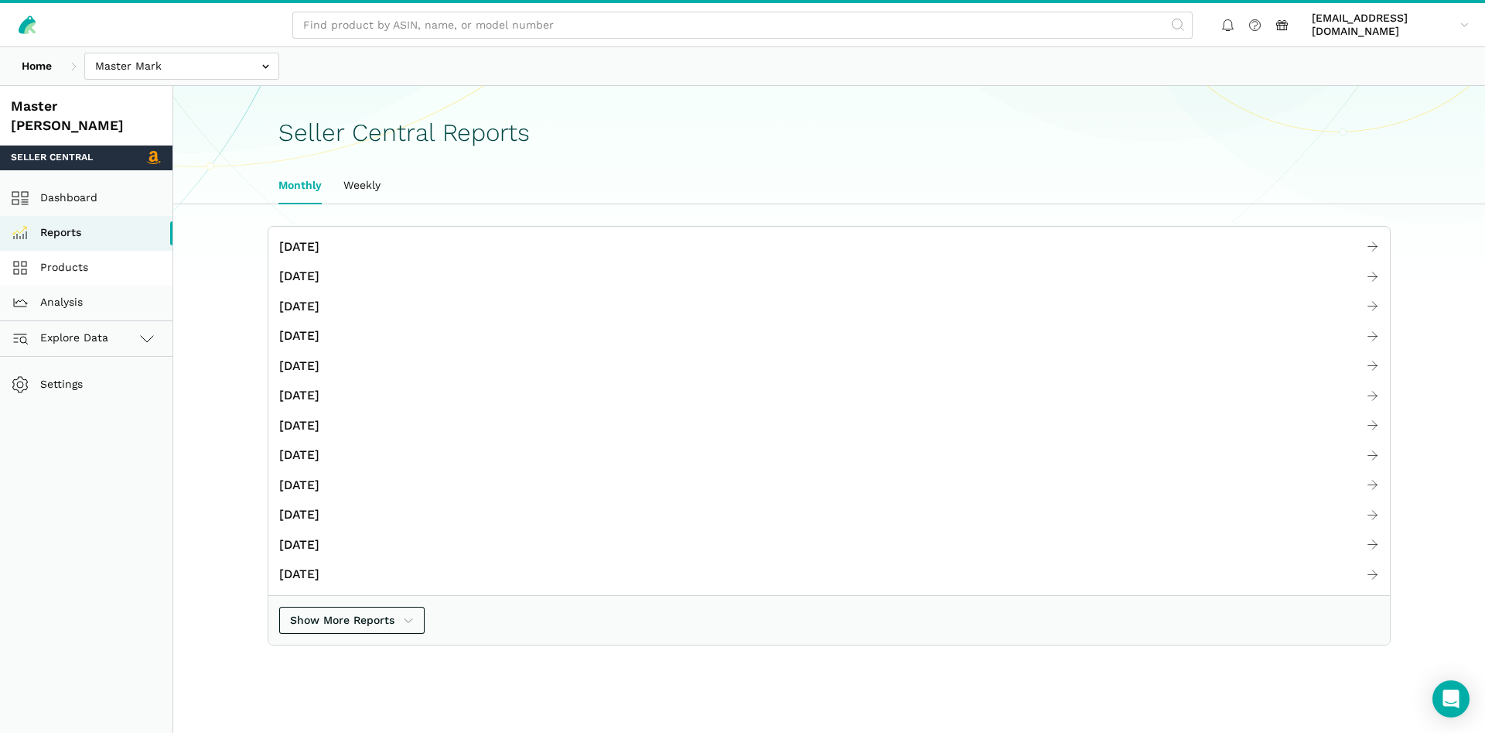
click at [75, 251] on link "Products" at bounding box center [86, 268] width 172 height 35
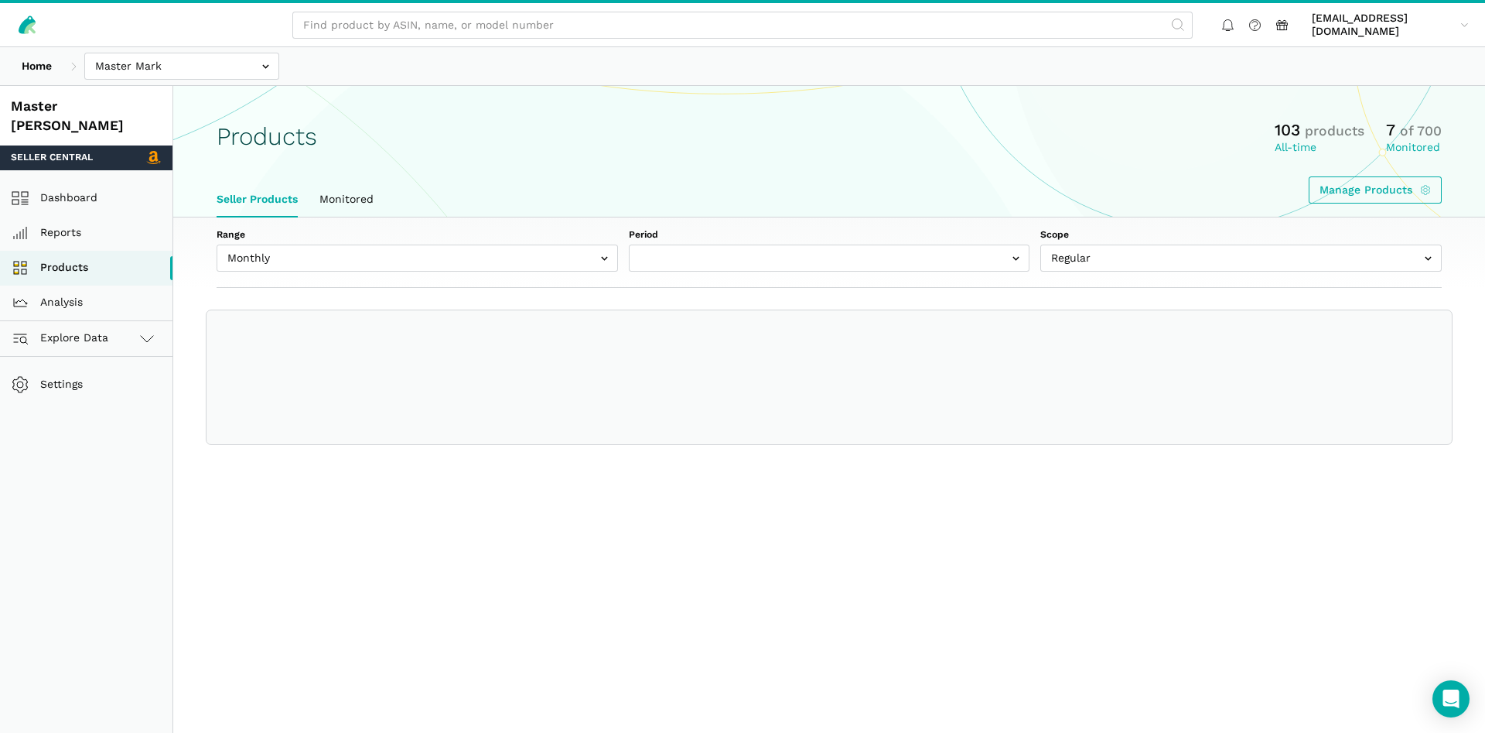
select select "Monthly|2025-09-01"
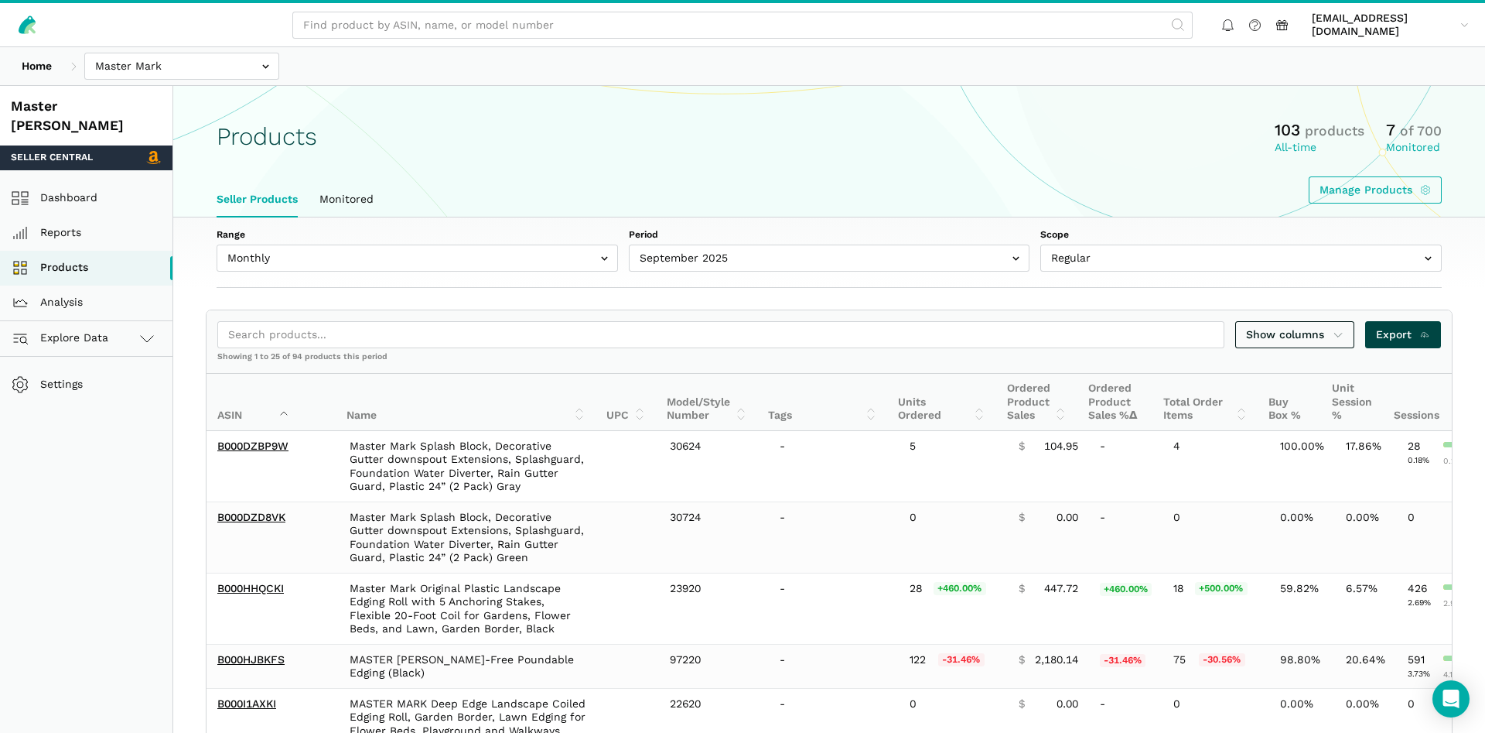
click at [1412, 335] on span "Export" at bounding box center [1403, 334] width 55 height 16
click at [552, 114] on section "Products 103 products All-time 7 of 700 Monitored Manage Products Seller Produc…" at bounding box center [829, 152] width 1312 height 132
click at [224, 71] on input "text" at bounding box center [181, 66] width 195 height 27
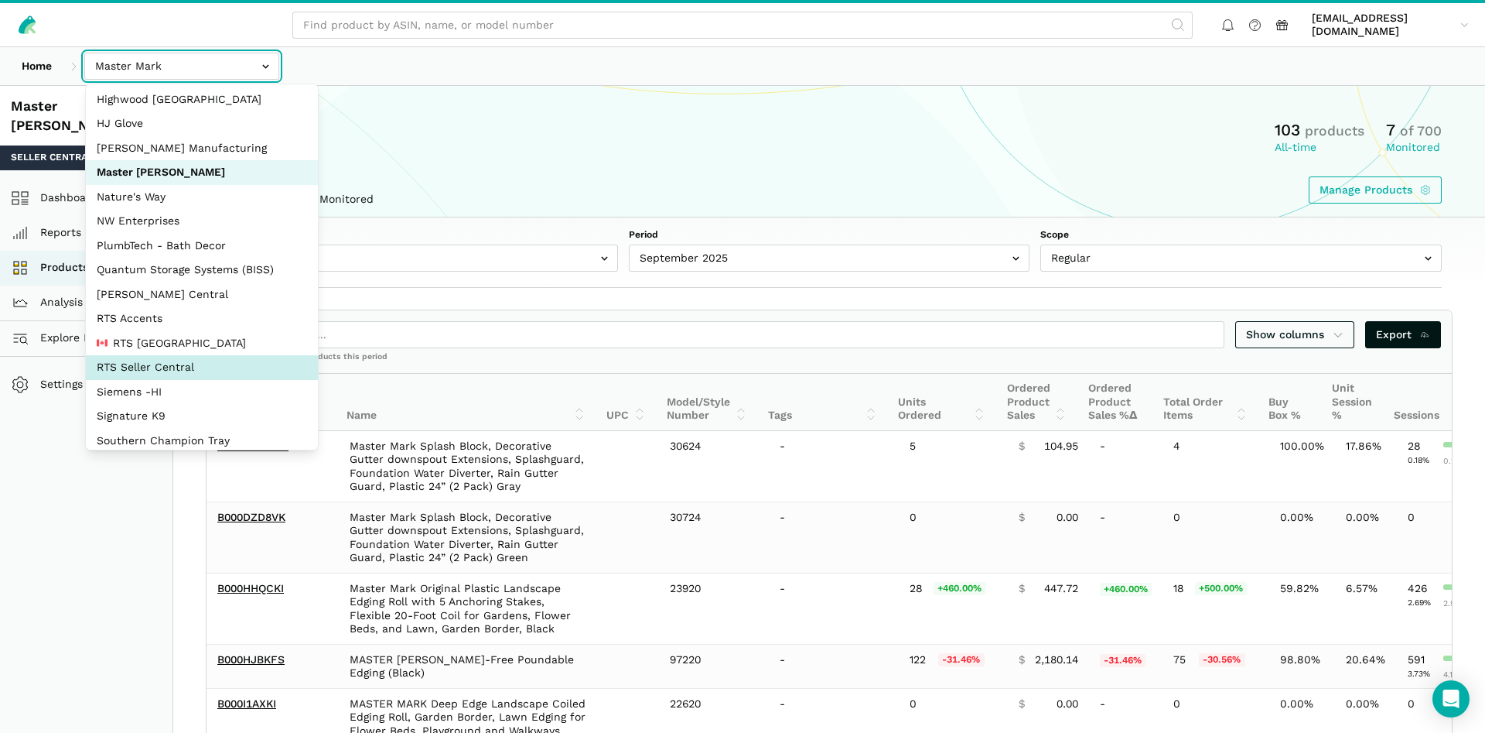
scroll to position [149, 0]
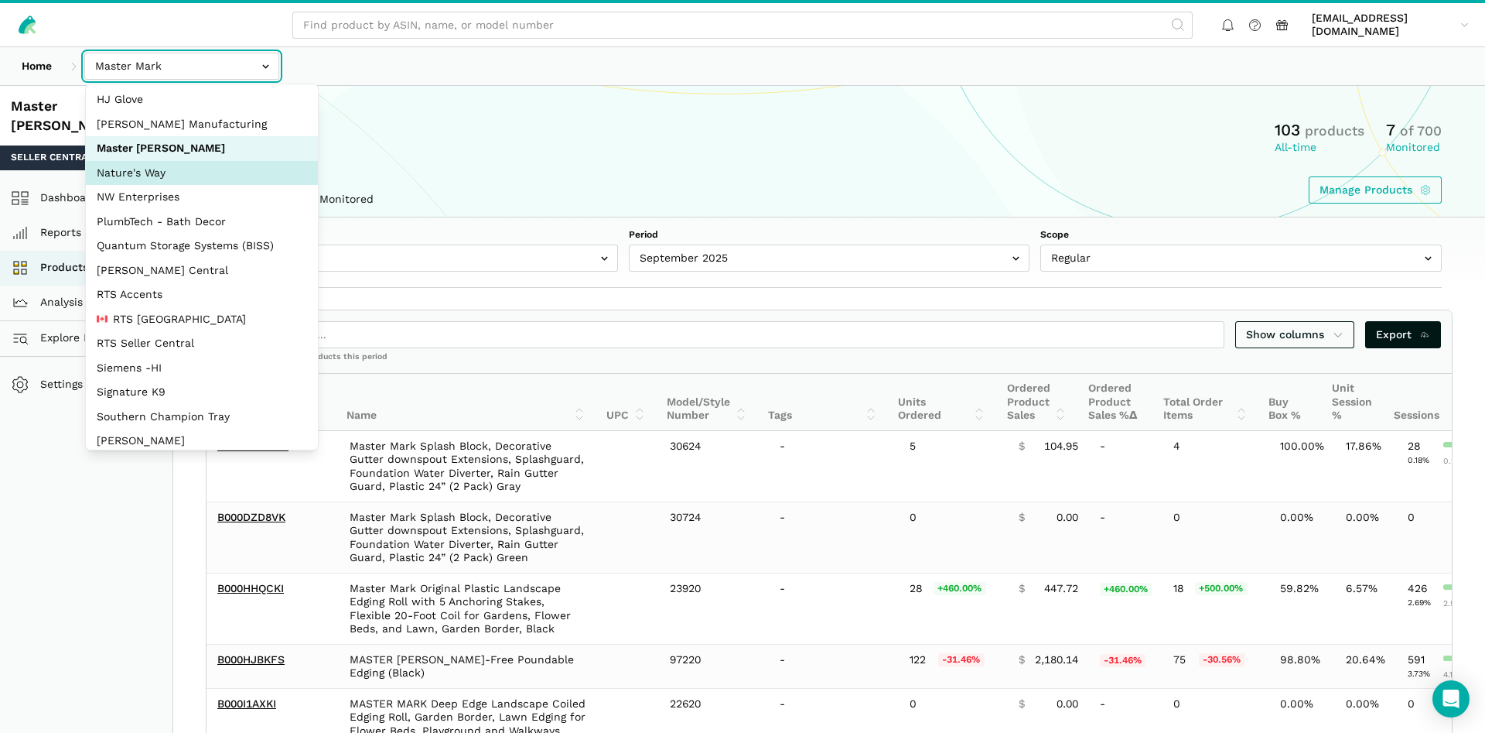
select select "3t6bg6GamSTDovWwD6pnZB2o"
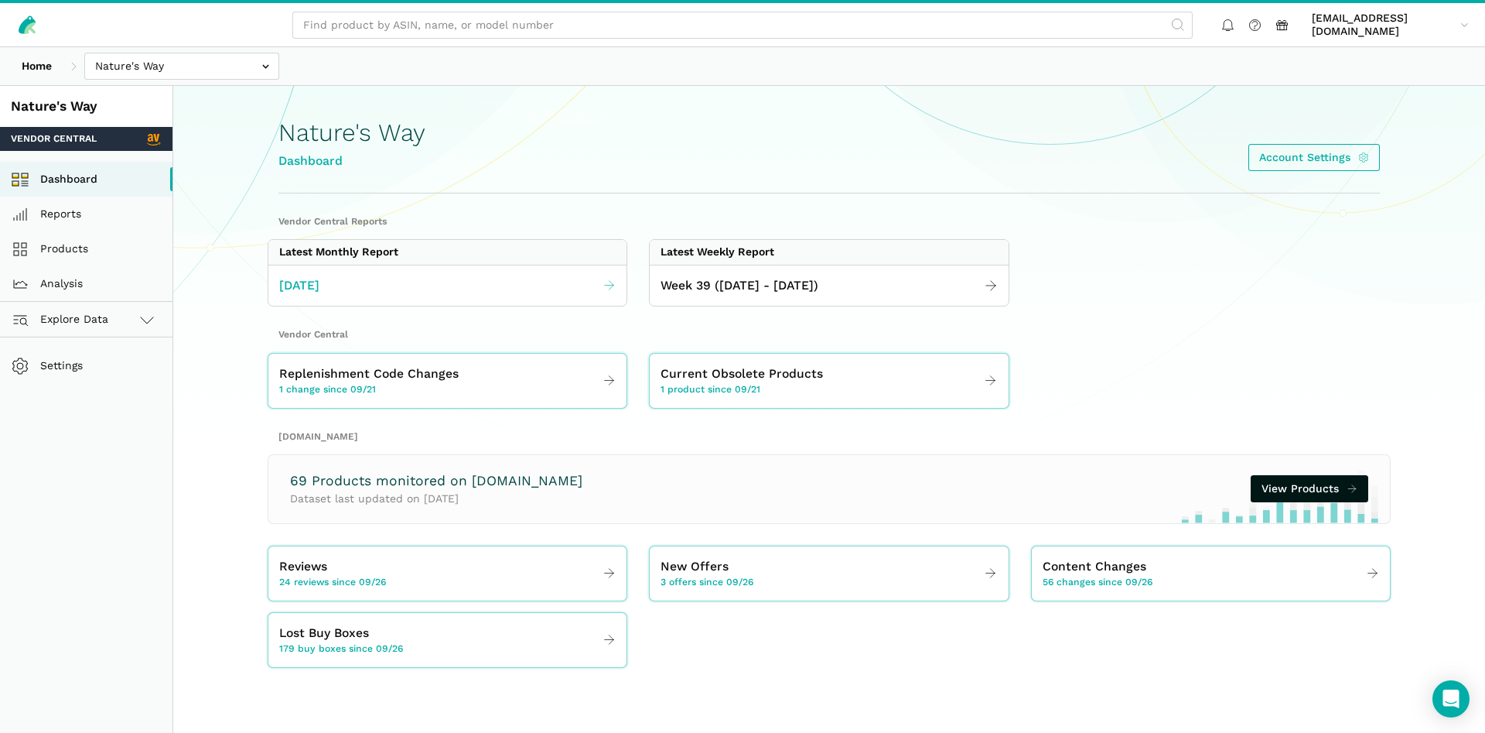
click at [444, 288] on link "[DATE]" at bounding box center [447, 286] width 358 height 30
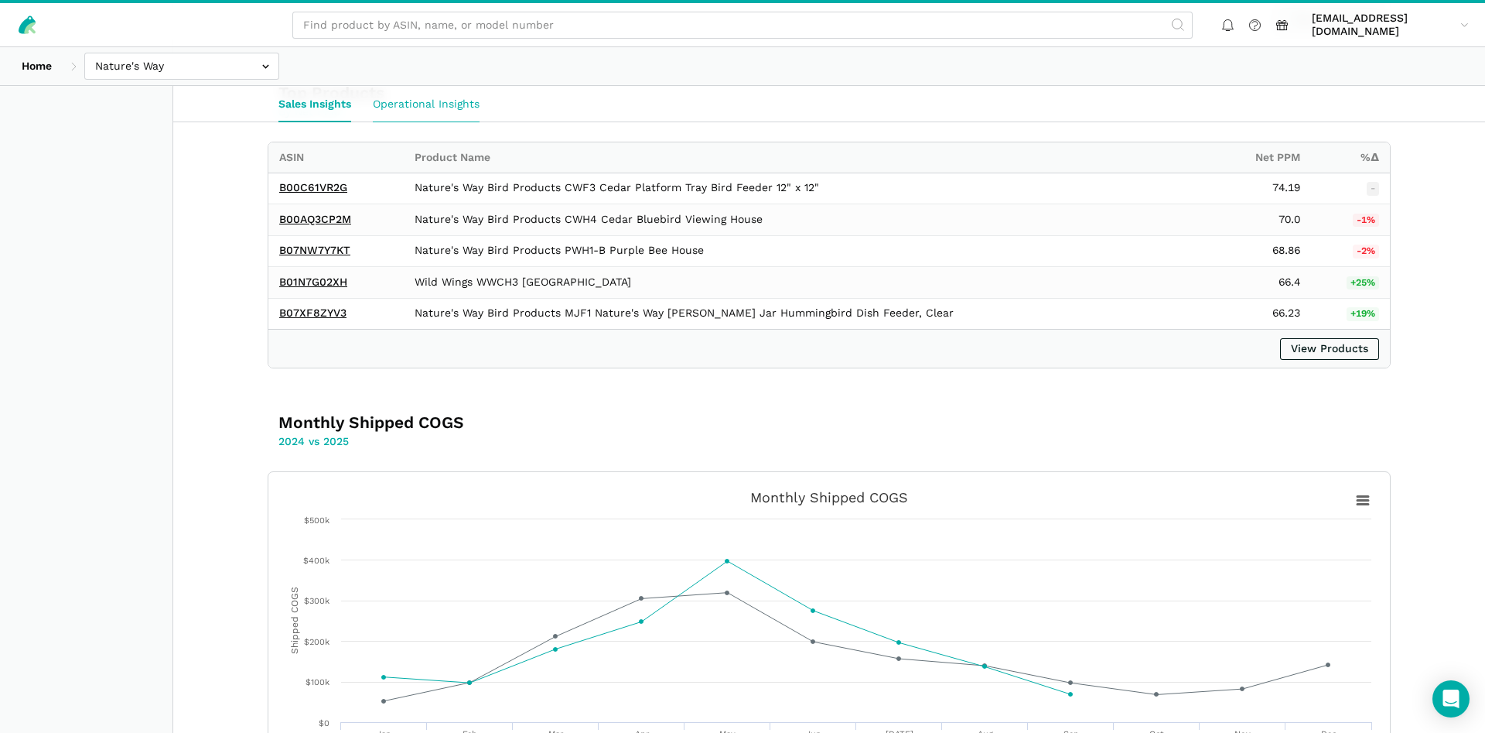
click at [398, 98] on link "Operational Insights" at bounding box center [426, 104] width 128 height 36
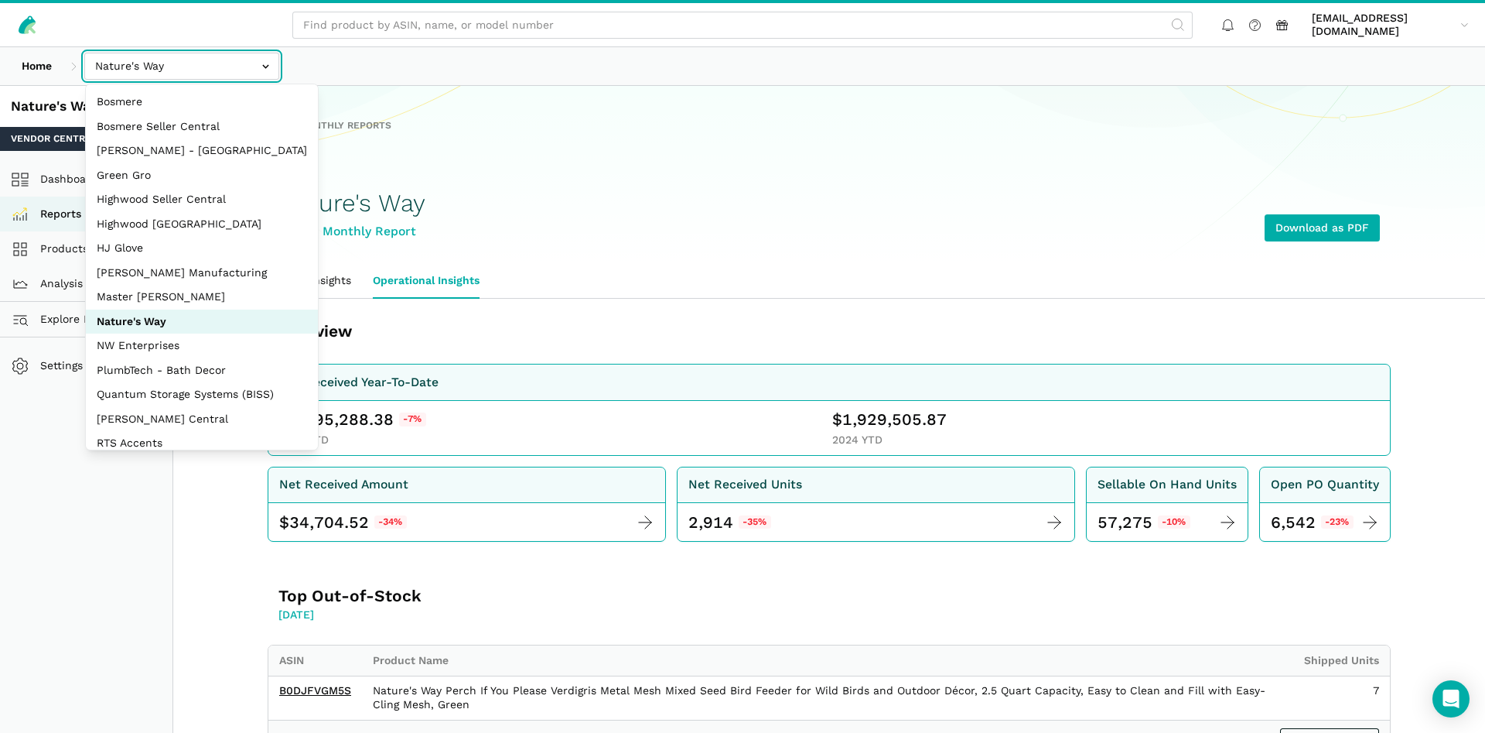
click at [184, 63] on input "text" at bounding box center [181, 66] width 195 height 27
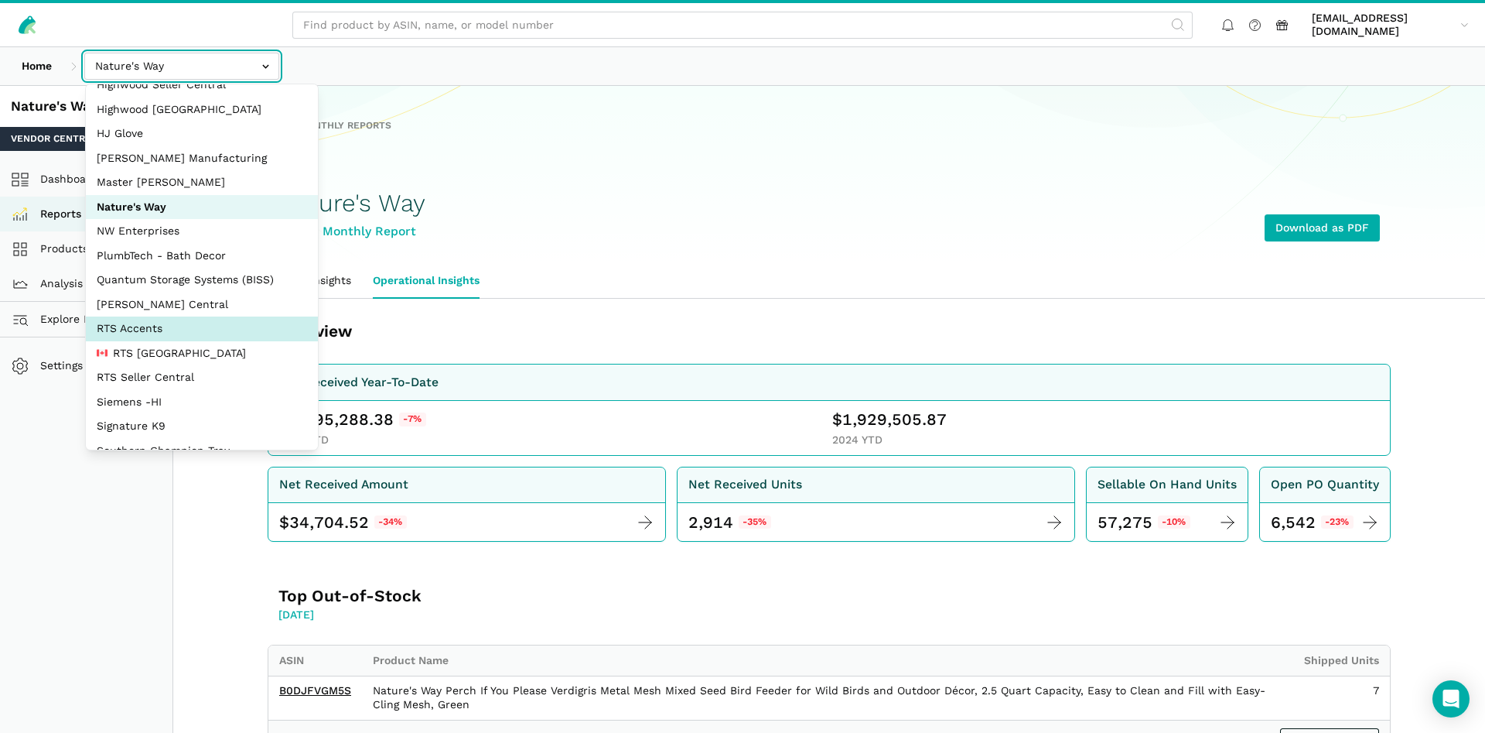
scroll to position [149, 0]
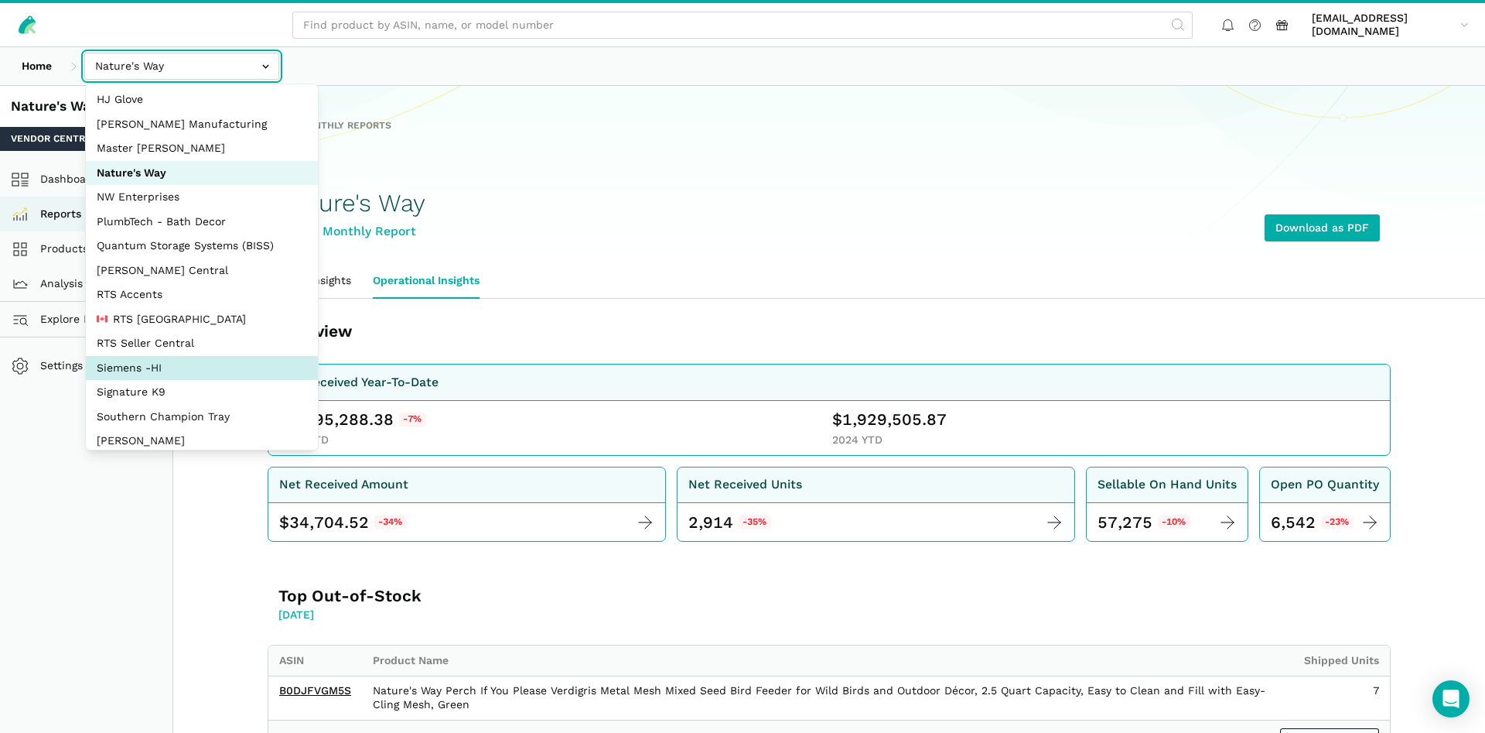
select select "aDDa4D2bScHmucdhFWw6Jf5i"
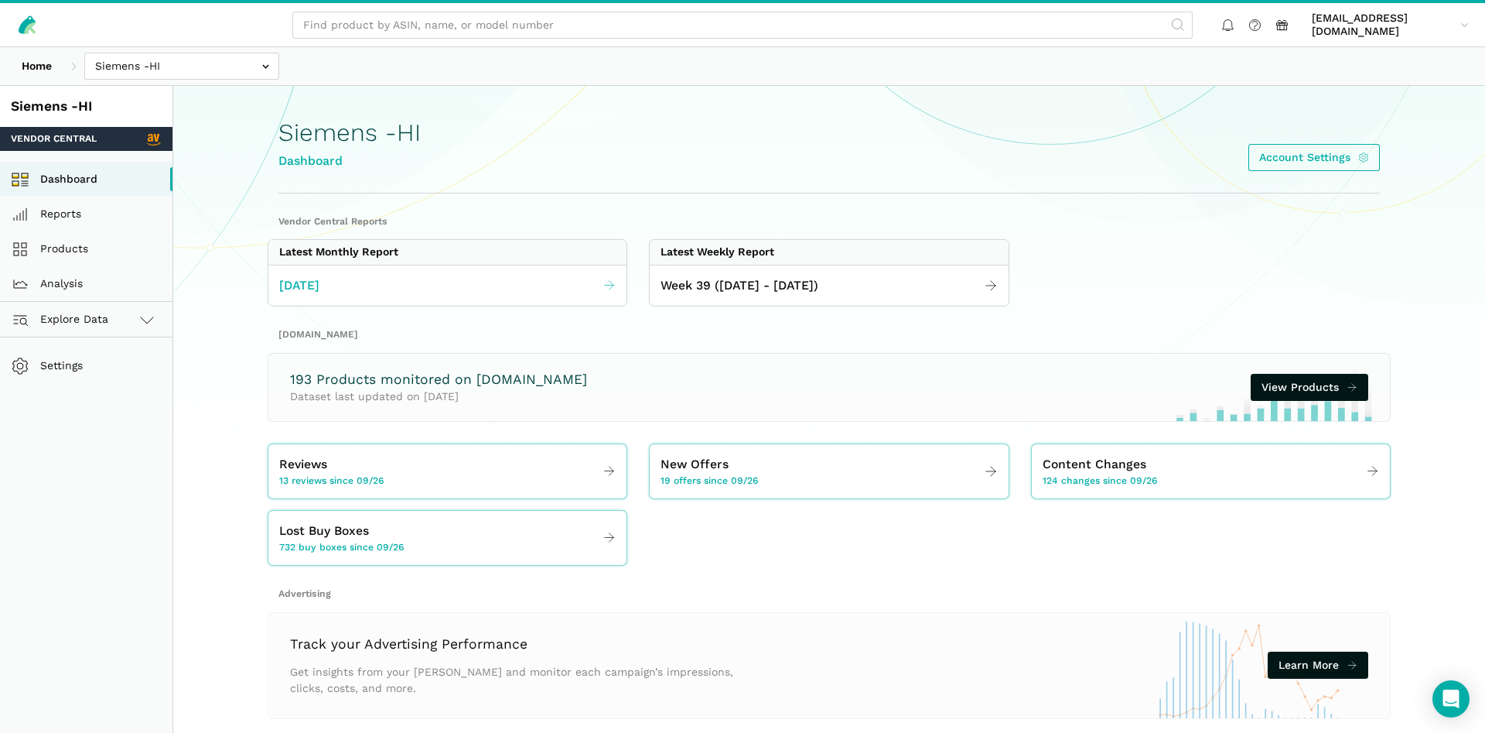
click at [488, 290] on link "[DATE]" at bounding box center [447, 286] width 358 height 30
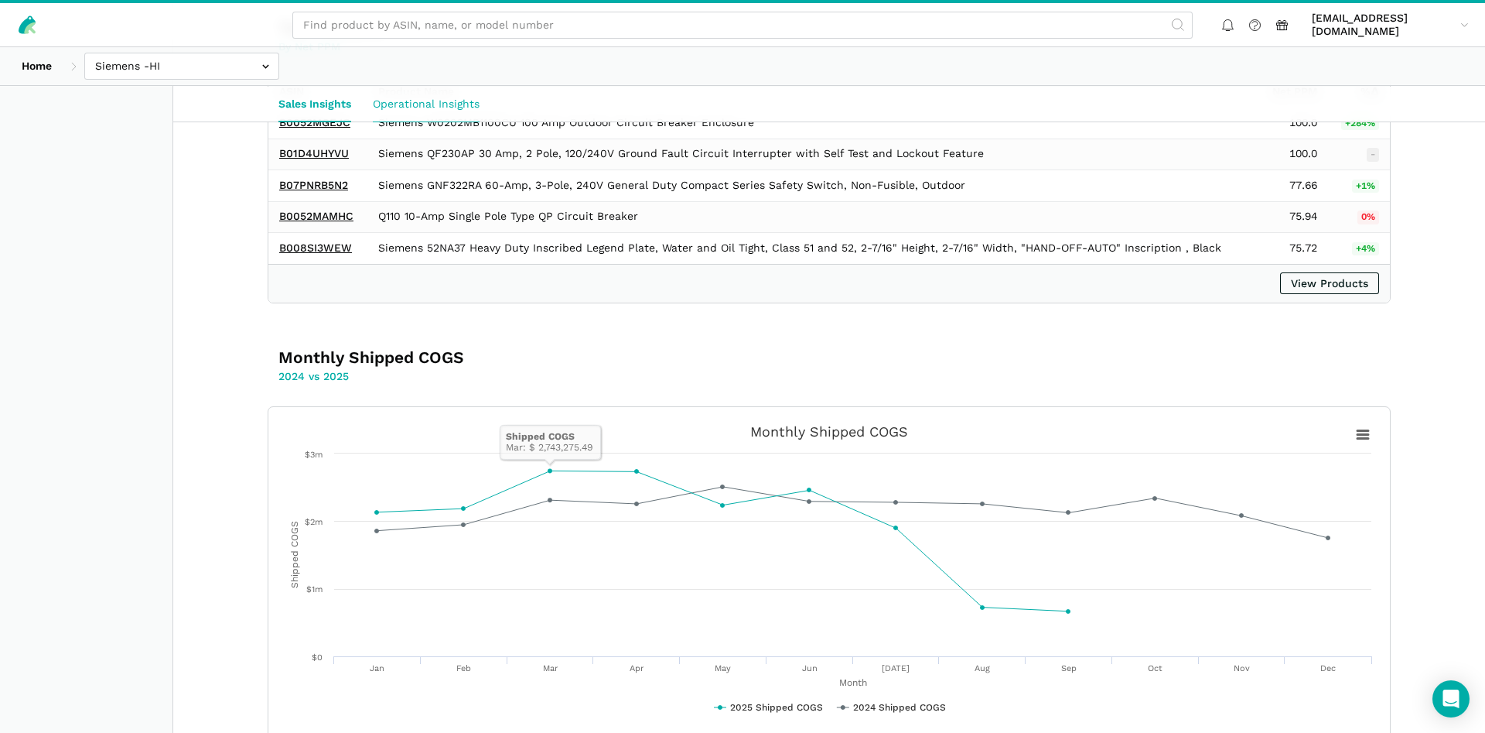
click at [425, 119] on link "Operational Insights" at bounding box center [426, 104] width 128 height 36
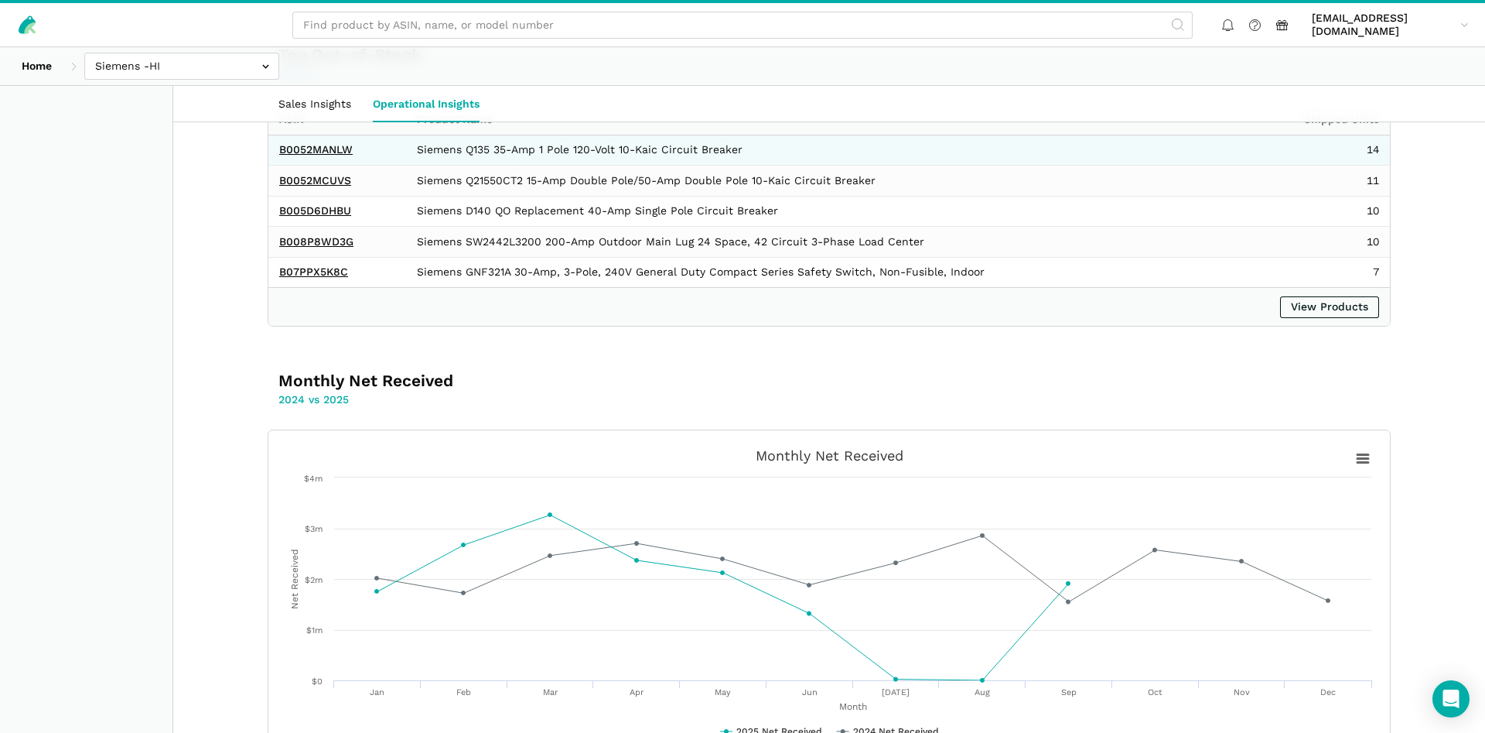
scroll to position [511, 0]
